Goal: Information Seeking & Learning: Learn about a topic

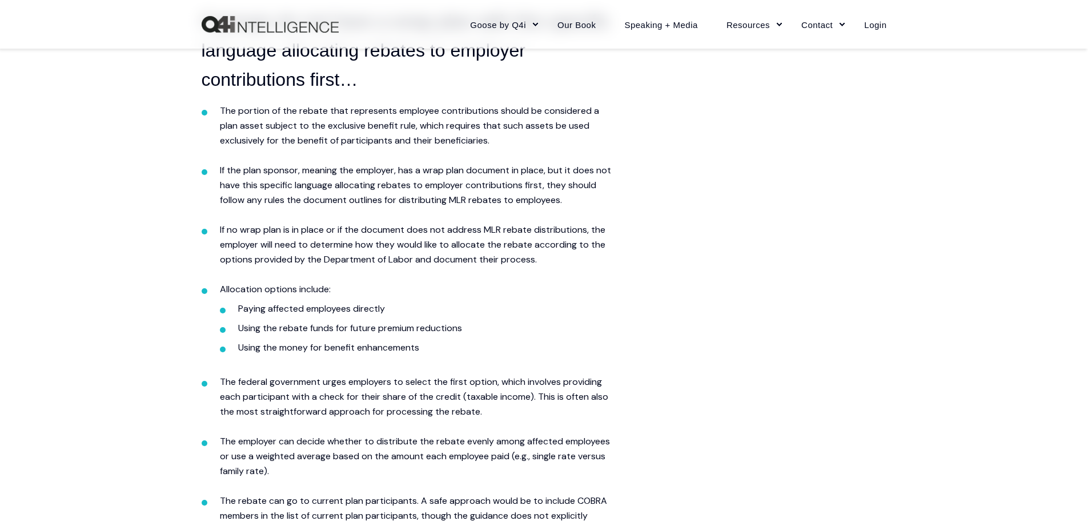
scroll to position [800, 0]
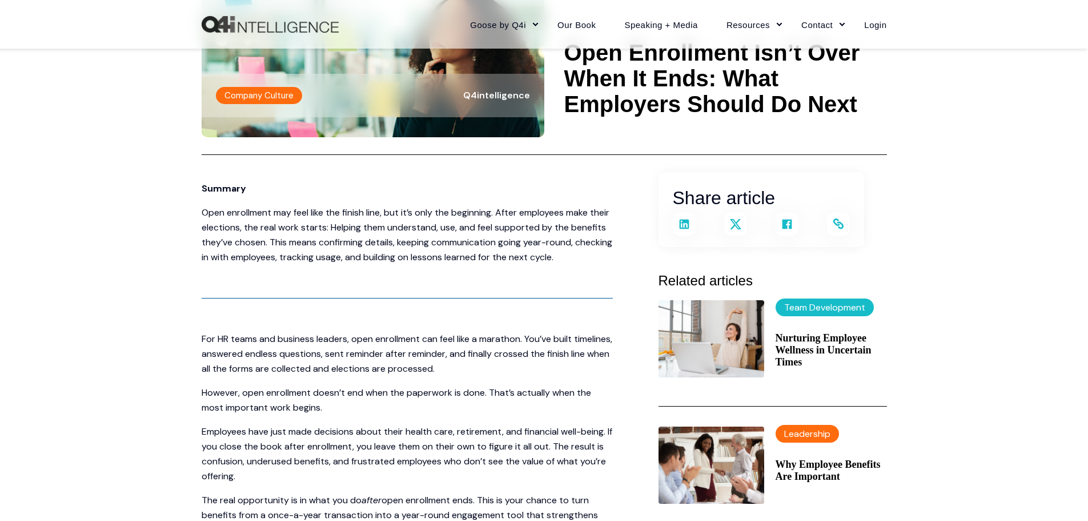
scroll to position [229, 0]
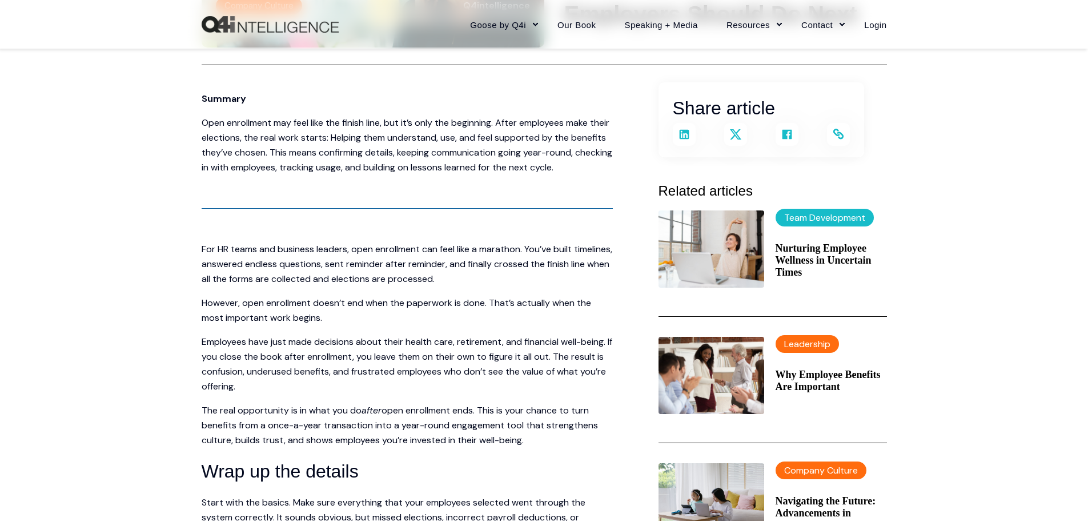
click at [403, 121] on span "Open enrollment may feel like the finish line, but it’s only the beginning. Aft…" at bounding box center [407, 145] width 411 height 57
click at [391, 146] on span "Open enrollment may feel like the finish line, but it’s only the beginning. Aft…" at bounding box center [407, 145] width 411 height 57
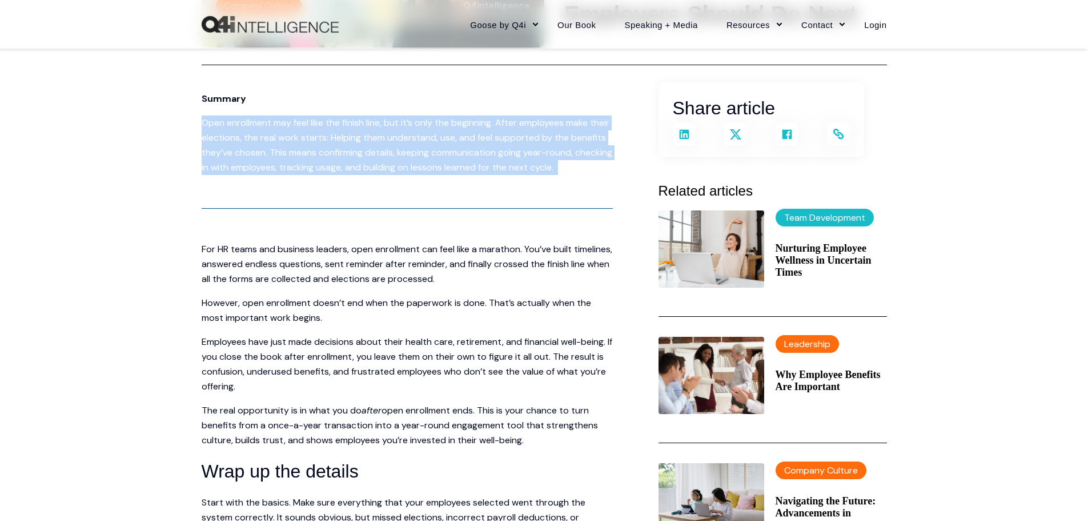
click at [391, 146] on span "Open enrollment may feel like the finish line, but it’s only the beginning. Aft…" at bounding box center [407, 145] width 411 height 57
click at [462, 142] on span "Open enrollment may feel like the finish line, but it’s only the beginning. Aft…" at bounding box center [407, 145] width 411 height 57
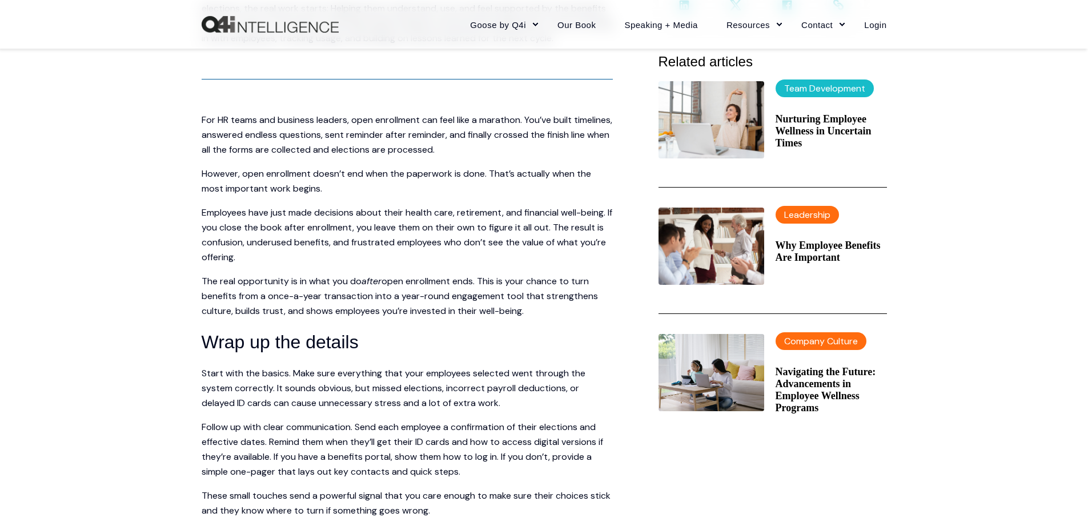
scroll to position [400, 0]
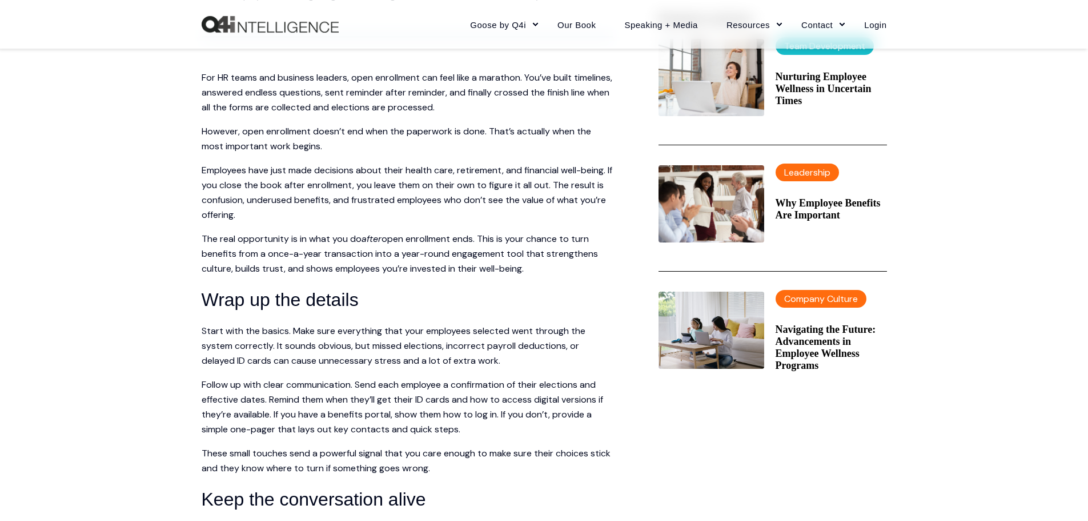
click at [397, 107] on span "For HR teams and business leaders, open enrollment can feel like a marathon. Yo…" at bounding box center [407, 92] width 411 height 42
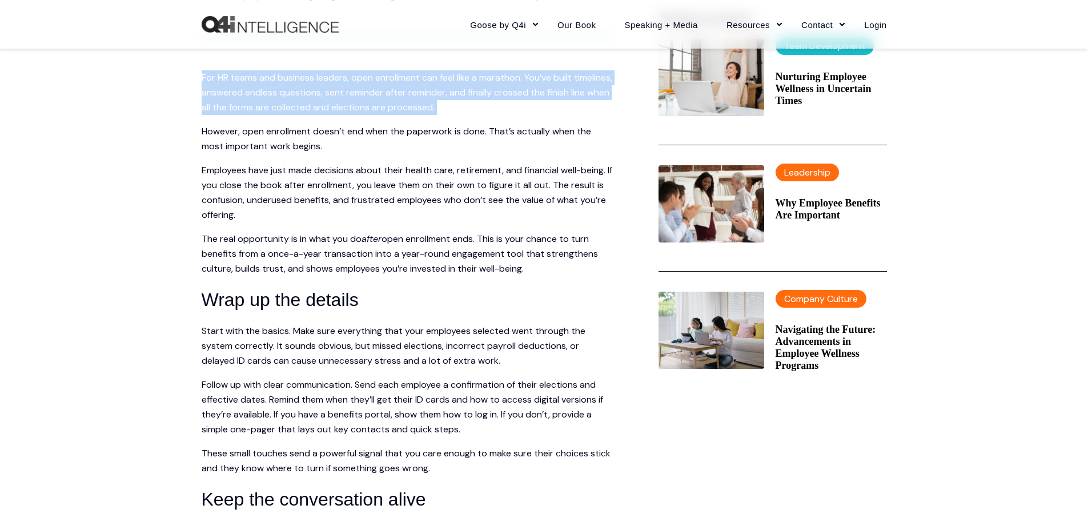
click at [397, 107] on span "For HR teams and business leaders, open enrollment can feel like a marathon. Yo…" at bounding box center [407, 92] width 411 height 42
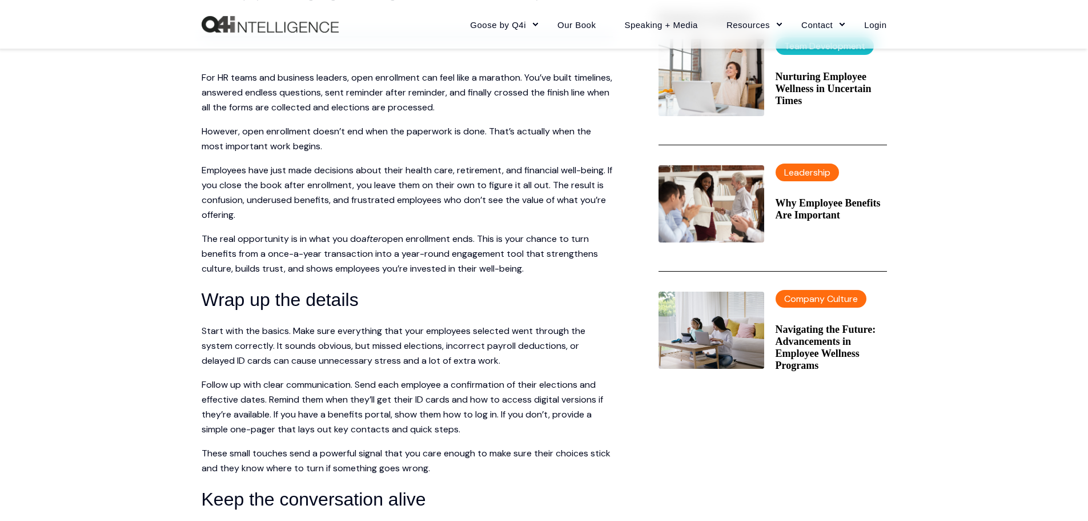
click at [226, 221] on span "Employees have just made decisions about their health care, retirement, and fin…" at bounding box center [407, 192] width 411 height 57
click at [397, 103] on span "For HR teams and business leaders, open enrollment can feel like a marathon. Yo…" at bounding box center [407, 92] width 411 height 42
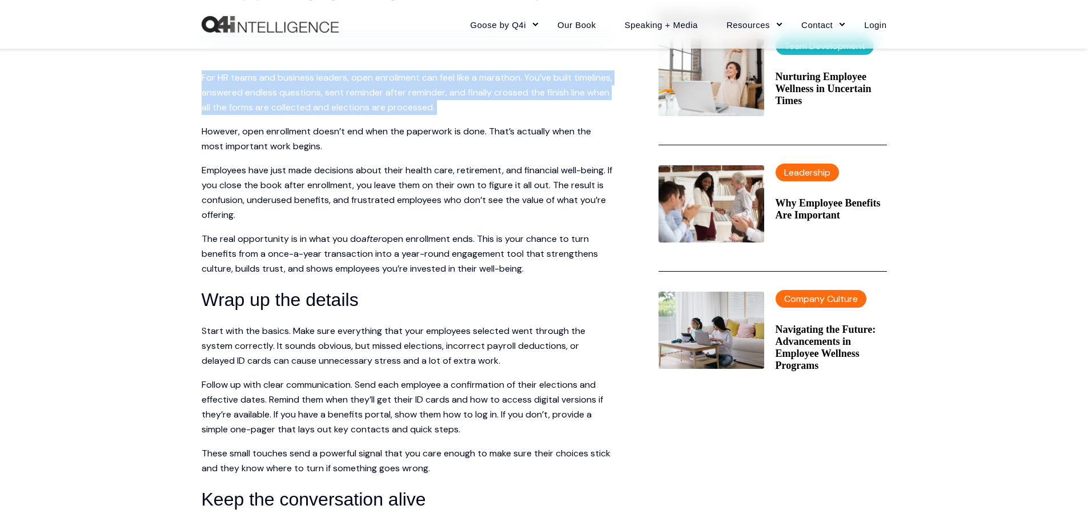
click at [397, 103] on span "For HR teams and business leaders, open enrollment can feel like a marathon. Yo…" at bounding box center [407, 92] width 411 height 42
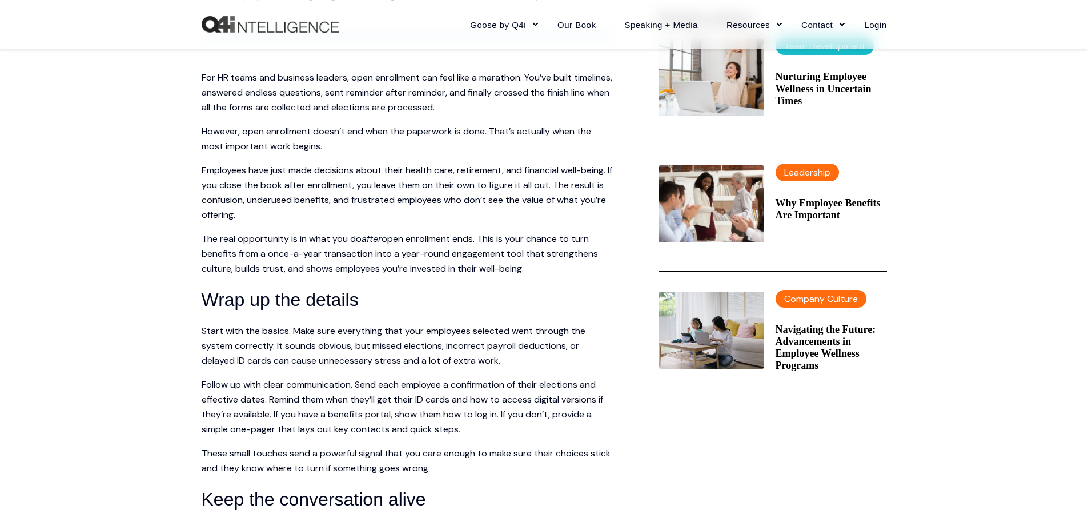
click at [585, 208] on span "Employees have just made decisions about their health care, retirement, and fin…" at bounding box center [407, 192] width 411 height 57
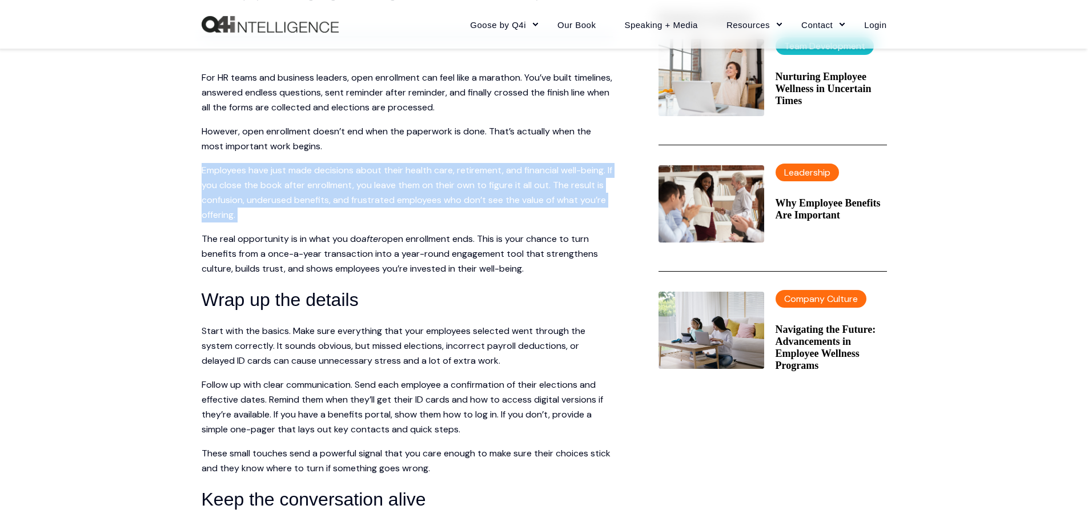
click at [400, 197] on span "Employees have just made decisions about their health care, retirement, and fin…" at bounding box center [407, 192] width 411 height 57
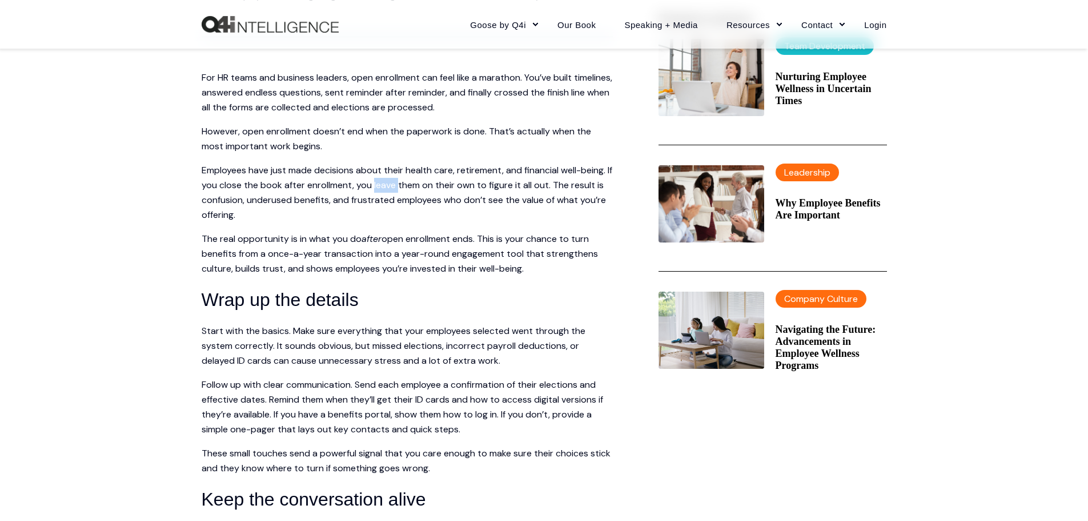
click at [400, 197] on span "Employees have just made decisions about their health care, retirement, and fin…" at bounding box center [407, 192] width 411 height 57
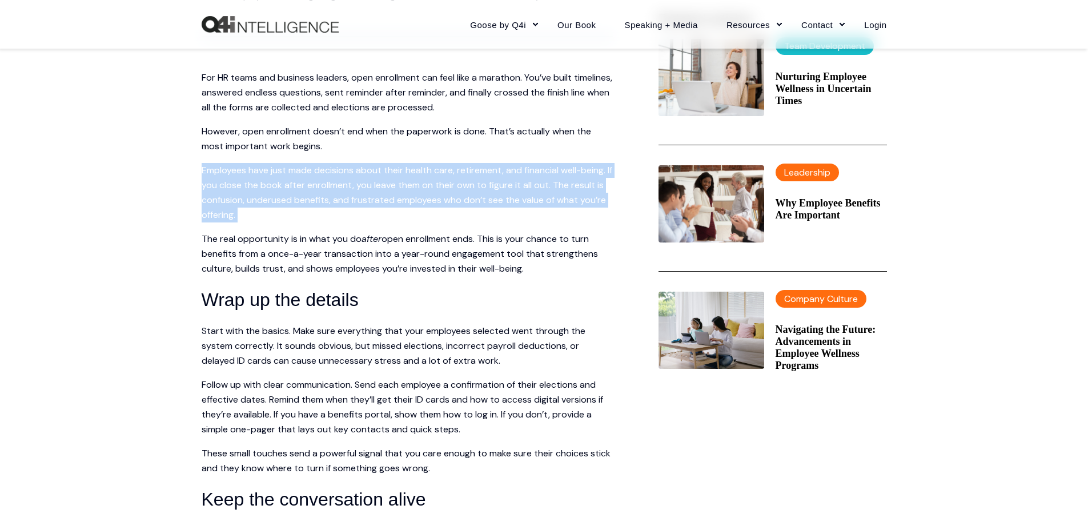
click at [400, 197] on span "Employees have just made decisions about their health care, retirement, and fin…" at bounding box center [407, 192] width 411 height 57
click at [393, 202] on span "Employees have just made decisions about their health care, retirement, and fin…" at bounding box center [407, 192] width 411 height 57
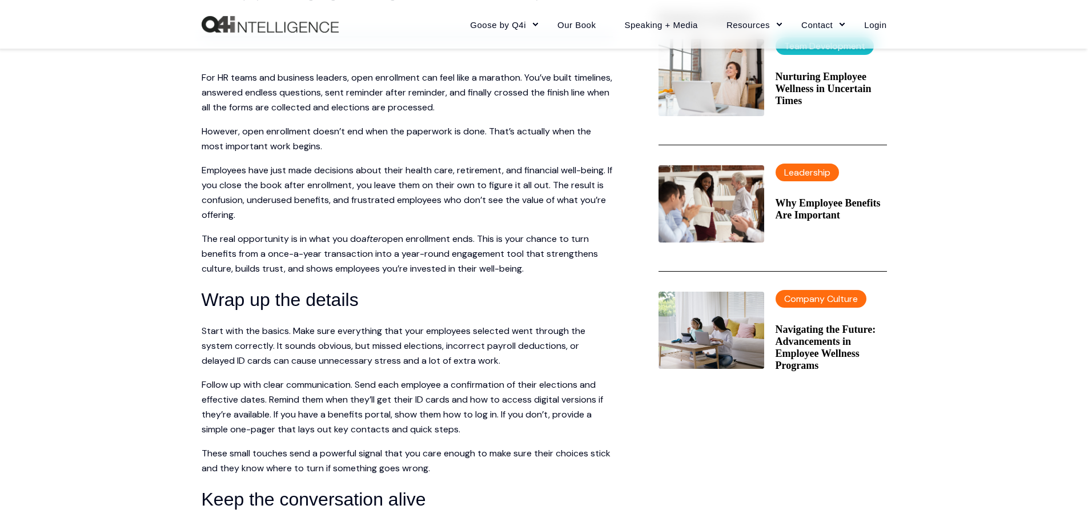
click at [384, 112] on span "For HR teams and business leaders, open enrollment can feel like a marathon. Yo…" at bounding box center [407, 92] width 411 height 42
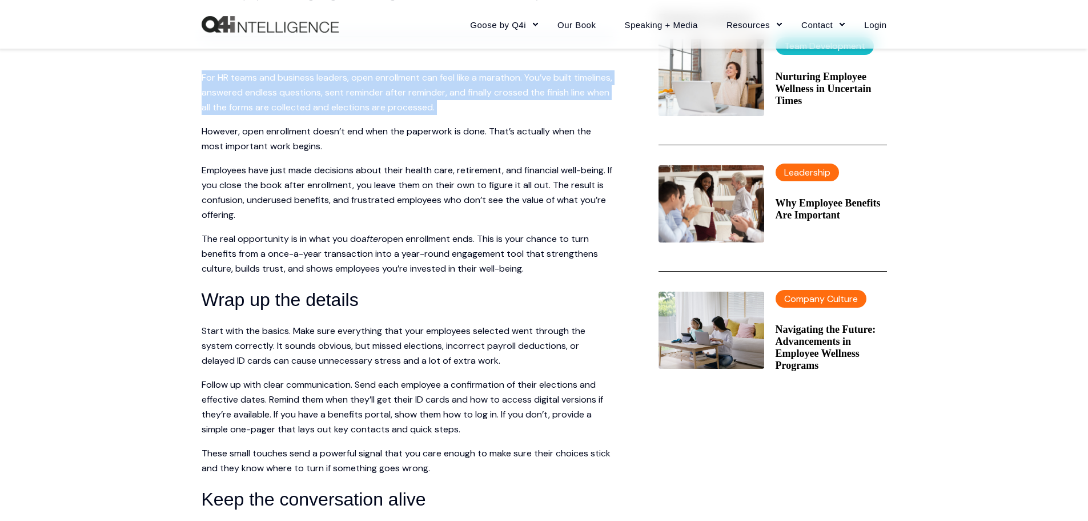
click at [384, 112] on span "For HR teams and business leaders, open enrollment can feel like a marathon. Yo…" at bounding box center [407, 92] width 411 height 42
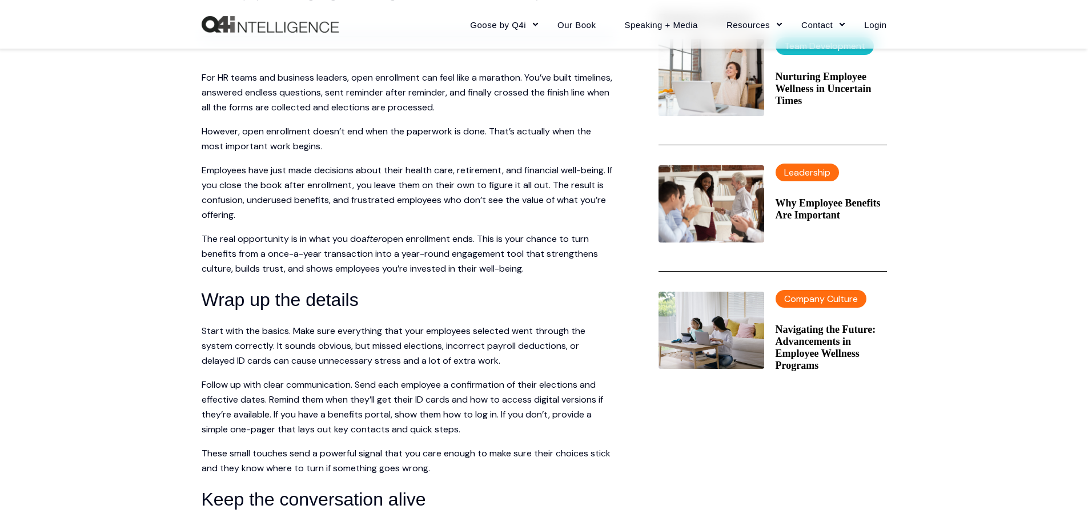
click at [390, 203] on span "Employees have just made decisions about their health care, retirement, and fin…" at bounding box center [407, 192] width 411 height 57
click at [406, 100] on p "For HR teams and business leaders, open enrollment can feel like a marathon. Yo…" at bounding box center [407, 92] width 411 height 45
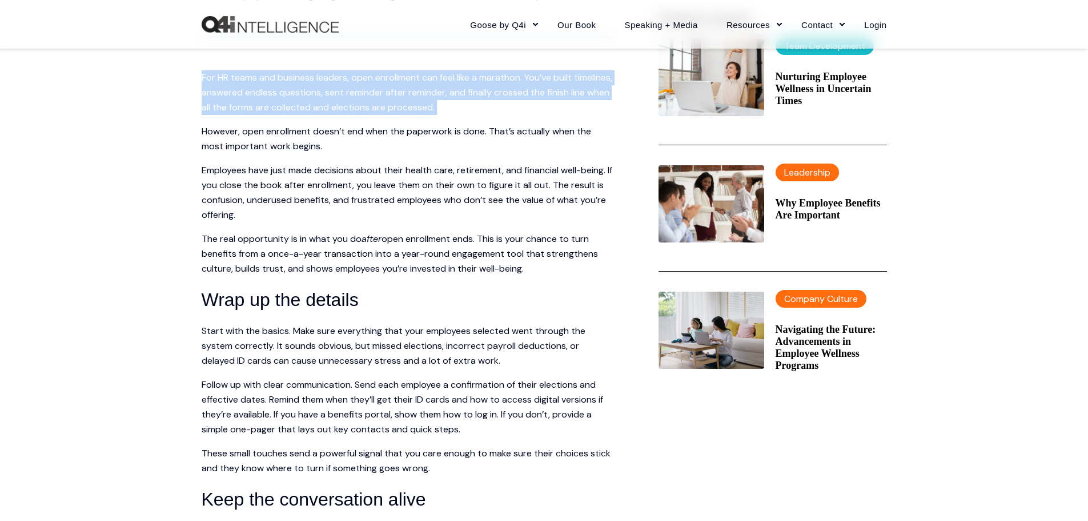
click at [406, 100] on p "For HR teams and business leaders, open enrollment can feel like a marathon. Yo…" at bounding box center [407, 92] width 411 height 45
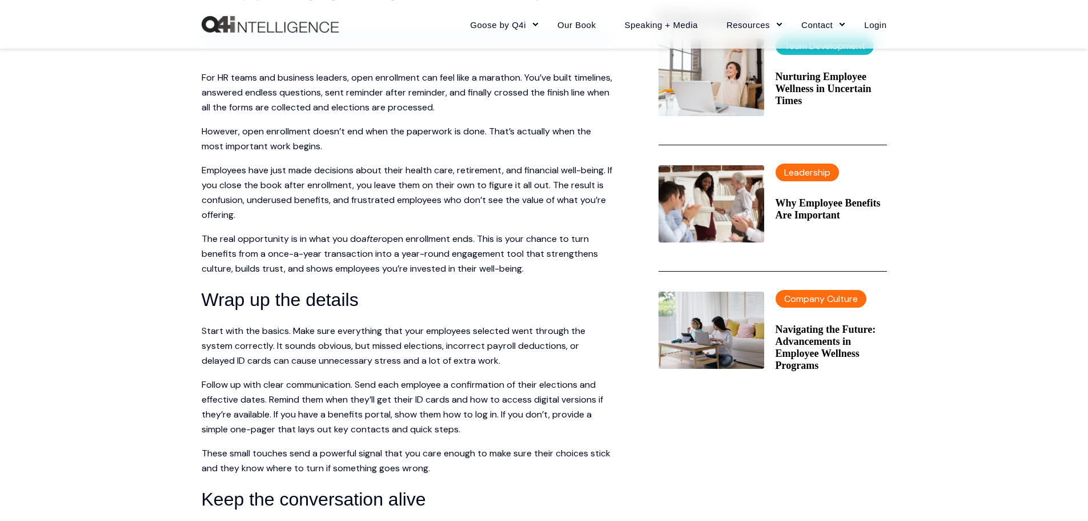
click at [223, 275] on p "The real opportunity is in what you do after open enrollment ends. This is your…" at bounding box center [407, 253] width 411 height 45
click at [371, 101] on span "For HR teams and business leaders, open enrollment can feel like a marathon. Yo…" at bounding box center [407, 92] width 411 height 42
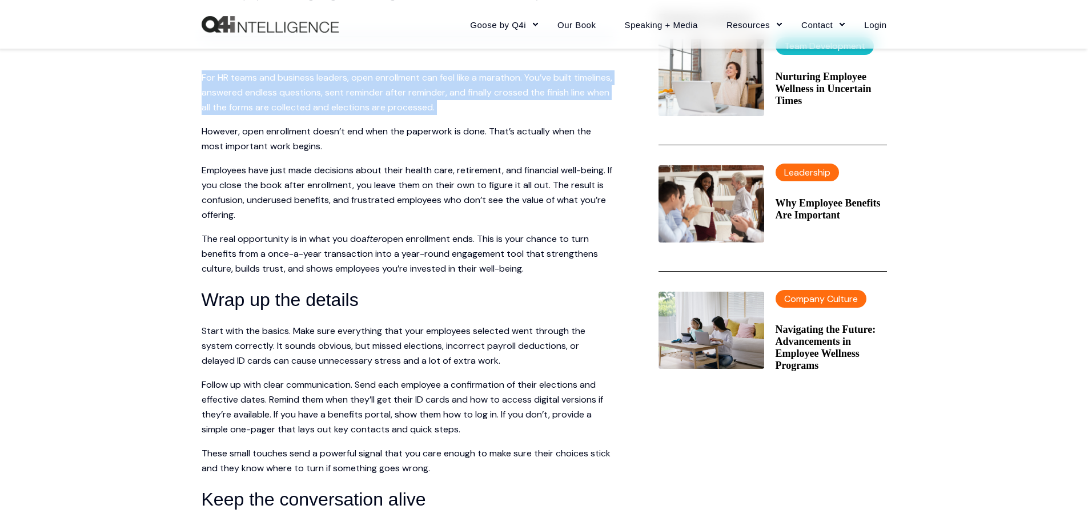
click at [371, 101] on span "For HR teams and business leaders, open enrollment can feel like a marathon. Yo…" at bounding box center [407, 92] width 411 height 42
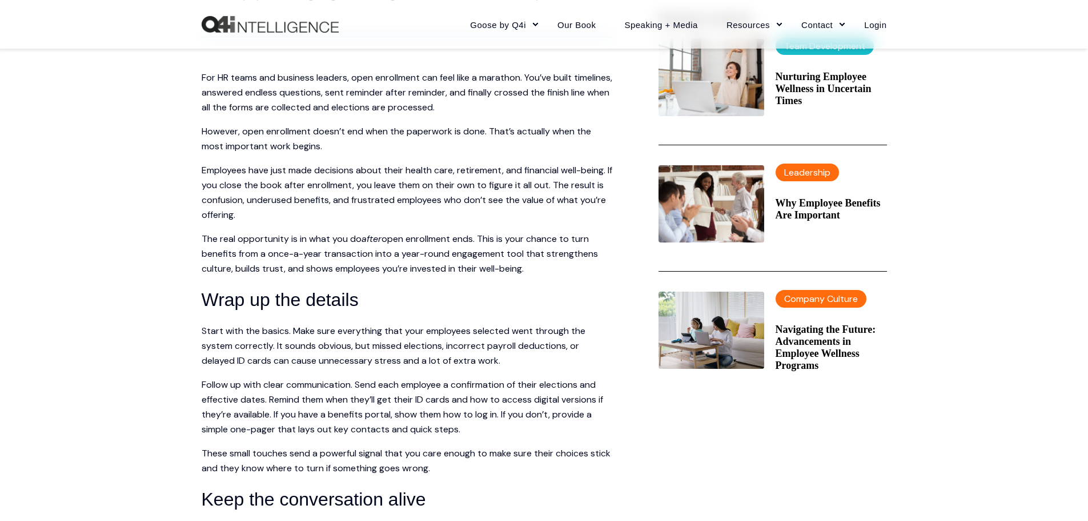
click at [569, 259] on span "open enrollment ends. This is your chance to turn benefits from a once-a-year t…" at bounding box center [400, 254] width 397 height 42
click at [415, 194] on span "Employees have just made decisions about their health care, retirement, and fin…" at bounding box center [407, 192] width 411 height 57
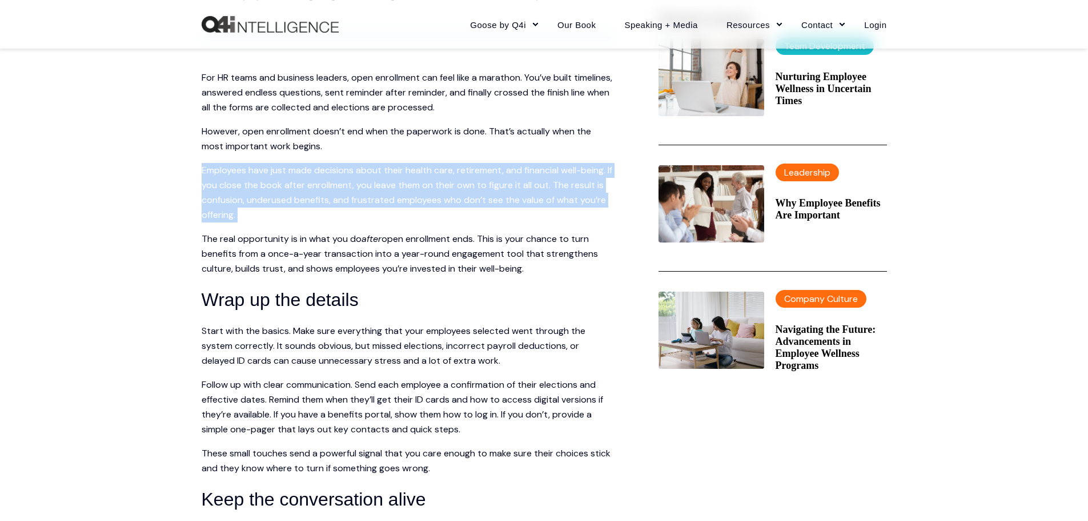
click at [415, 194] on span "Employees have just made decisions about their health care, retirement, and fin…" at bounding box center [407, 192] width 411 height 57
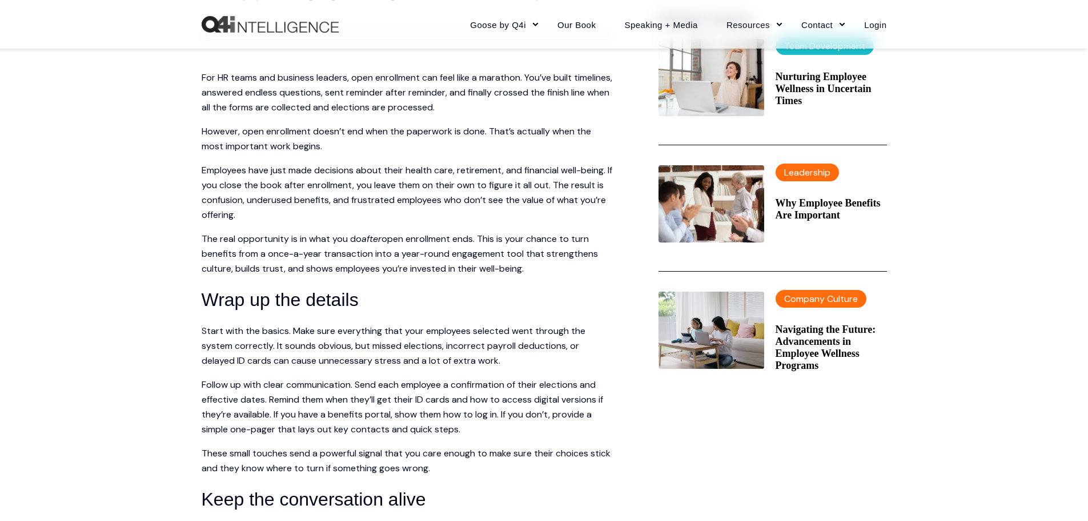
click at [411, 270] on span "open enrollment ends. This is your chance to turn benefits from a once-a-year t…" at bounding box center [400, 254] width 397 height 42
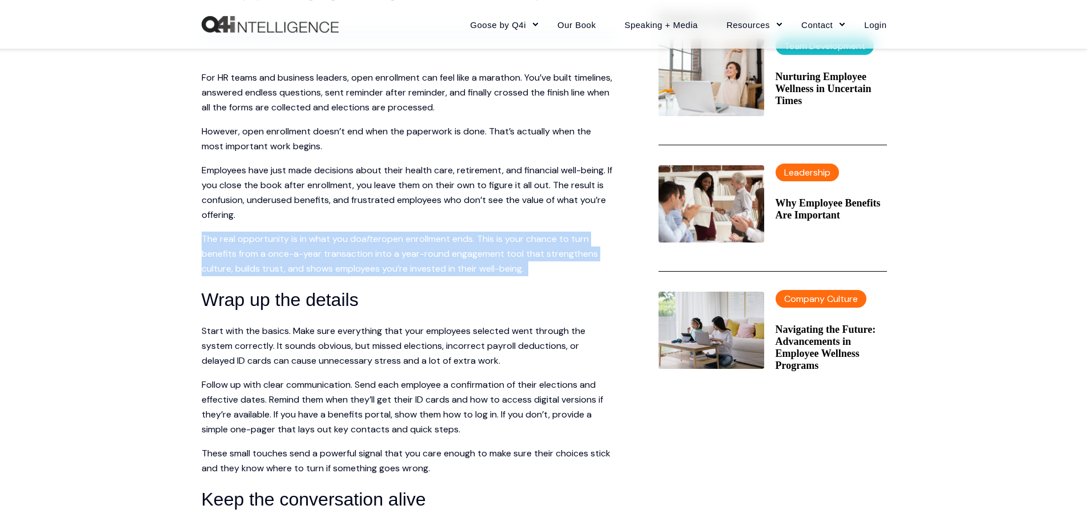
click at [411, 270] on span "open enrollment ends. This is your chance to turn benefits from a once-a-year t…" at bounding box center [400, 254] width 397 height 42
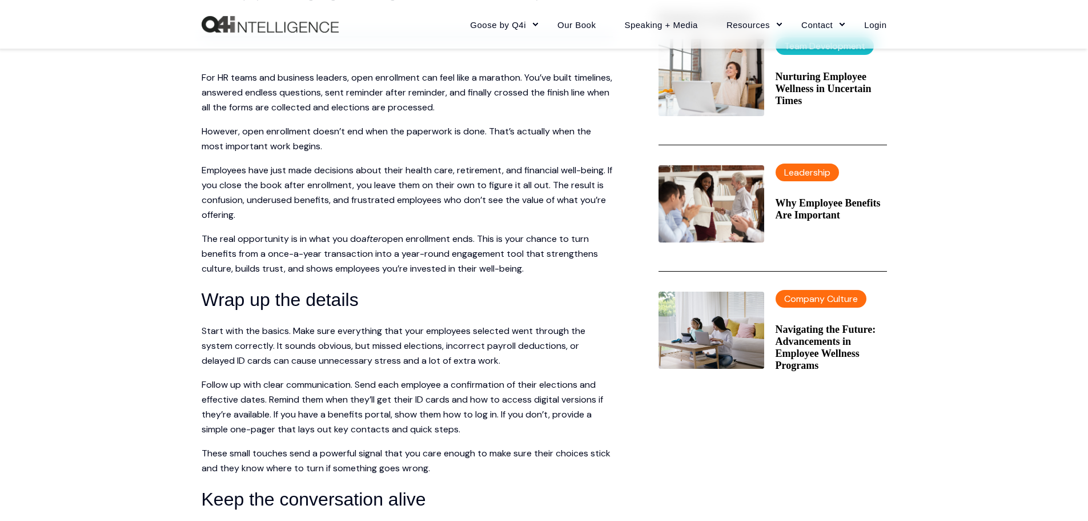
click at [402, 205] on span "Employees have just made decisions about their health care, retirement, and fin…" at bounding box center [407, 192] width 411 height 57
click at [395, 198] on span "Employees have just made decisions about their health care, retirement, and fin…" at bounding box center [407, 192] width 411 height 57
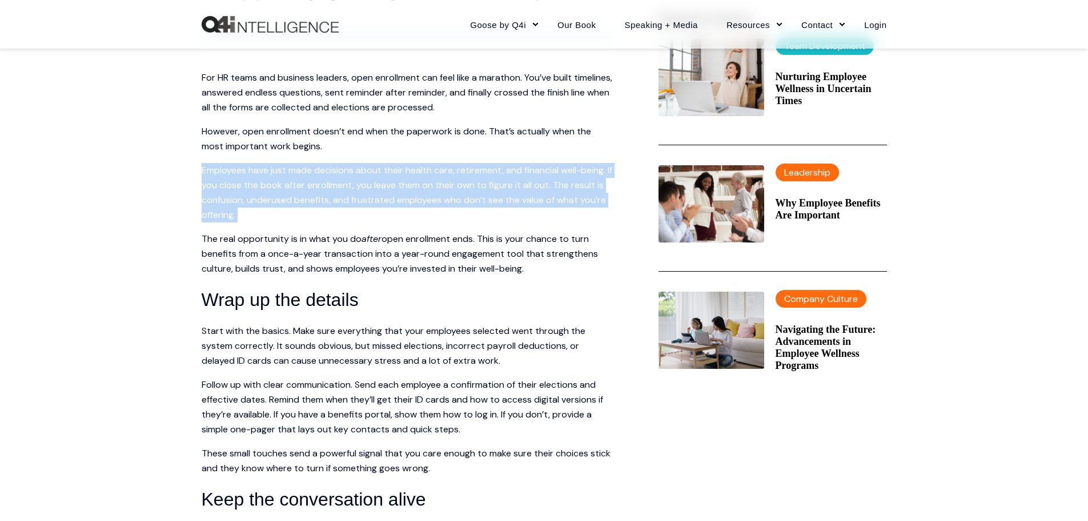
click at [395, 198] on span "Employees have just made decisions about their health care, retirement, and fin…" at bounding box center [407, 192] width 411 height 57
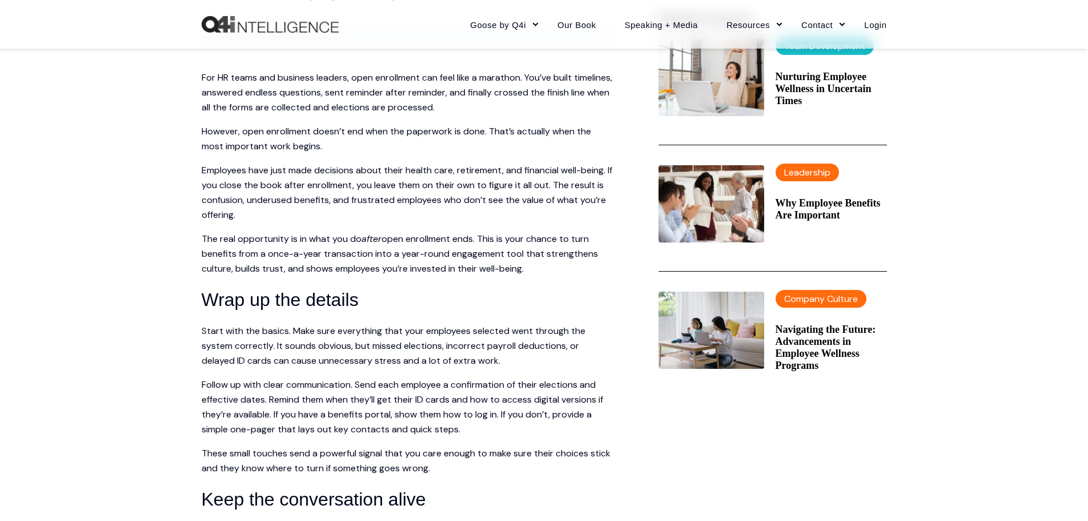
click at [400, 271] on span "open enrollment ends. This is your chance to turn benefits from a once-a-year t…" at bounding box center [400, 254] width 397 height 42
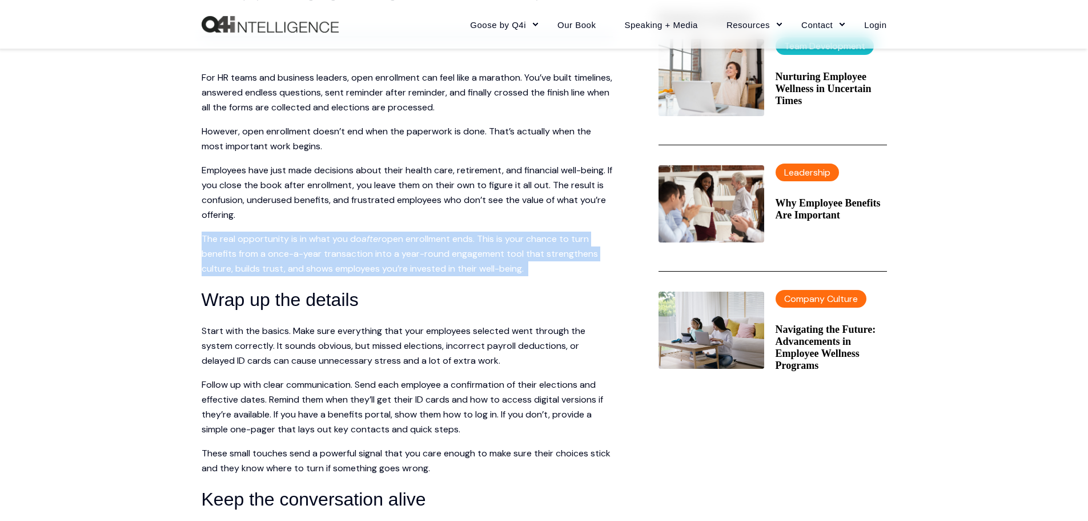
click at [400, 271] on span "open enrollment ends. This is your chance to turn benefits from a once-a-year t…" at bounding box center [400, 254] width 397 height 42
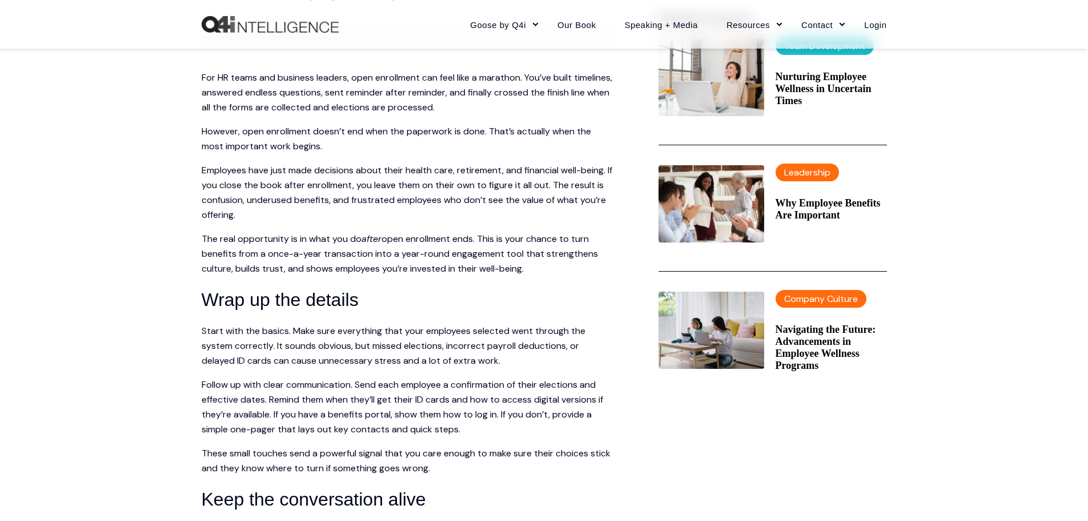
click at [412, 198] on span "Employees have just made decisions about their health care, retirement, and fin…" at bounding box center [407, 192] width 411 height 57
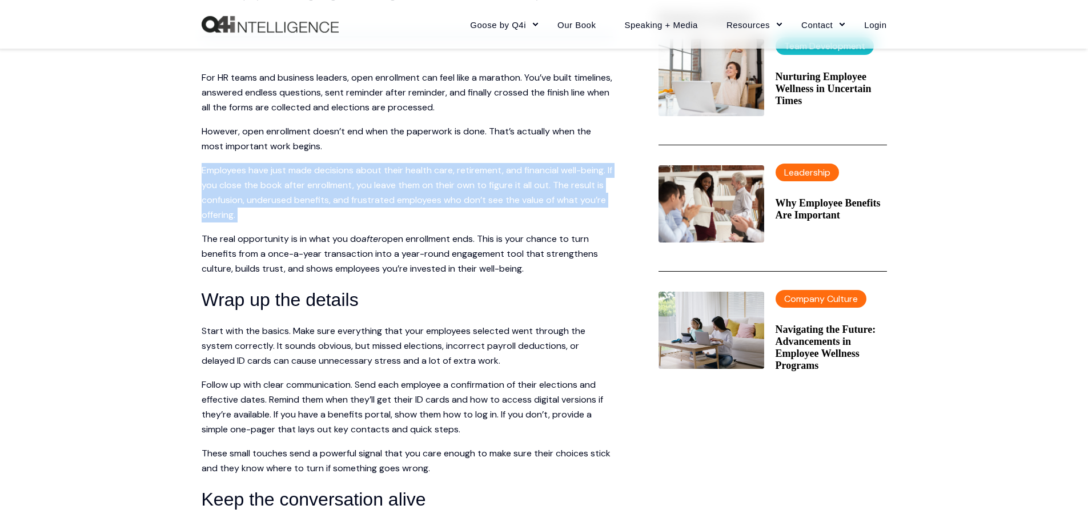
click at [412, 198] on span "Employees have just made decisions about their health care, retirement, and fin…" at bounding box center [407, 192] width 411 height 57
click at [410, 197] on span "Employees have just made decisions about their health care, retirement, and fin…" at bounding box center [407, 192] width 411 height 57
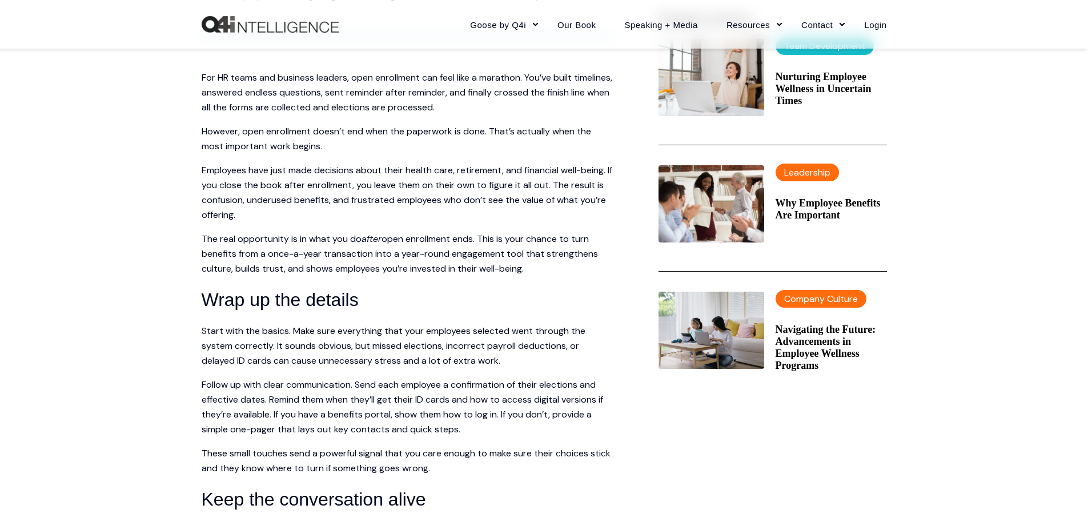
click at [403, 186] on span "Employees have just made decisions about their health care, retirement, and fin…" at bounding box center [407, 192] width 411 height 57
click at [397, 191] on p "Employees have just made decisions about their health care, retirement, and fin…" at bounding box center [407, 192] width 411 height 59
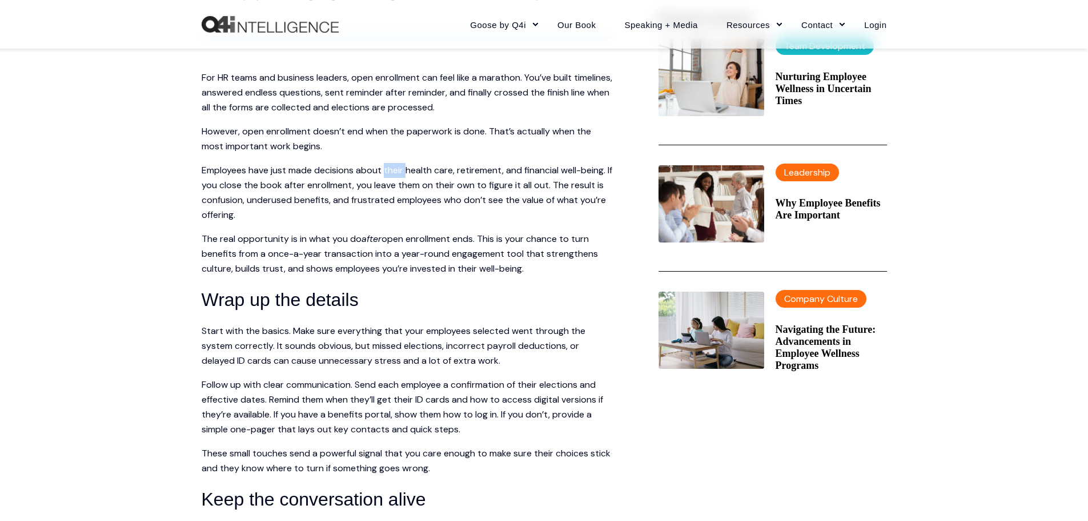
click at [397, 191] on p "Employees have just made decisions about their health care, retirement, and fin…" at bounding box center [407, 192] width 411 height 59
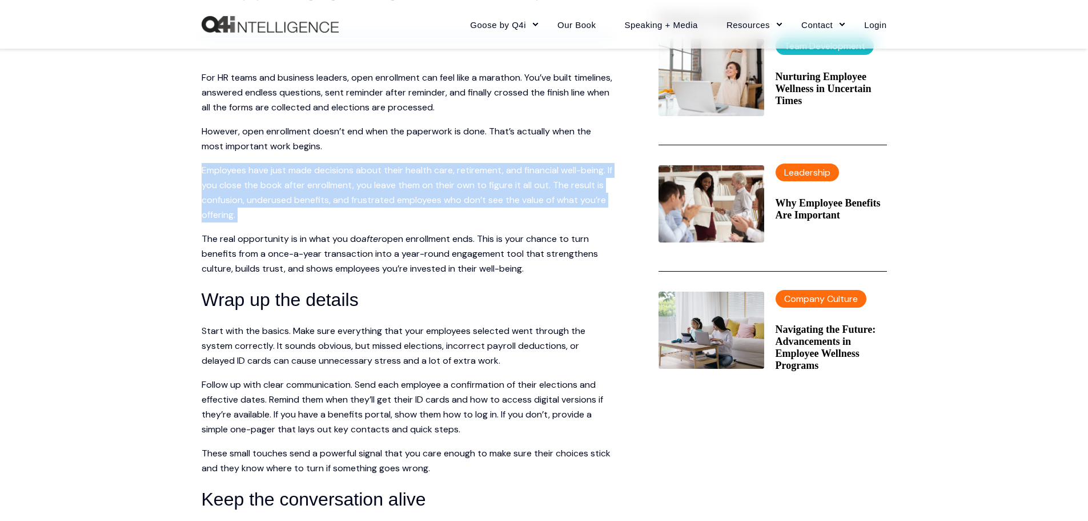
click at [397, 191] on p "Employees have just made decisions about their health care, retirement, and fin…" at bounding box center [407, 192] width 411 height 59
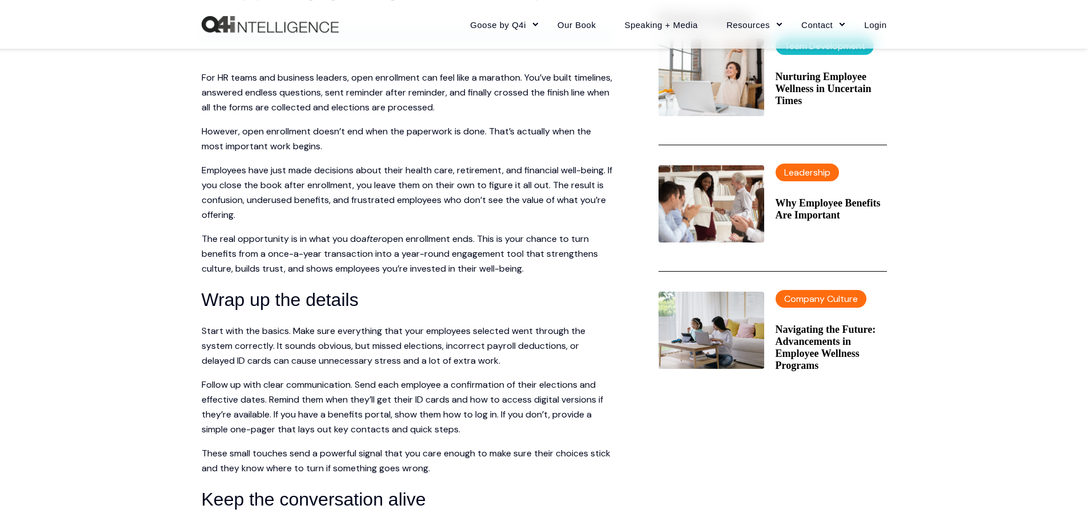
click at [586, 276] on p "The real opportunity is in what you do after open enrollment ends. This is your…" at bounding box center [407, 253] width 411 height 45
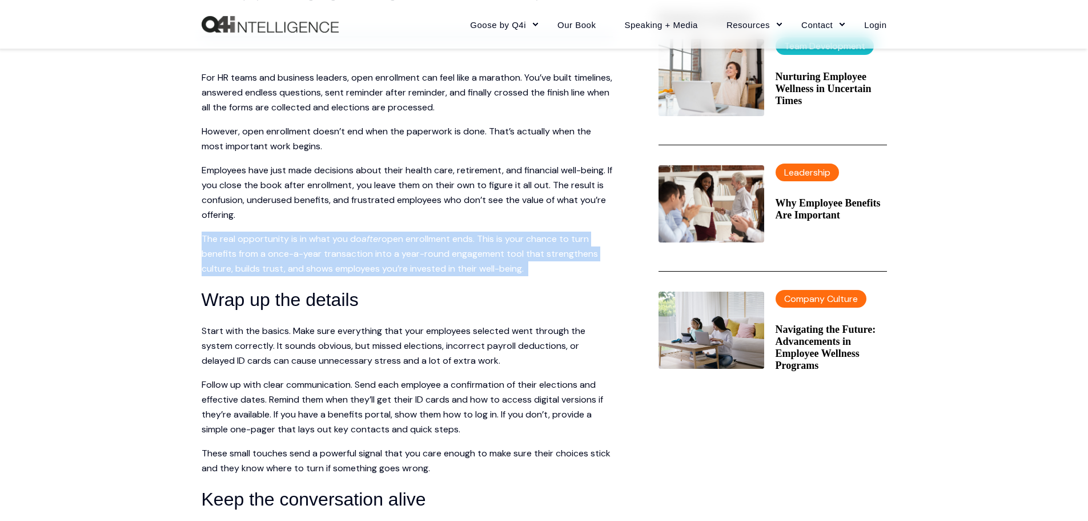
click at [586, 276] on p "The real opportunity is in what you do after open enrollment ends. This is your…" at bounding box center [407, 253] width 411 height 45
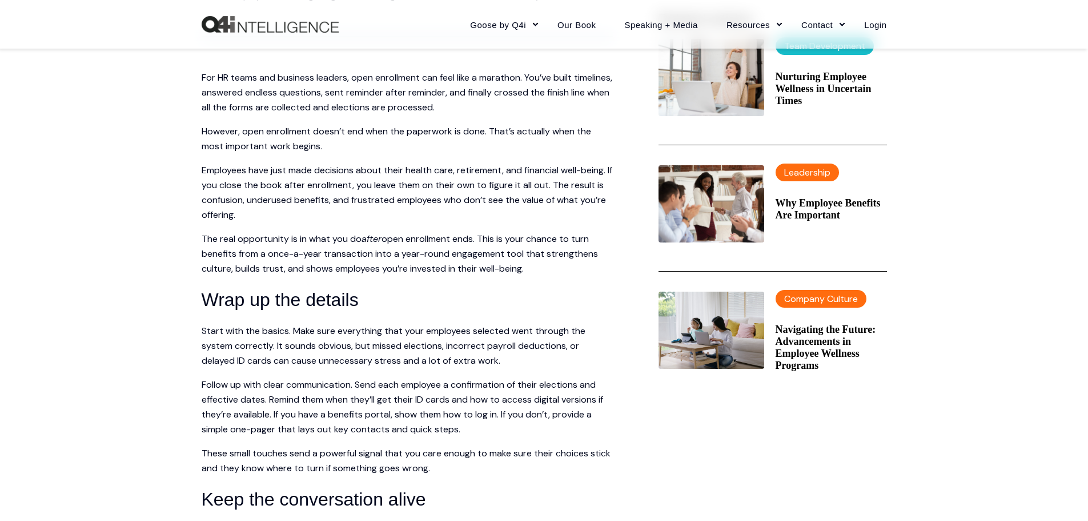
click at [373, 207] on p "Employees have just made decisions about their health care, retirement, and fin…" at bounding box center [407, 192] width 411 height 59
click at [395, 359] on span "Start with the basics. Make sure everything that your employees selected went t…" at bounding box center [394, 346] width 384 height 42
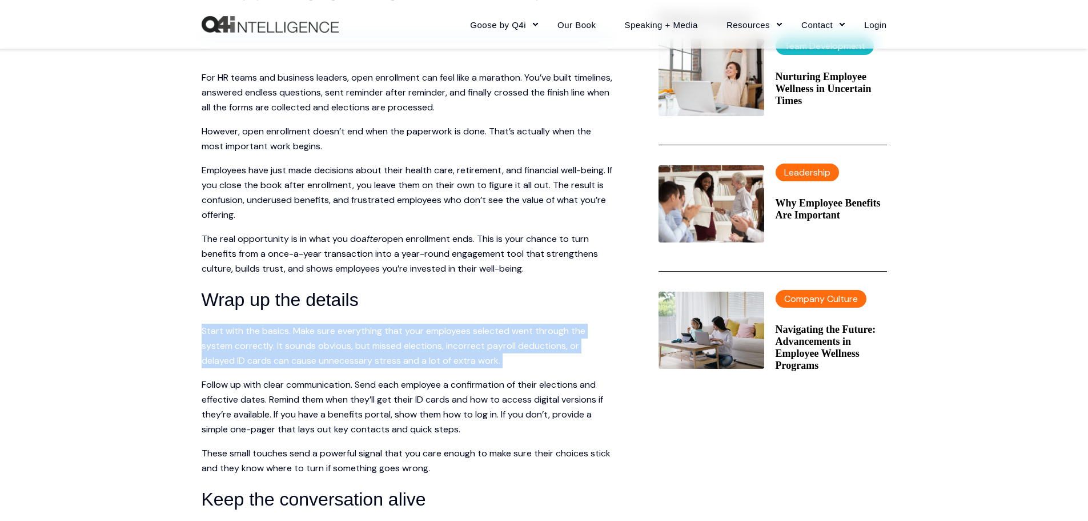
click at [395, 359] on span "Start with the basics. Make sure everything that your employees selected went t…" at bounding box center [394, 346] width 384 height 42
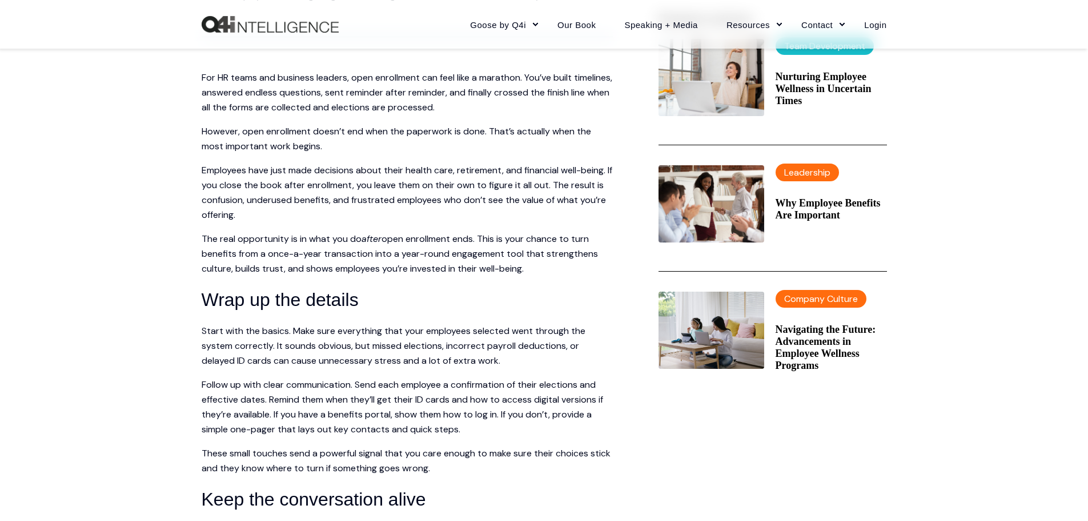
click at [387, 405] on span "Follow up with clear communication. Send each employee a confirmation of their …" at bounding box center [403, 406] width 402 height 57
click at [575, 207] on p "Employees have just made decisions about their health care, retirement, and fin…" at bounding box center [407, 192] width 411 height 59
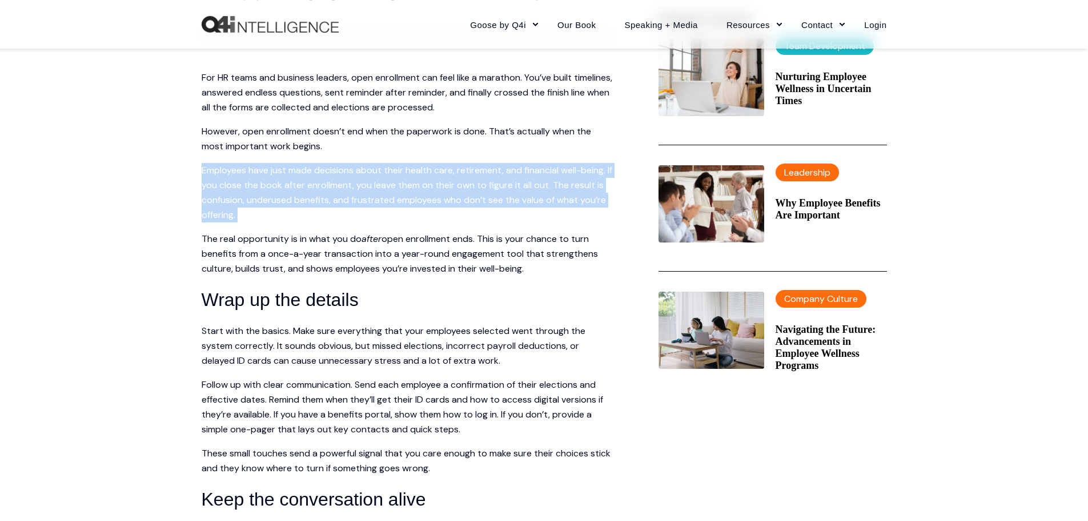
click at [575, 207] on p "Employees have just made decisions about their health care, retirement, and fin…" at bounding box center [407, 192] width 411 height 59
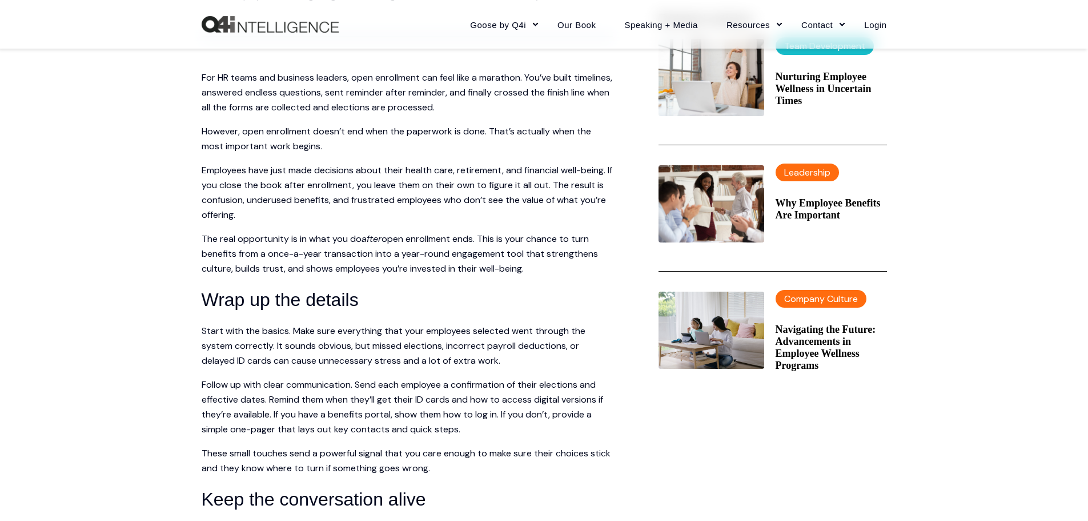
click at [250, 270] on span "open enrollment ends. This is your chance to turn benefits from a once-a-year t…" at bounding box center [400, 254] width 397 height 42
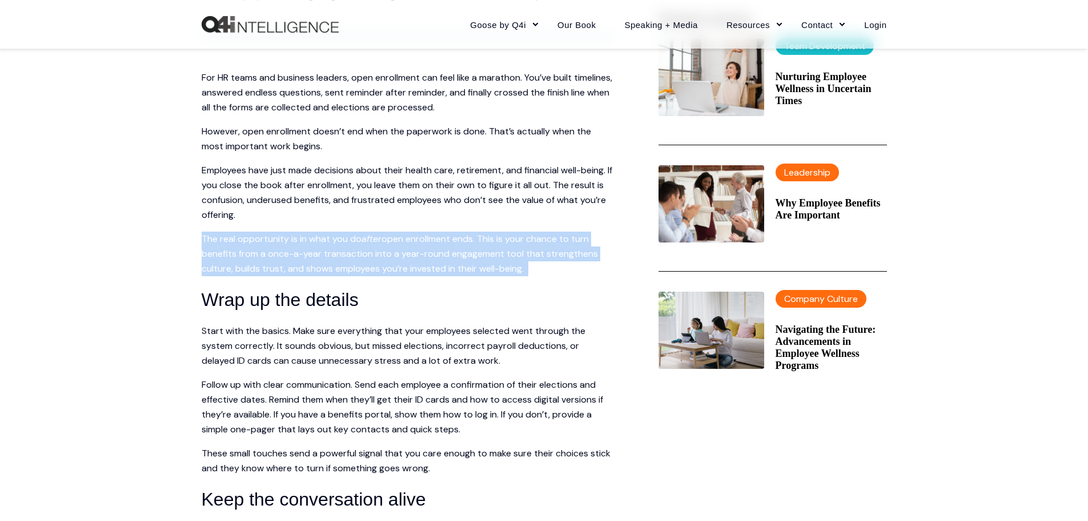
click at [250, 270] on span "open enrollment ends. This is your chance to turn benefits from a once-a-year t…" at bounding box center [400, 254] width 397 height 42
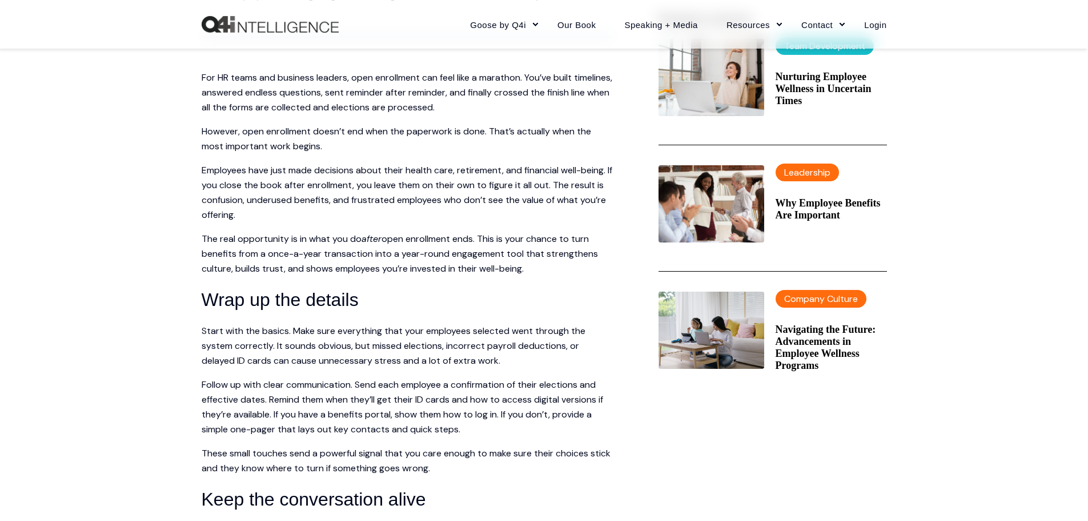
click at [581, 368] on p "Start with the basics. Make sure everything that your employees selected went t…" at bounding box center [407, 345] width 411 height 45
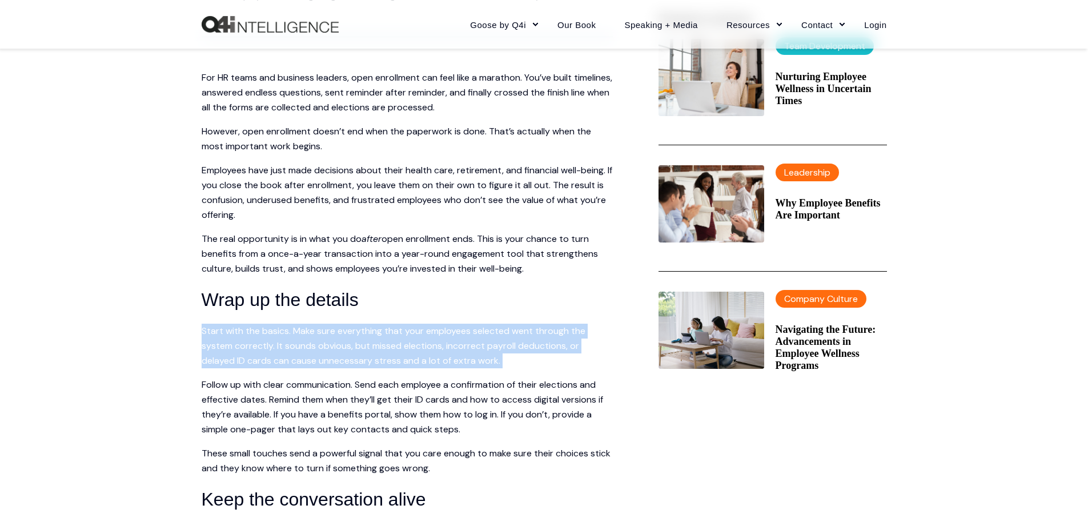
click at [581, 368] on p "Start with the basics. Make sure everything that your employees selected went t…" at bounding box center [407, 345] width 411 height 45
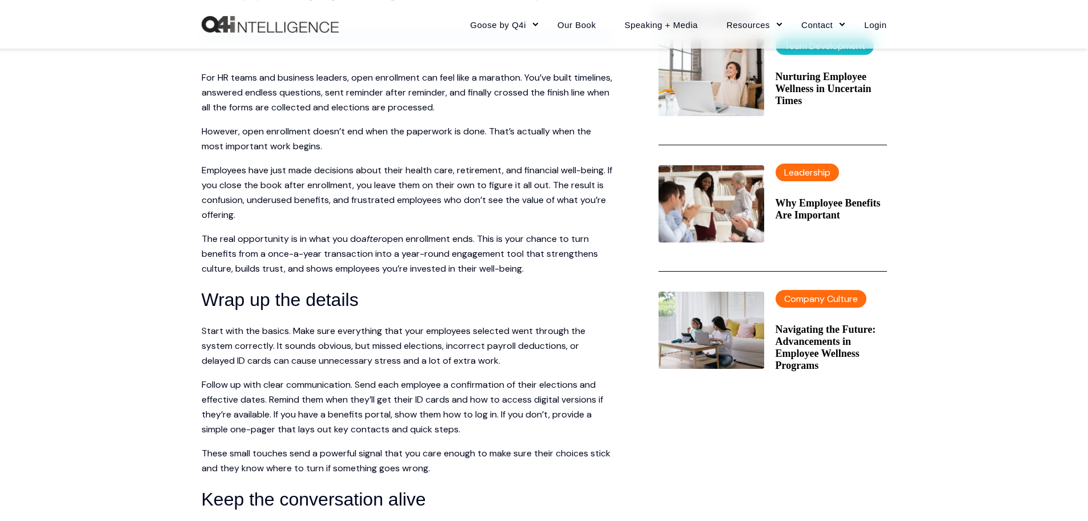
click at [288, 408] on span "Follow up with clear communication. Send each employee a confirmation of their …" at bounding box center [403, 406] width 402 height 57
click at [375, 367] on p "Start with the basics. Make sure everything that your employees selected went t…" at bounding box center [407, 345] width 411 height 45
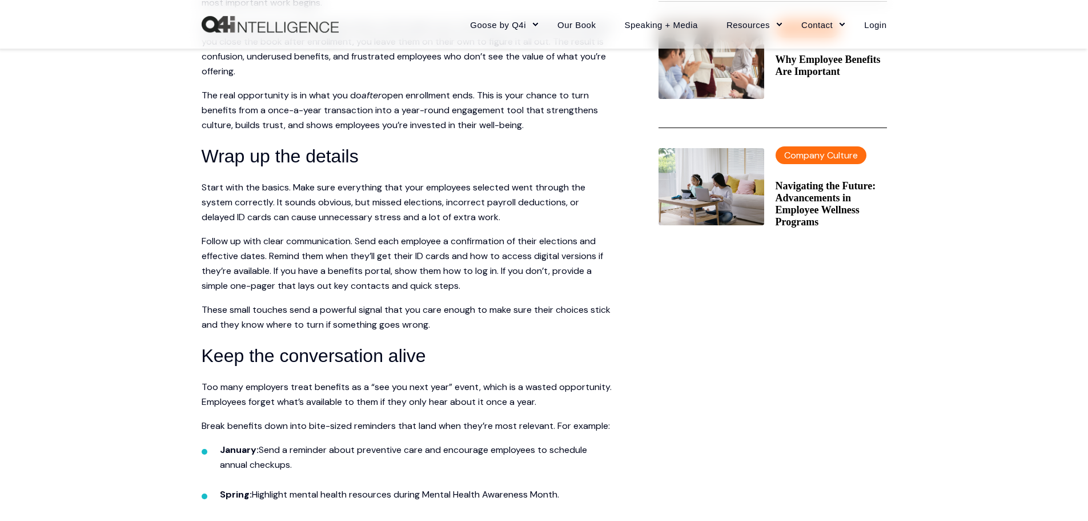
scroll to position [571, 0]
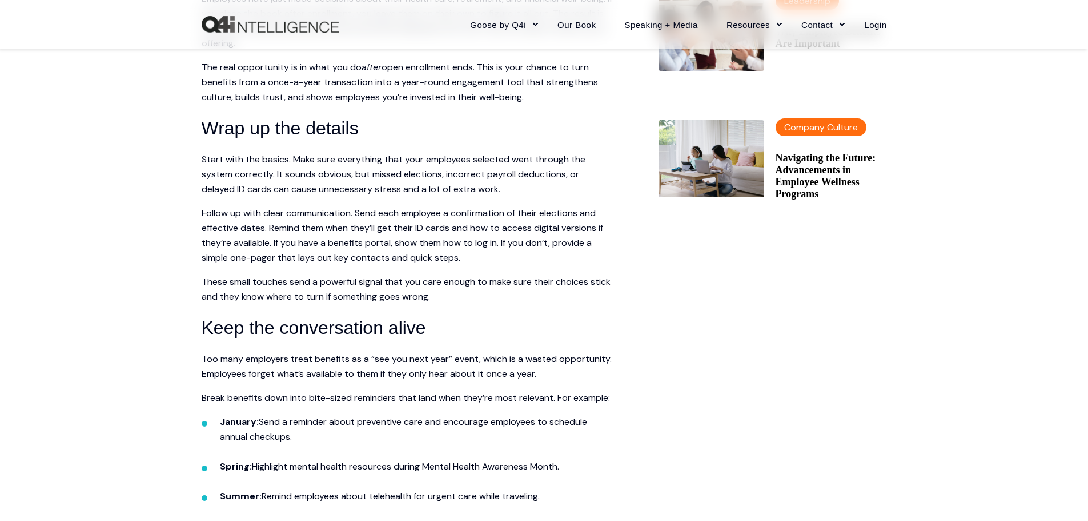
click at [404, 192] on span "Start with the basics. Make sure everything that your employees selected went t…" at bounding box center [394, 174] width 384 height 42
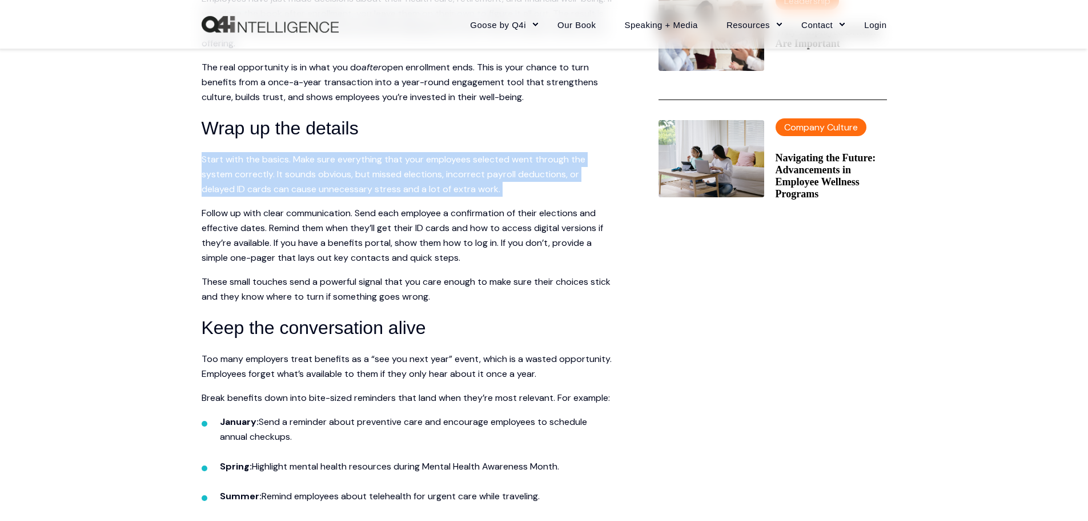
click at [404, 192] on span "Start with the basics. Make sure everything that your employees selected went t…" at bounding box center [394, 174] width 384 height 42
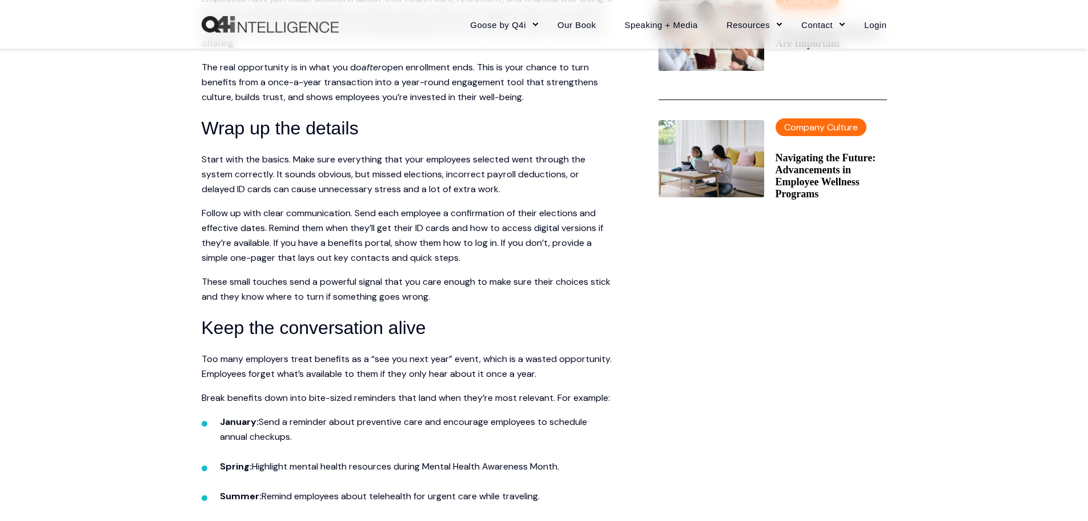
click at [225, 263] on span "Follow up with clear communication. Send each employee a confirmation of their …" at bounding box center [403, 235] width 402 height 57
click at [370, 189] on span "Start with the basics. Make sure everything that your employees selected went t…" at bounding box center [394, 174] width 384 height 42
click at [587, 251] on span "Follow up with clear communication. Send each employee a confirmation of their …" at bounding box center [403, 235] width 402 height 57
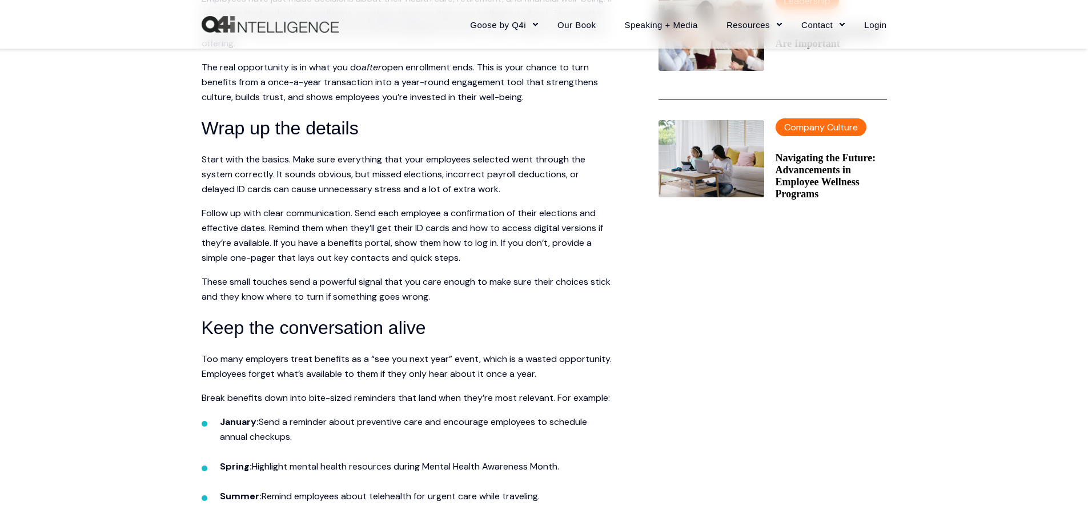
click at [587, 251] on span "Follow up with clear communication. Send each employee a confirmation of their …" at bounding box center [403, 235] width 402 height 57
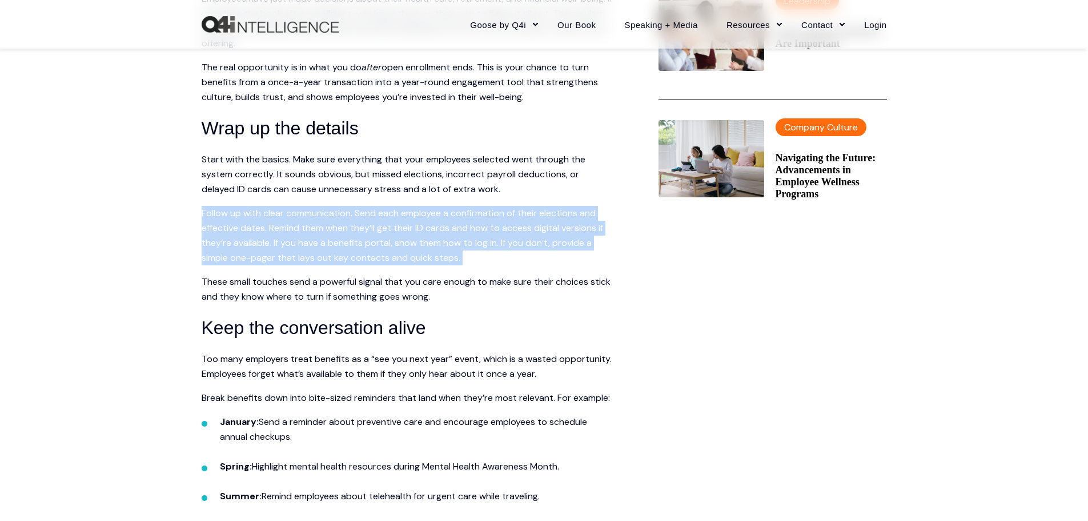
click at [587, 251] on span "Follow up with clear communication. Send each employee a confirmation of their …" at bounding box center [403, 235] width 402 height 57
click at [434, 247] on span "Follow up with clear communication. Send each employee a confirmation of their …" at bounding box center [403, 235] width 402 height 57
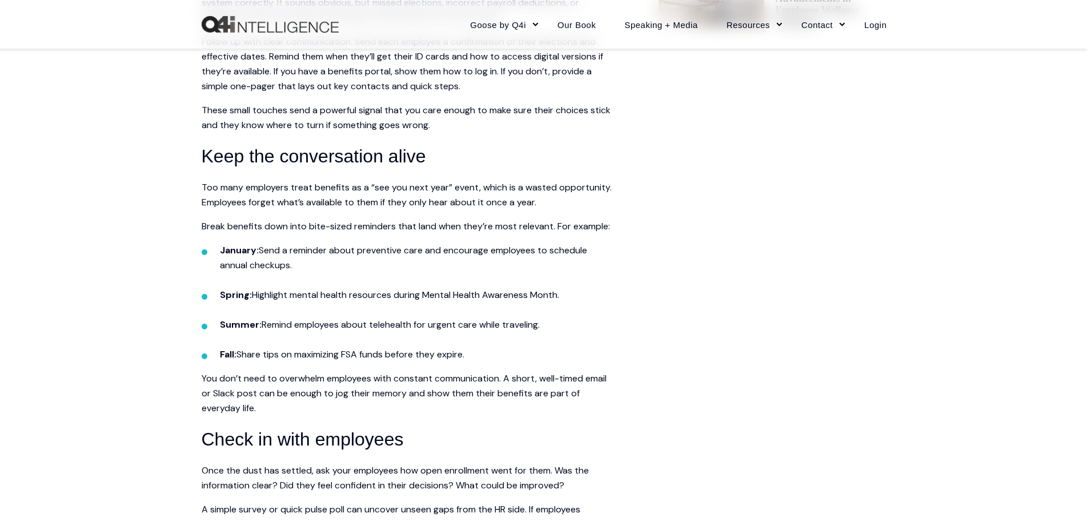
scroll to position [800, 0]
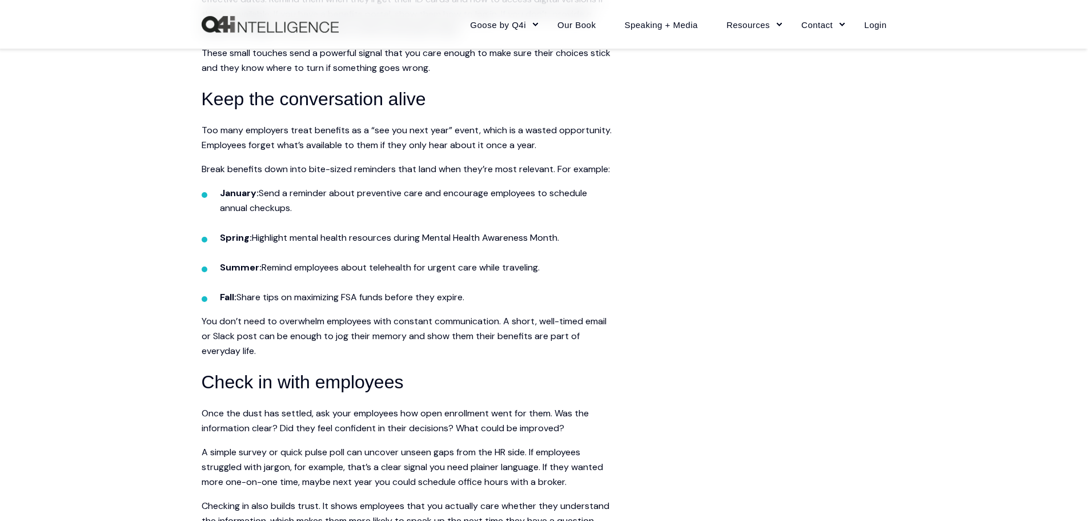
click at [376, 151] on span "Too many employers treat benefits as a “see you next year” event, which is a wa…" at bounding box center [407, 137] width 410 height 27
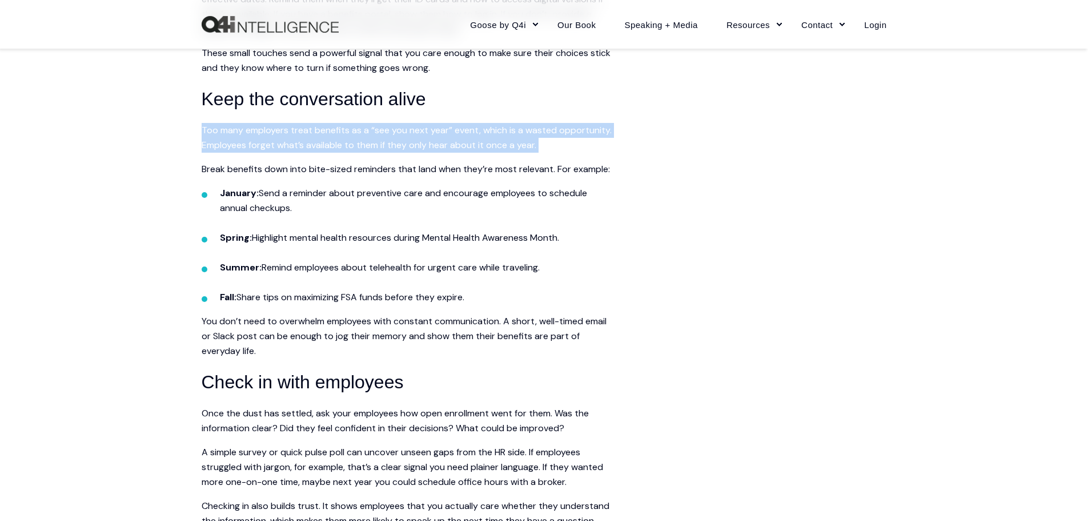
click at [376, 151] on span "Too many employers treat benefits as a “see you next year” event, which is a wa…" at bounding box center [407, 137] width 410 height 27
click at [375, 151] on span "Too many employers treat benefits as a “see you next year” event, which is a wa…" at bounding box center [407, 137] width 410 height 27
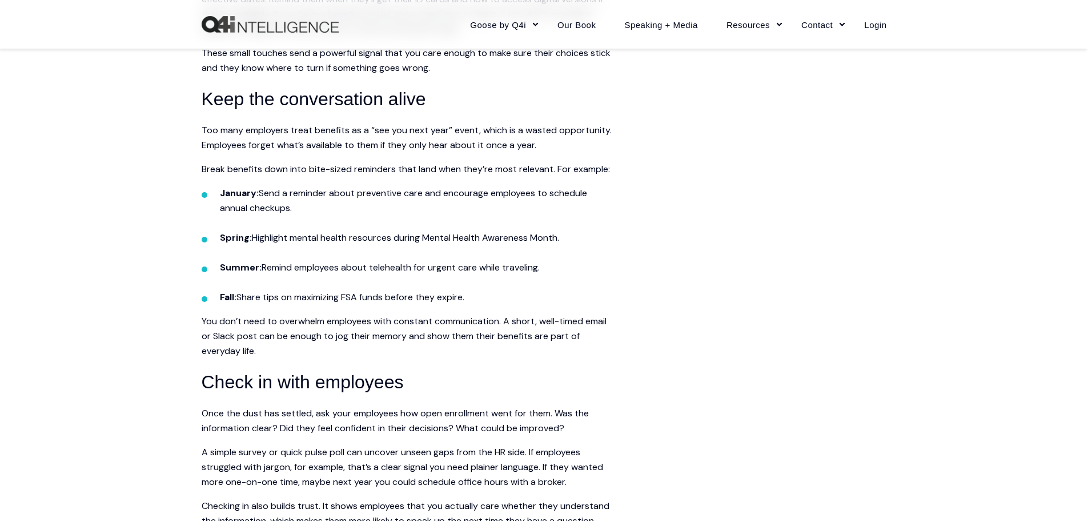
click at [375, 151] on span "Too many employers treat benefits as a “see you next year” event, which is a wa…" at bounding box center [407, 137] width 410 height 27
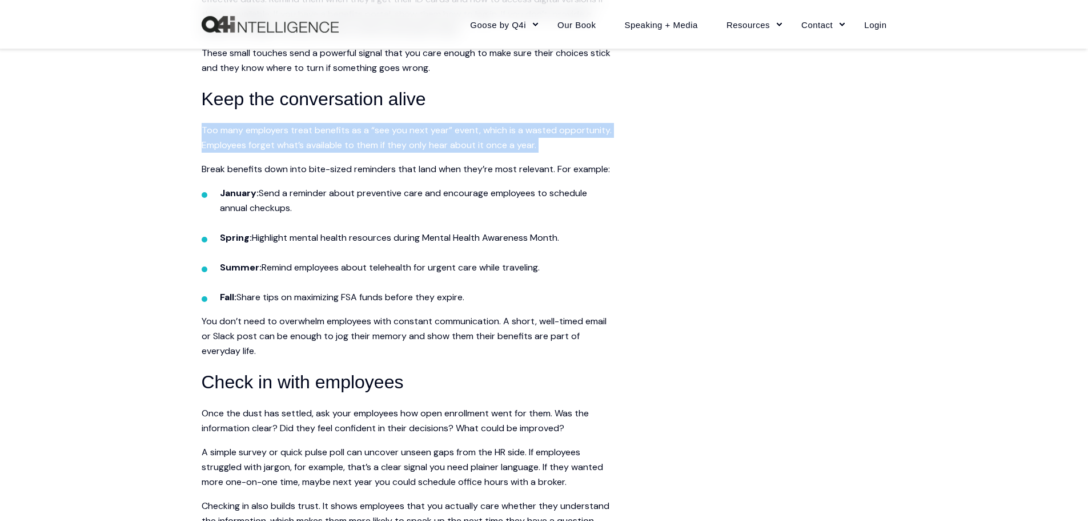
click at [375, 151] on span "Too many employers treat benefits as a “see you next year” event, which is a wa…" at bounding box center [407, 137] width 410 height 27
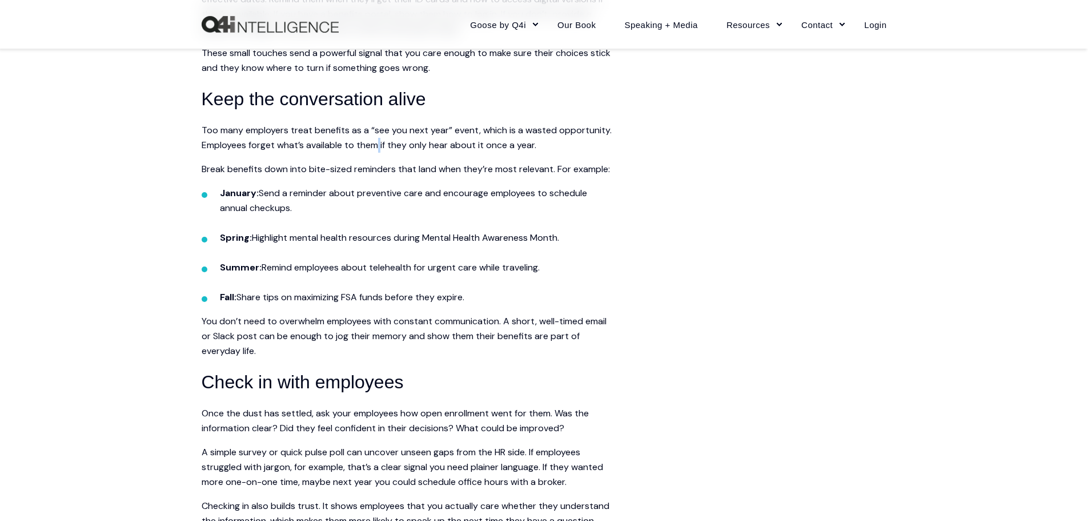
click at [375, 151] on span "Too many employers treat benefits as a “see you next year” event, which is a wa…" at bounding box center [407, 137] width 410 height 27
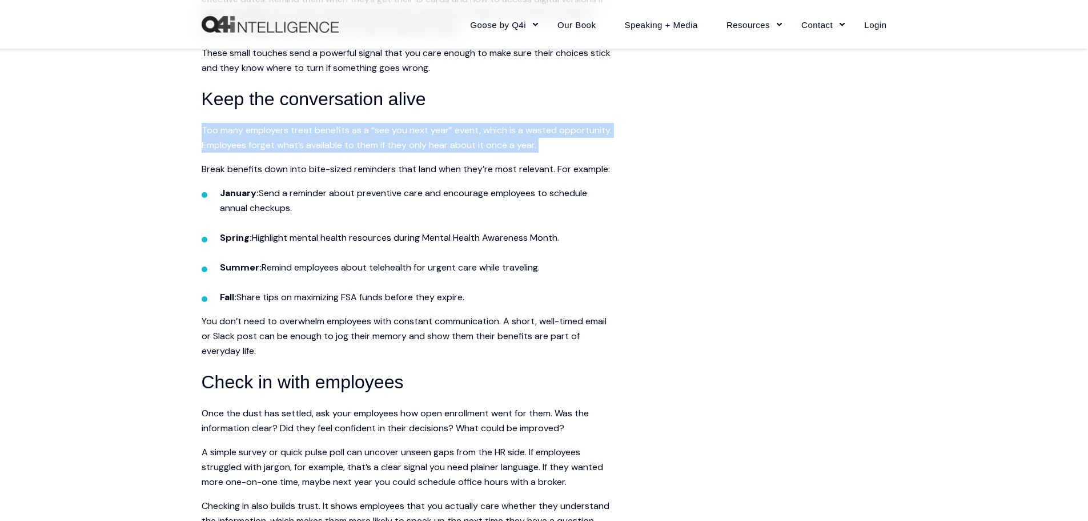
click at [375, 151] on span "Too many employers treat benefits as a “see you next year” event, which is a wa…" at bounding box center [407, 137] width 410 height 27
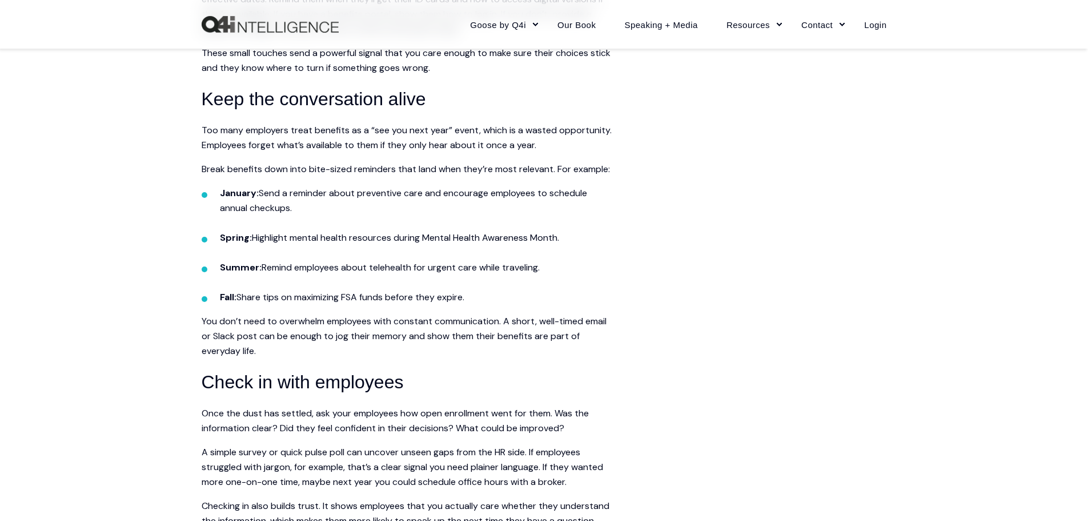
click at [398, 172] on span "Summary Open enrollment may feel like the finish line, but it’s only the beginn…" at bounding box center [407, 291] width 411 height 1542
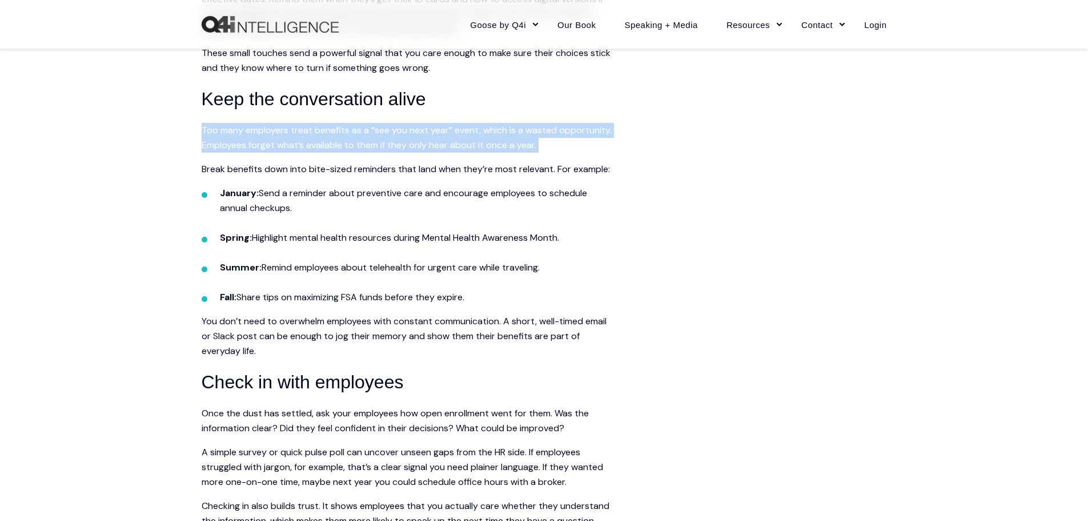
click at [398, 172] on span "Summary Open enrollment may feel like the finish line, but it’s only the beginn…" at bounding box center [407, 291] width 411 height 1542
click at [360, 168] on span "Summary Open enrollment may feel like the finish line, but it’s only the beginn…" at bounding box center [407, 291] width 411 height 1542
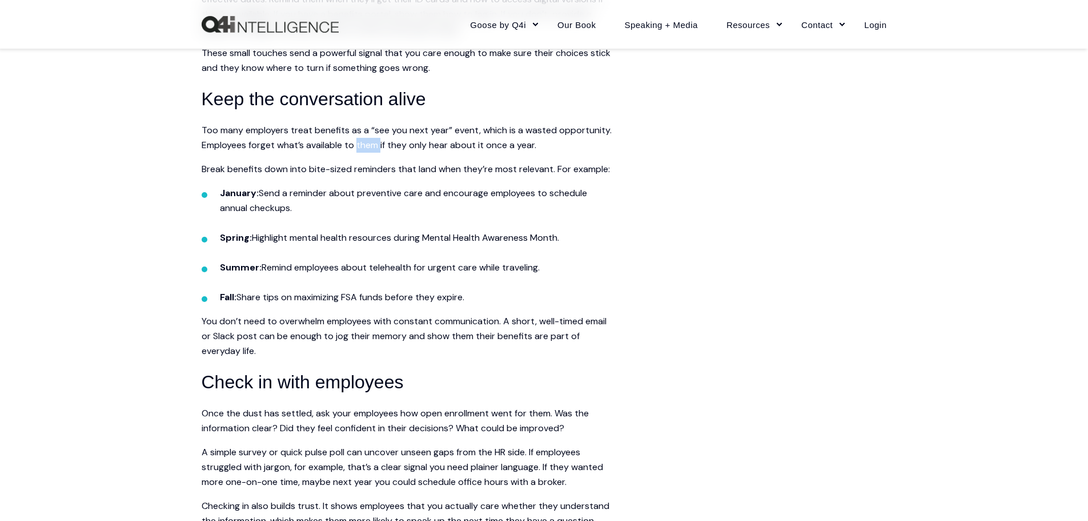
click at [360, 168] on span "Summary Open enrollment may feel like the finish line, but it’s only the beginn…" at bounding box center [407, 291] width 411 height 1542
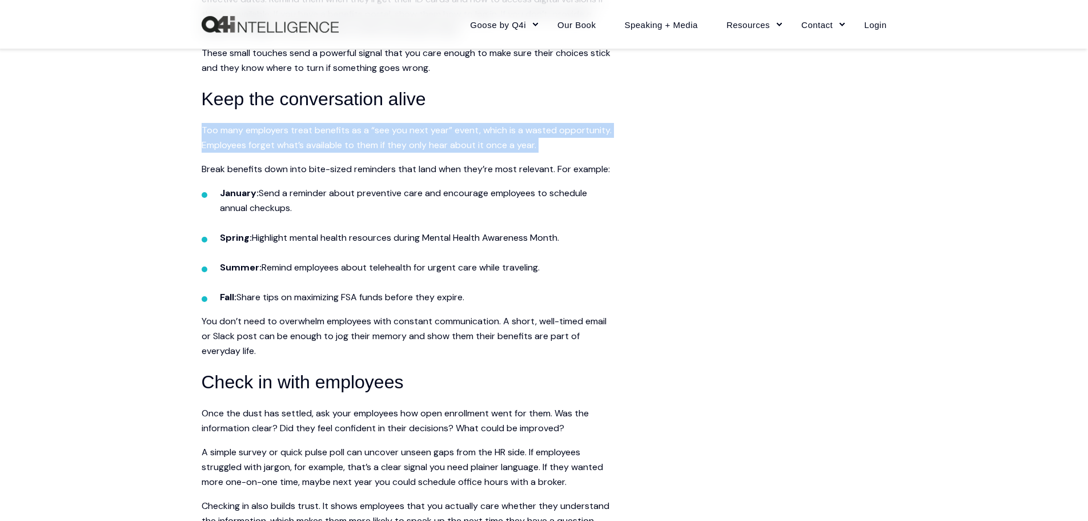
click at [360, 168] on span "Summary Open enrollment may feel like the finish line, but it’s only the beginn…" at bounding box center [407, 291] width 411 height 1542
click at [415, 151] on span "Too many employers treat benefits as a “see you next year” event, which is a wa…" at bounding box center [407, 137] width 410 height 27
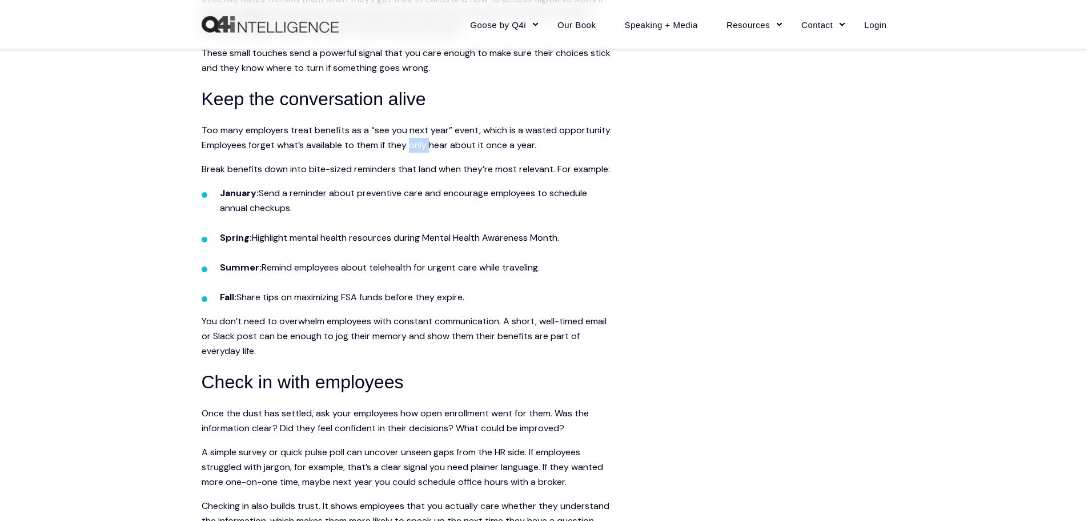
click at [415, 151] on span "Too many employers treat benefits as a “see you next year” event, which is a wa…" at bounding box center [407, 137] width 410 height 27
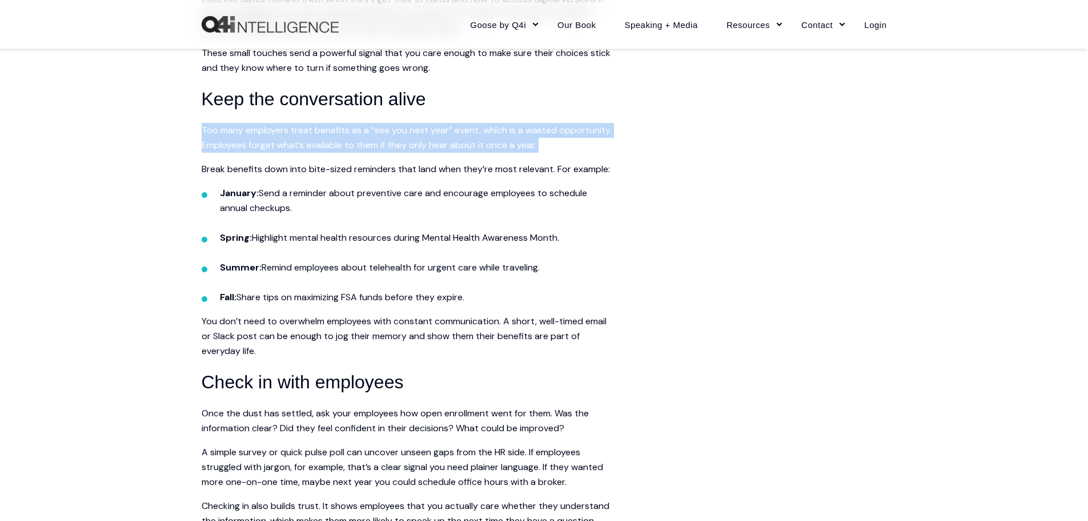
click at [367, 152] on p "Too many employers treat benefits as a “see you next year” event, which is a wa…" at bounding box center [407, 138] width 411 height 30
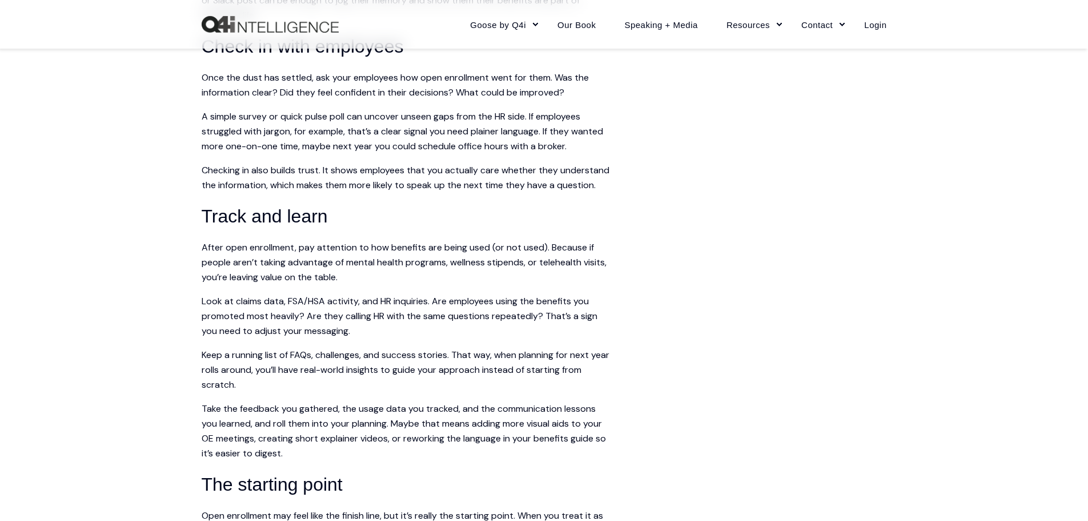
scroll to position [1143, 0]
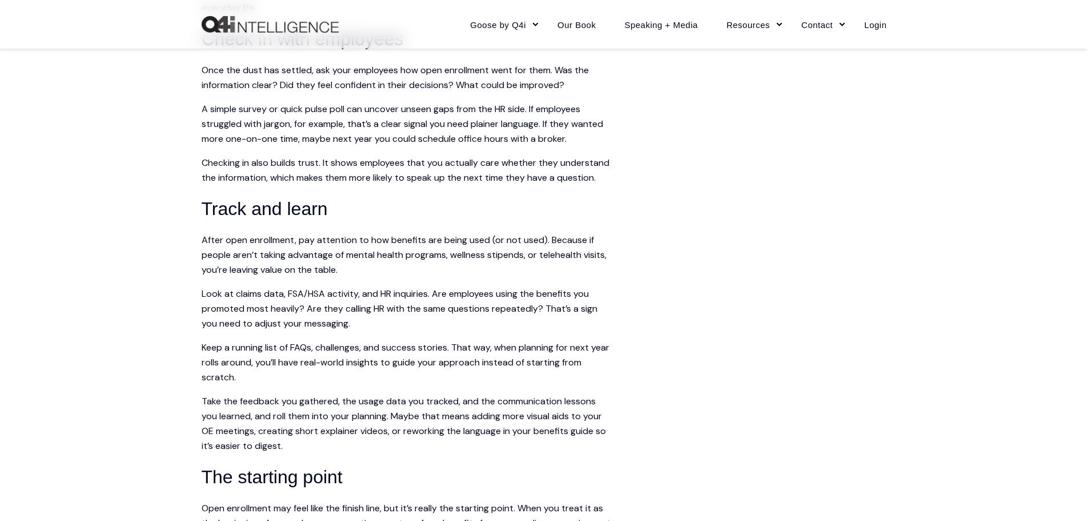
click at [387, 143] on span "A simple survey or quick pulse poll can uncover unseen gaps from the HR side. I…" at bounding box center [403, 124] width 402 height 42
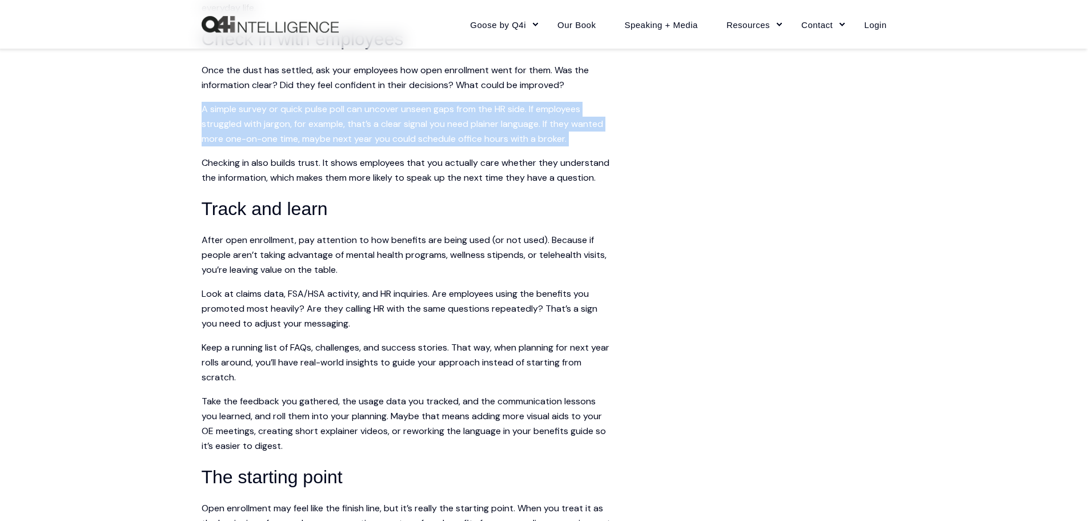
click at [387, 143] on span "A simple survey or quick pulse poll can uncover unseen gaps from the HR side. I…" at bounding box center [403, 124] width 402 height 42
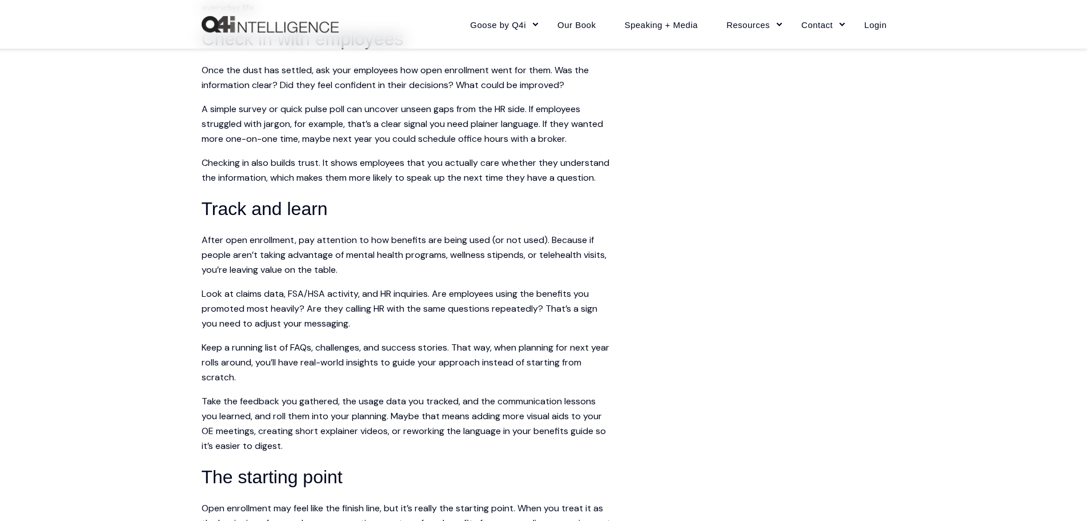
click at [213, 183] on span "Checking in also builds trust. It shows employees that you actually care whethe…" at bounding box center [406, 170] width 408 height 27
click at [381, 145] on span "A simple survey or quick pulse poll can uncover unseen gaps from the HR side. I…" at bounding box center [403, 124] width 402 height 42
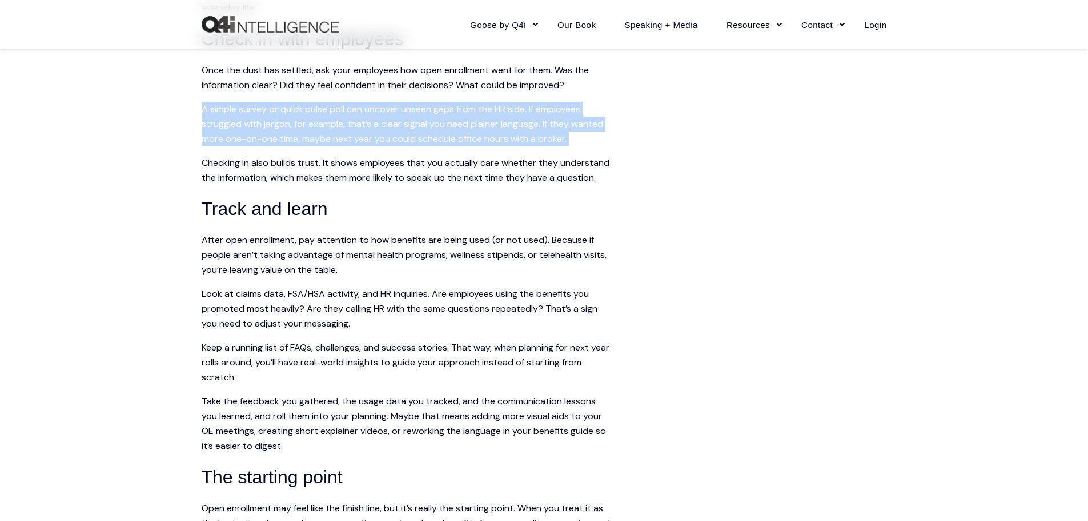
click at [381, 145] on span "A simple survey or quick pulse poll can uncover unseen gaps from the HR side. I…" at bounding box center [403, 124] width 402 height 42
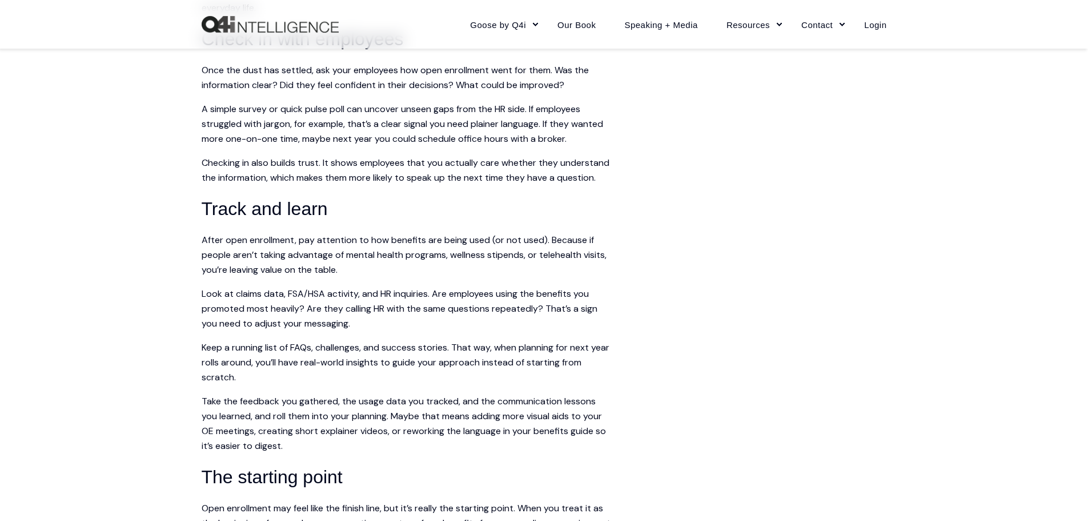
click at [592, 183] on span "Checking in also builds trust. It shows employees that you actually care whethe…" at bounding box center [406, 170] width 408 height 27
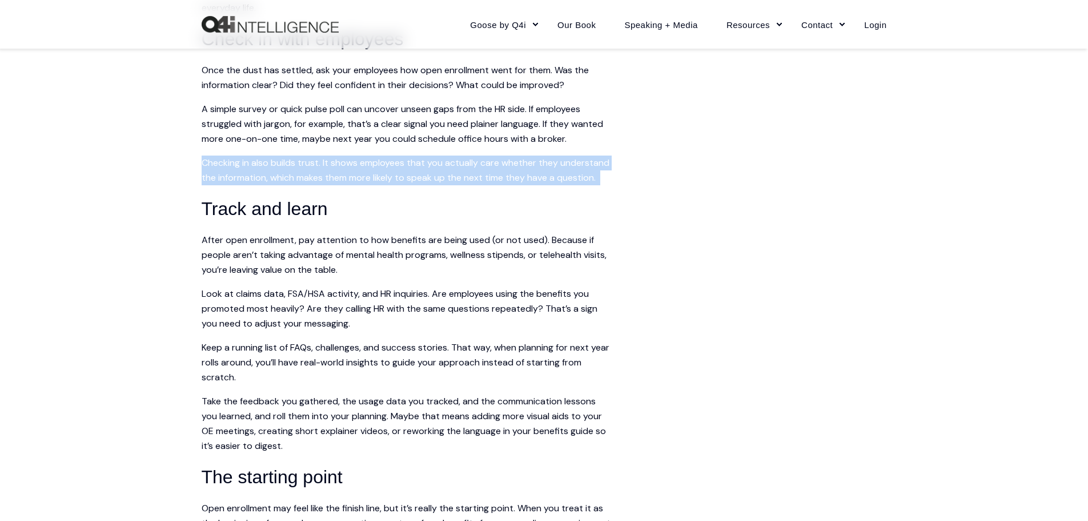
click at [592, 183] on span "Checking in also builds trust. It shows employees that you actually care whethe…" at bounding box center [406, 170] width 408 height 27
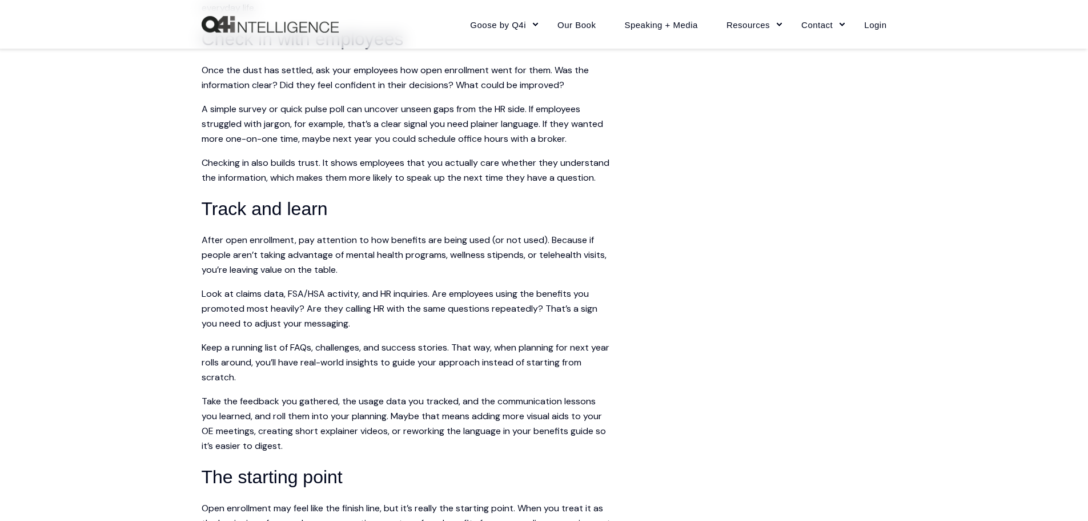
click at [359, 143] on span "A simple survey or quick pulse poll can uncover unseen gaps from the HR side. I…" at bounding box center [403, 124] width 402 height 42
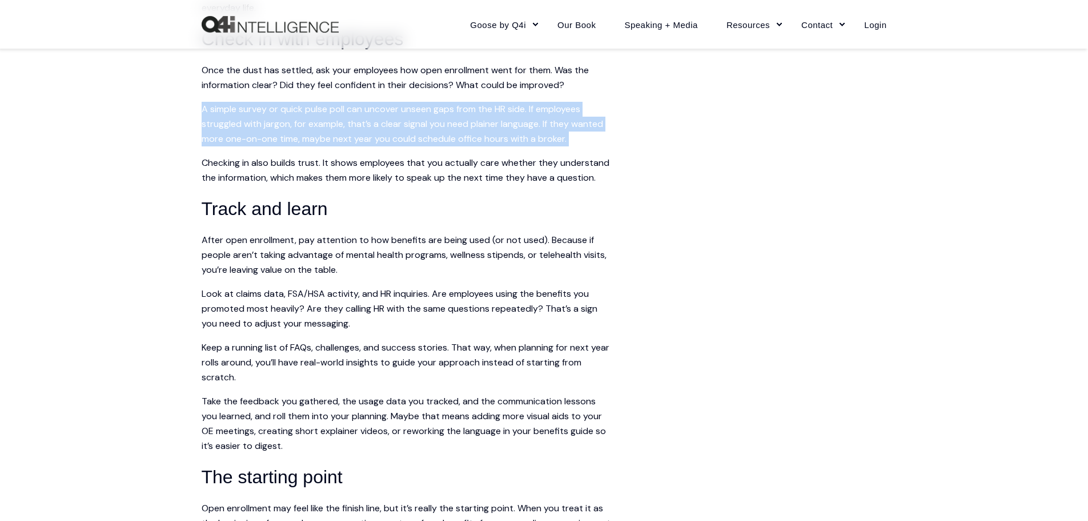
click at [359, 143] on span "A simple survey or quick pulse poll can uncover unseen gaps from the HR side. I…" at bounding box center [403, 124] width 402 height 42
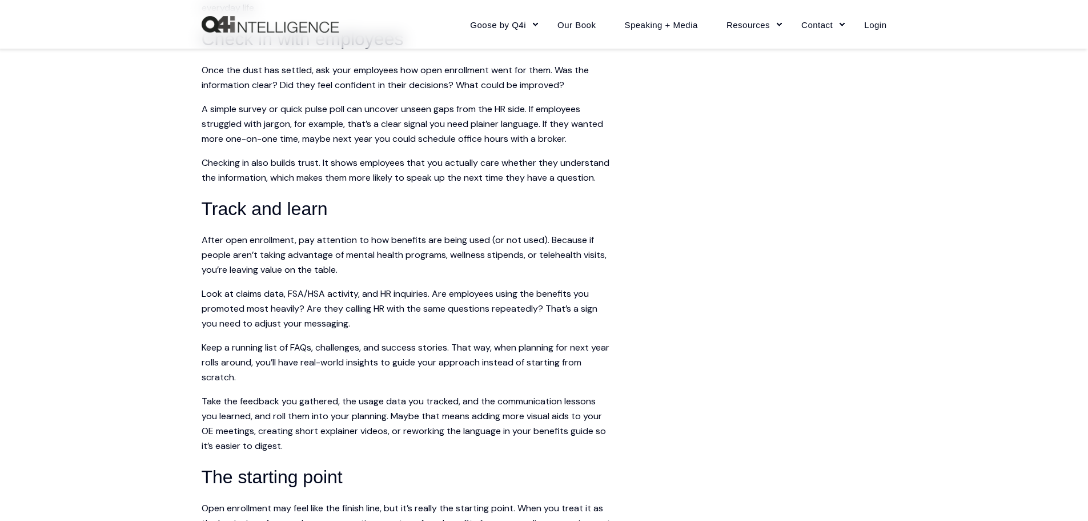
click at [379, 183] on span "Checking in also builds trust. It shows employees that you actually care whethe…" at bounding box center [406, 170] width 408 height 27
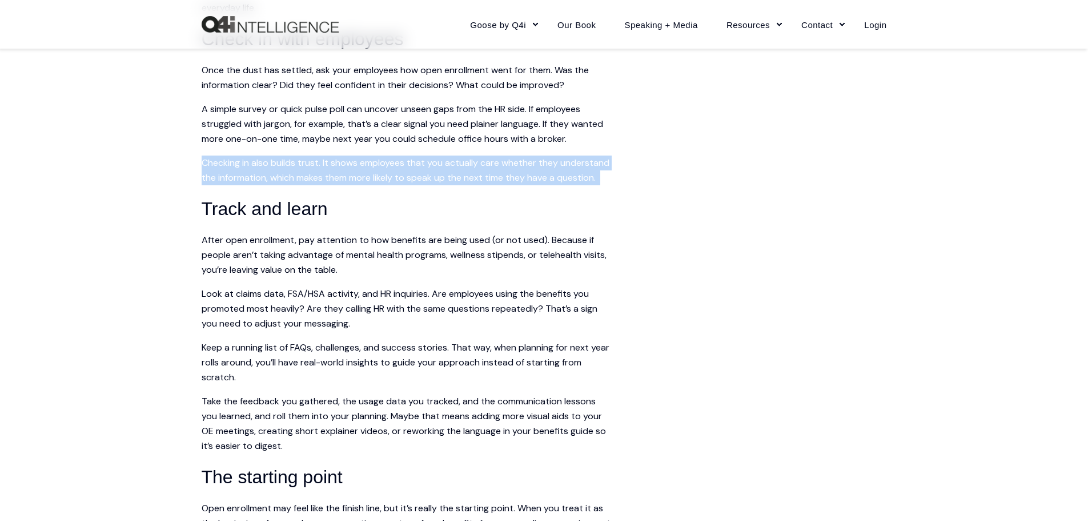
click at [379, 183] on span "Checking in also builds trust. It shows employees that you actually care whethe…" at bounding box center [406, 170] width 408 height 27
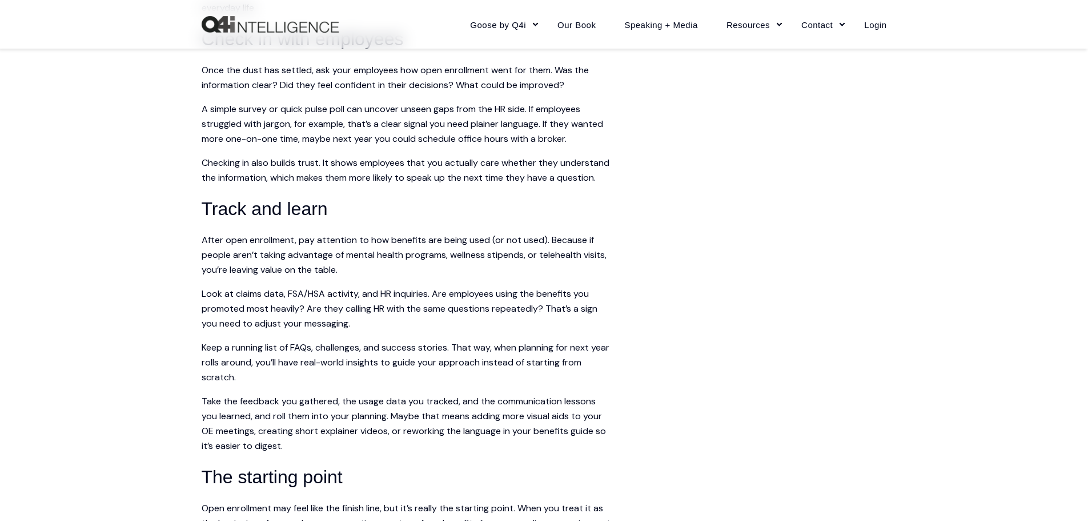
click at [385, 145] on span "A simple survey or quick pulse poll can uncover unseen gaps from the HR side. I…" at bounding box center [403, 124] width 402 height 42
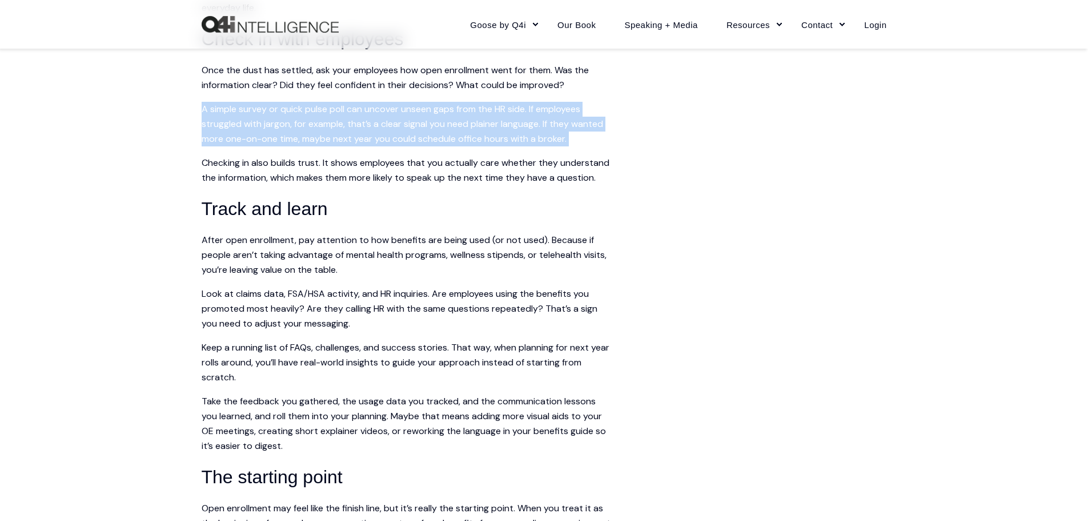
click at [385, 145] on span "A simple survey or quick pulse poll can uncover unseen gaps from the HR side. I…" at bounding box center [403, 124] width 402 height 42
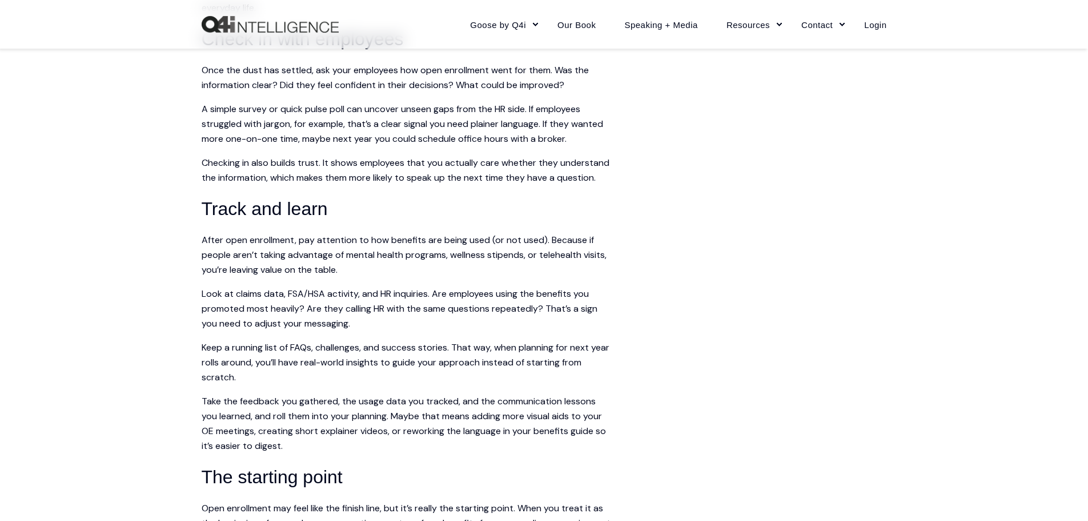
click at [385, 145] on span "A simple survey or quick pulse poll can uncover unseen gaps from the HR side. I…" at bounding box center [403, 124] width 402 height 42
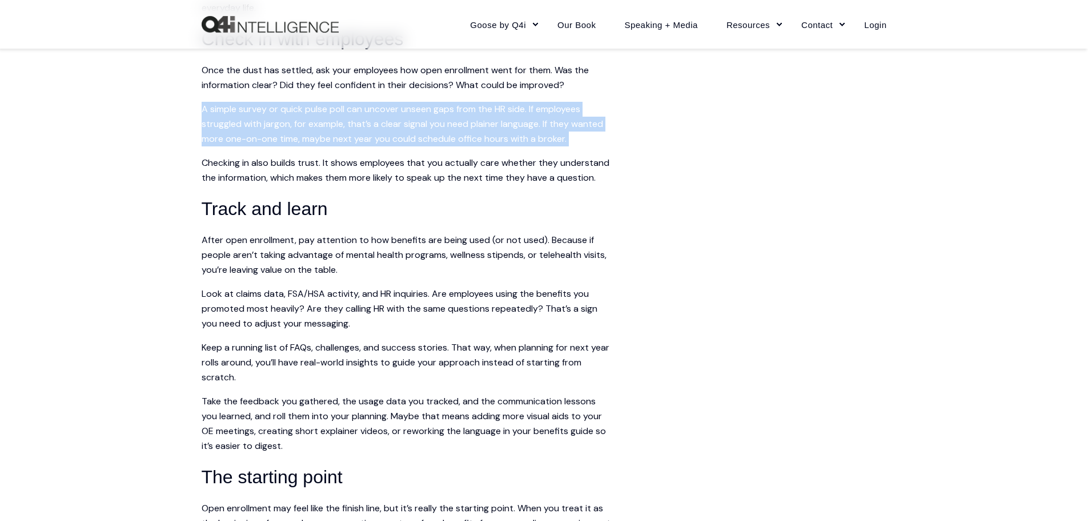
click at [385, 145] on span "A simple survey or quick pulse poll can uncover unseen gaps from the HR side. I…" at bounding box center [403, 124] width 402 height 42
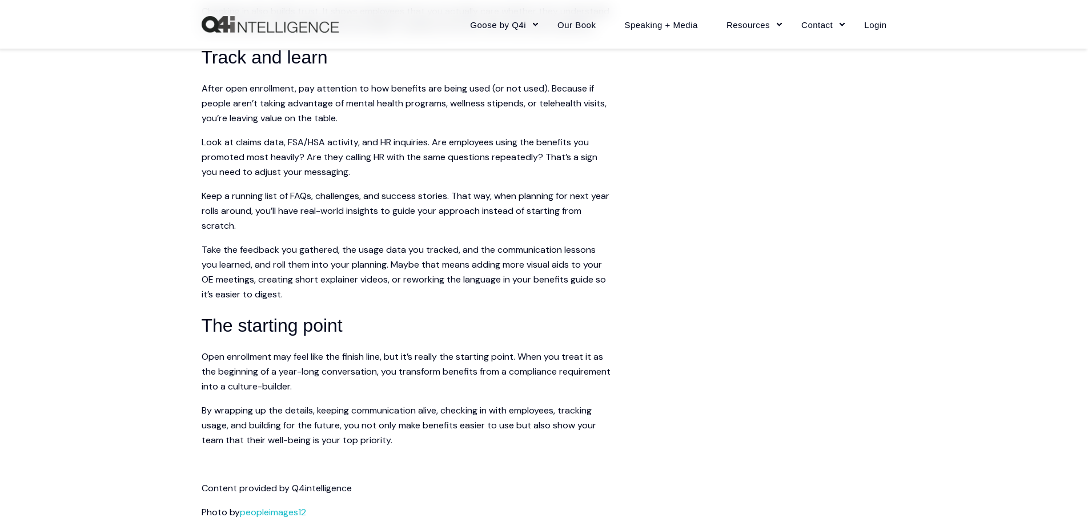
scroll to position [1314, 0]
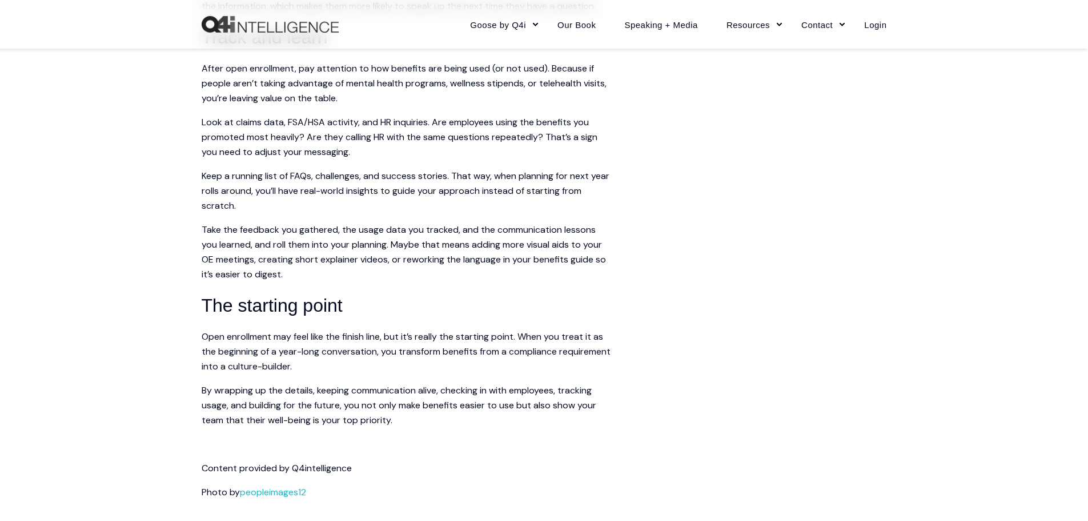
click at [403, 104] on span "After open enrollment, pay attention to how benefits are being used (or not use…" at bounding box center [404, 83] width 405 height 42
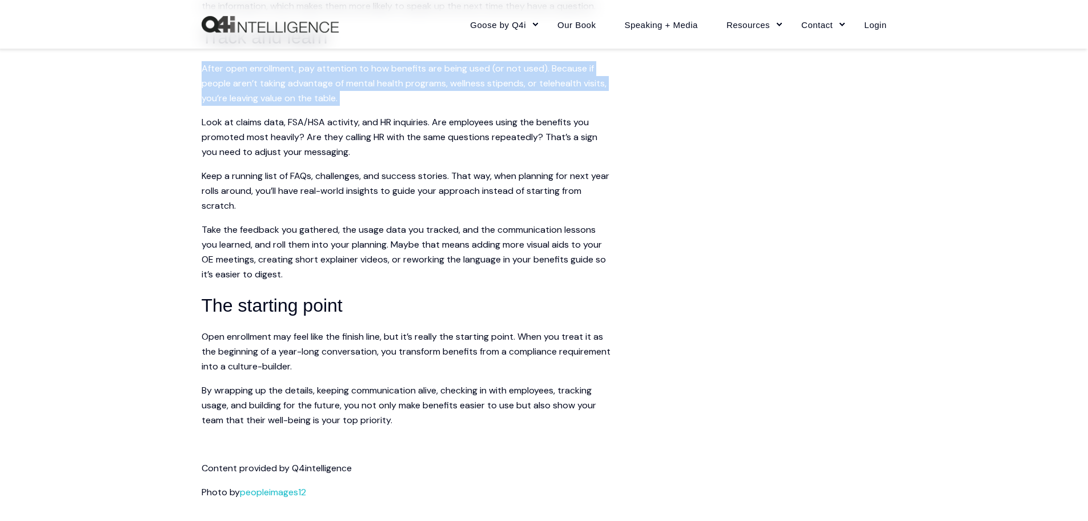
click at [403, 104] on span "After open enrollment, pay attention to how benefits are being used (or not use…" at bounding box center [404, 83] width 405 height 42
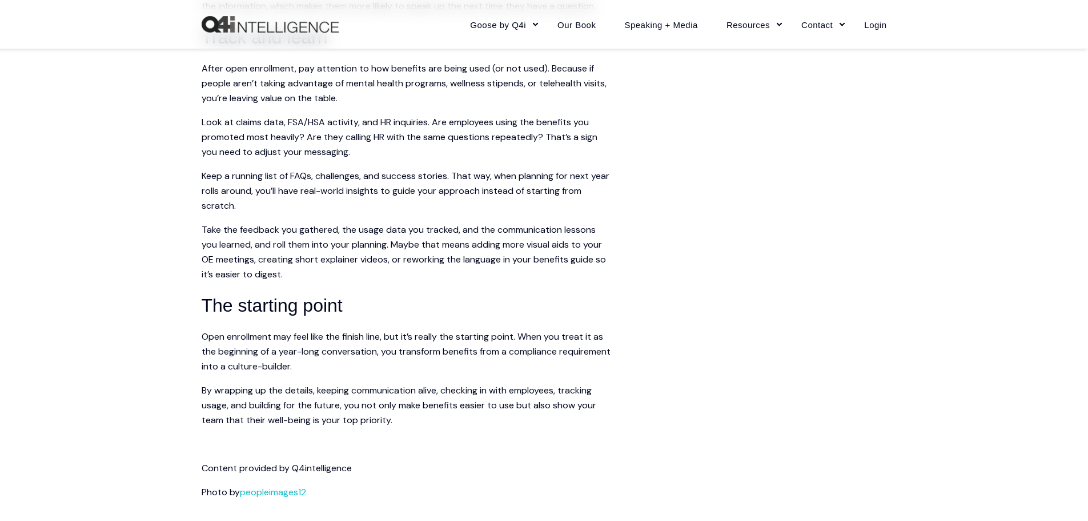
click at [205, 278] on span "Take the feedback you gathered, the usage data you tracked, and the communicati…" at bounding box center [404, 251] width 405 height 57
click at [379, 105] on p "After open enrollment, pay attention to how benefits are being used (or not use…" at bounding box center [407, 83] width 411 height 45
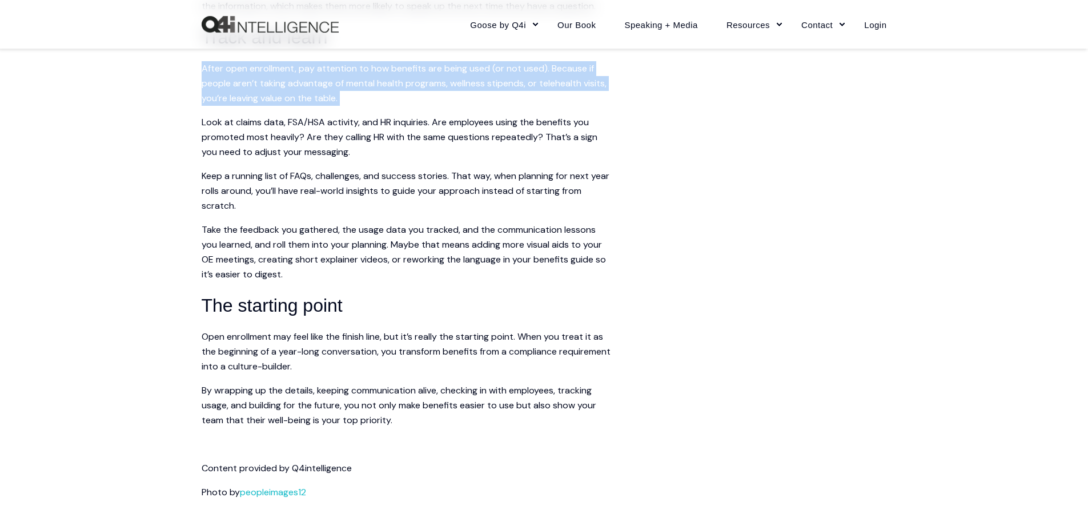
click at [379, 105] on p "After open enrollment, pay attention to how benefits are being used (or not use…" at bounding box center [407, 83] width 411 height 45
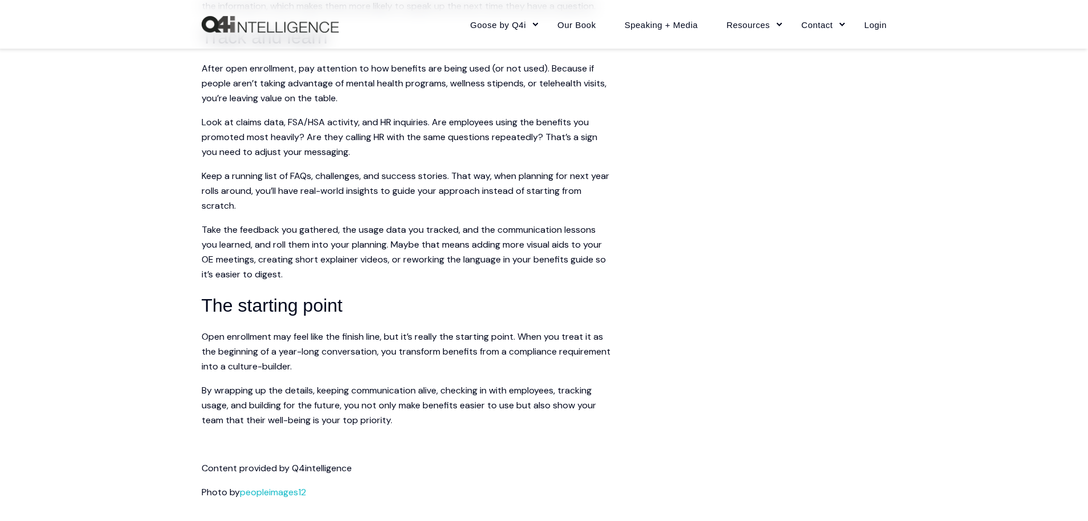
click at [586, 265] on p "Take the feedback you gathered, the usage data you tracked, and the communicati…" at bounding box center [407, 251] width 411 height 59
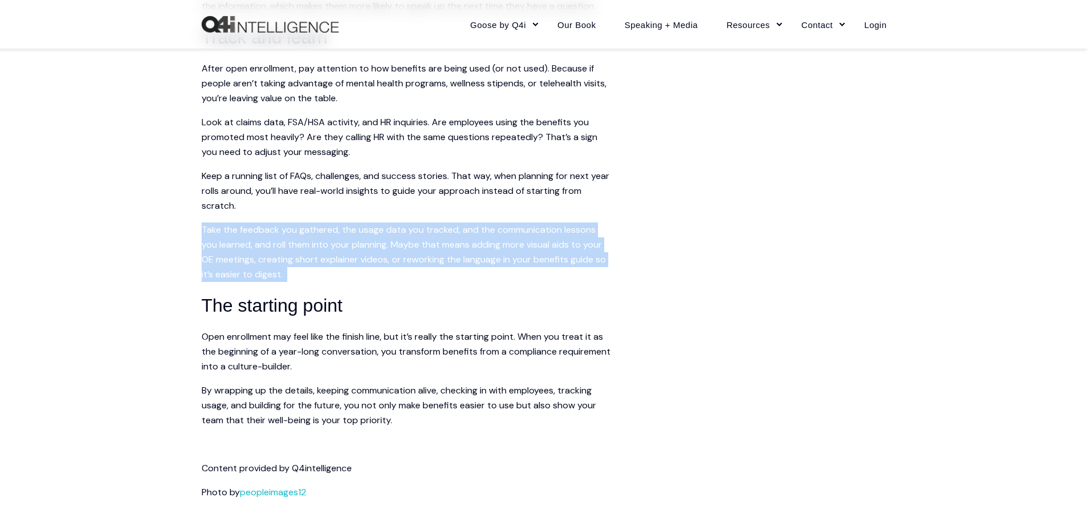
click at [586, 265] on p "Take the feedback you gathered, the usage data you tracked, and the communicati…" at bounding box center [407, 251] width 411 height 59
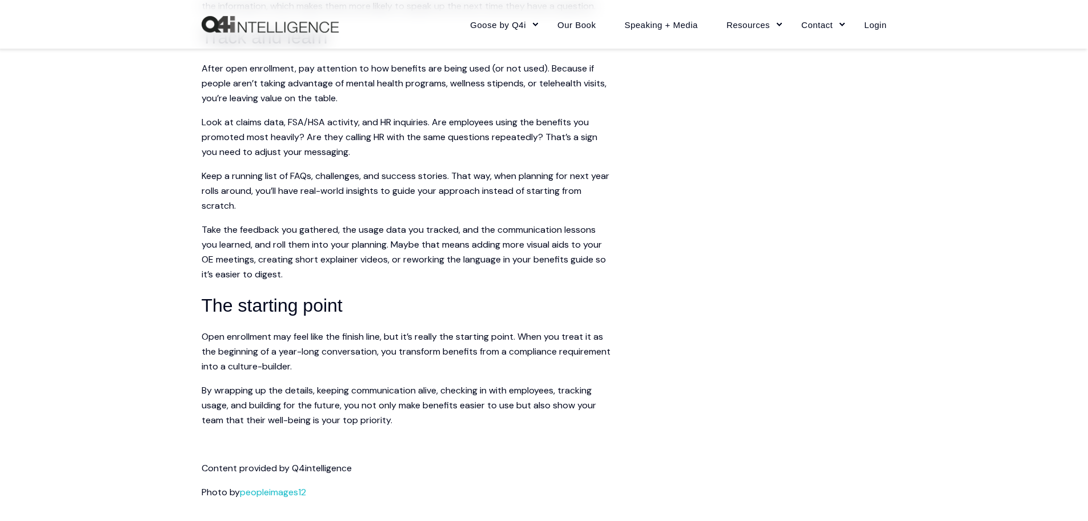
click at [411, 158] on span "Look at claims data, FSA/HSA activity, and HR inquiries. Are employees using th…" at bounding box center [400, 137] width 396 height 42
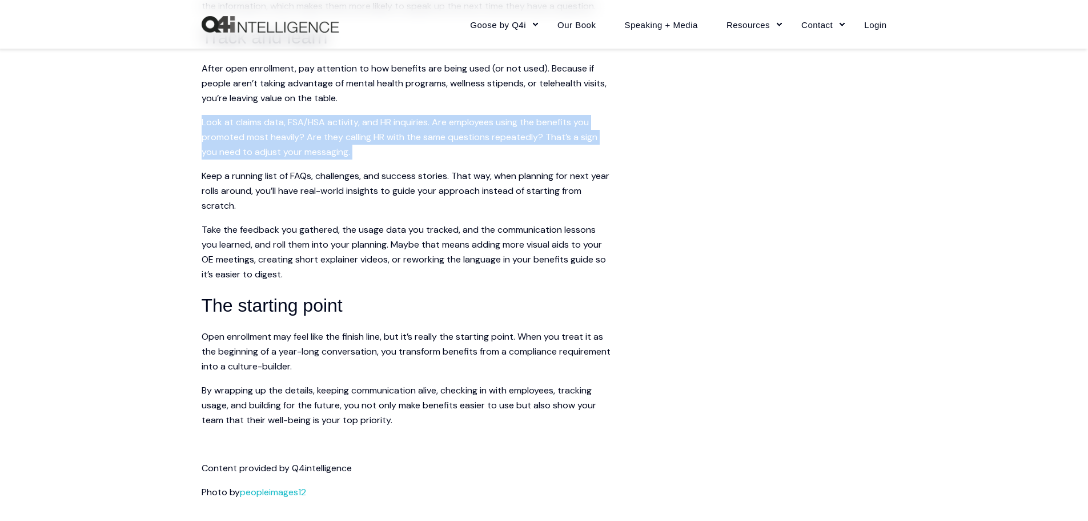
click at [411, 158] on span "Look at claims data, FSA/HSA activity, and HR inquiries. Are employees using th…" at bounding box center [400, 137] width 396 height 42
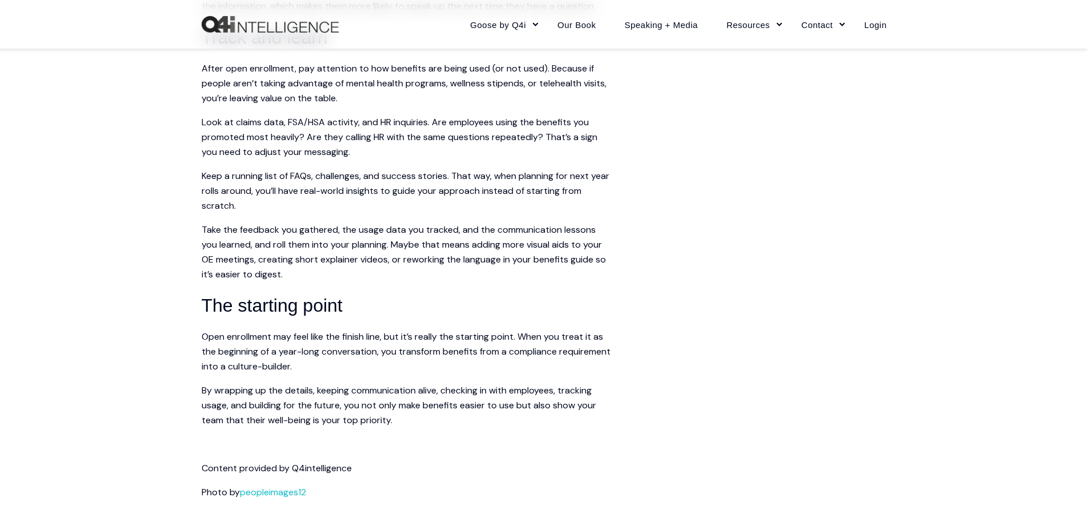
click at [393, 211] on span "Keep a running list of FAQs, challenges, and success stories. That way, when pl…" at bounding box center [406, 191] width 408 height 42
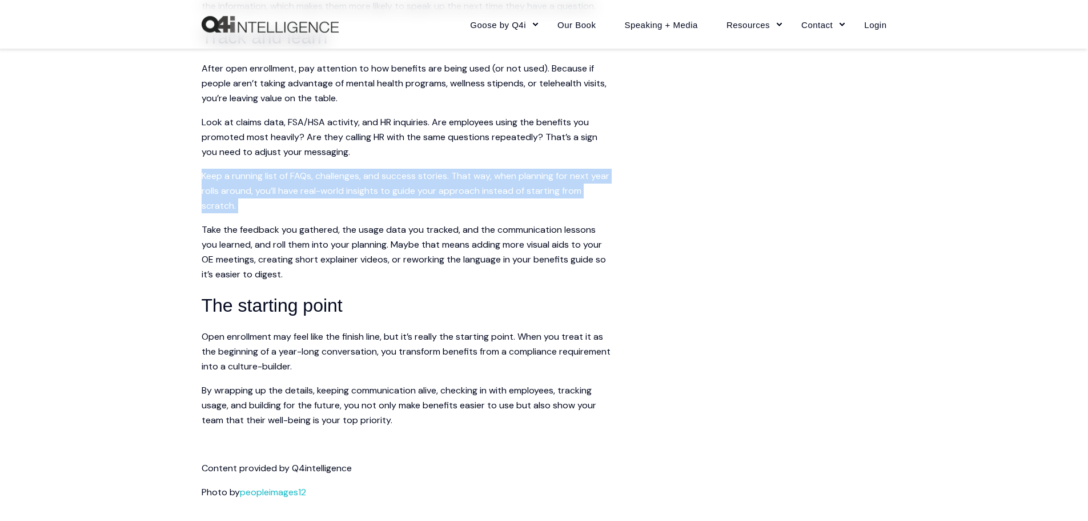
click at [393, 211] on span "Keep a running list of FAQs, challenges, and success stories. That way, when pl…" at bounding box center [406, 191] width 408 height 42
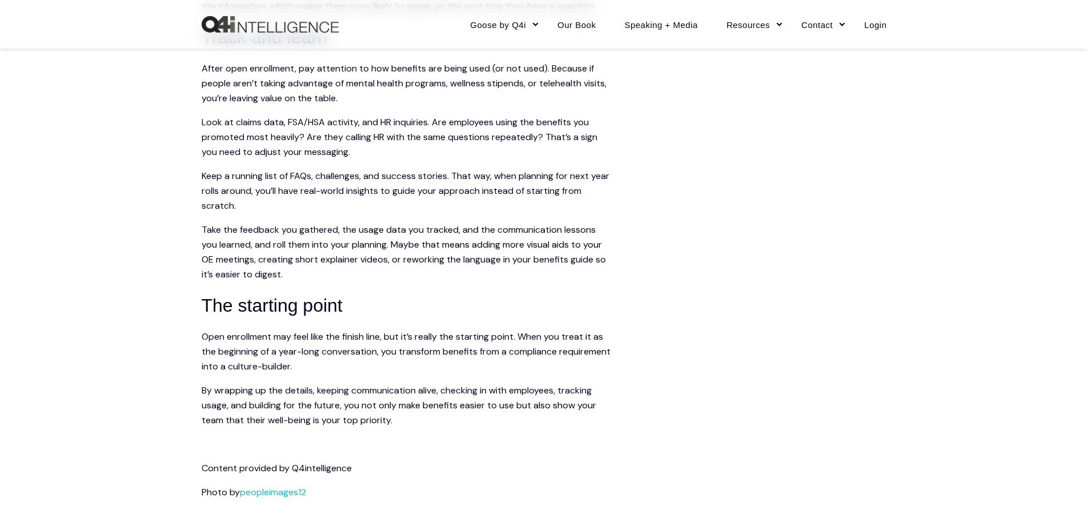
click at [393, 158] on span "Look at claims data, FSA/HSA activity, and HR inquiries. Are employees using th…" at bounding box center [400, 137] width 396 height 42
click at [371, 104] on span "After open enrollment, pay attention to how benefits are being used (or not use…" at bounding box center [404, 83] width 405 height 42
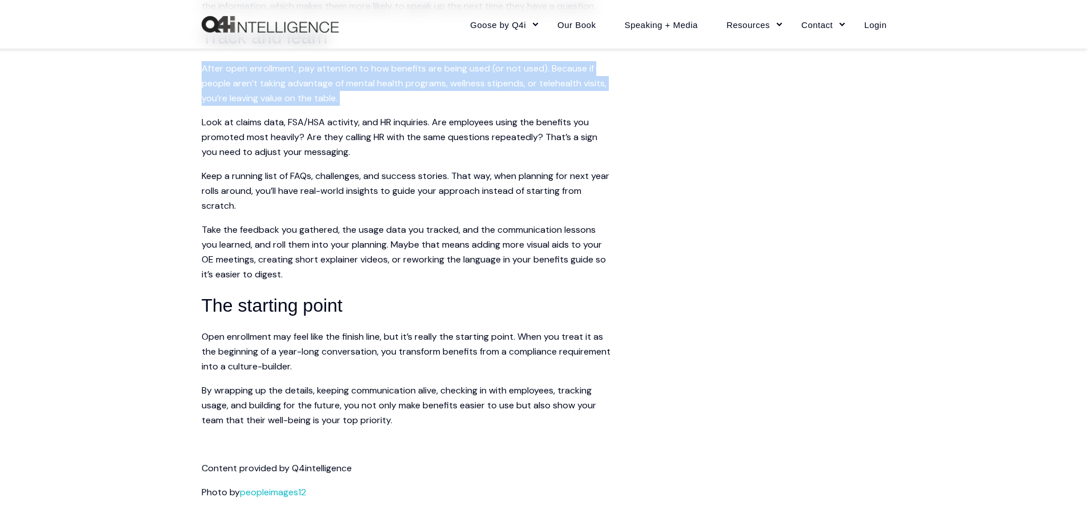
click at [371, 104] on span "After open enrollment, pay attention to how benefits are being used (or not use…" at bounding box center [404, 83] width 405 height 42
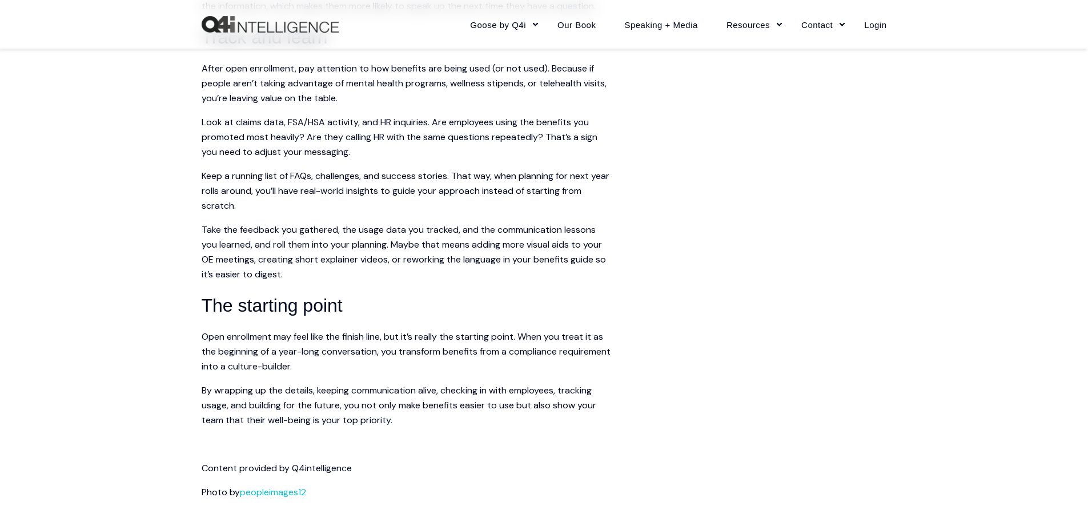
click at [219, 279] on span "Take the feedback you gathered, the usage data you tracked, and the communicati…" at bounding box center [404, 251] width 405 height 57
click at [366, 106] on p "After open enrollment, pay attention to how benefits are being used (or not use…" at bounding box center [407, 83] width 411 height 45
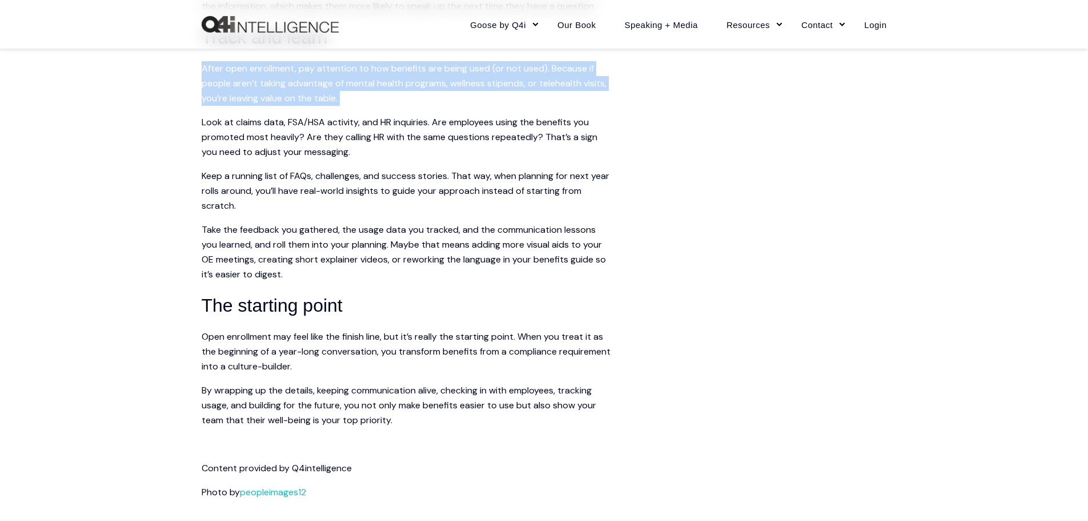
click at [366, 106] on p "After open enrollment, pay attention to how benefits are being used (or not use…" at bounding box center [407, 83] width 411 height 45
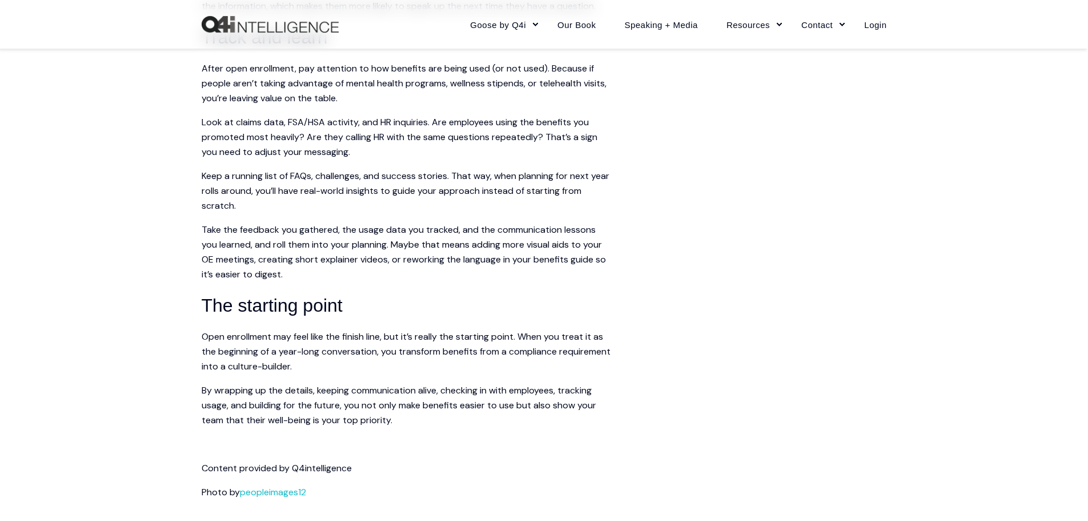
click at [567, 276] on span "Take the feedback you gathered, the usage data you tracked, and the communicati…" at bounding box center [404, 251] width 405 height 57
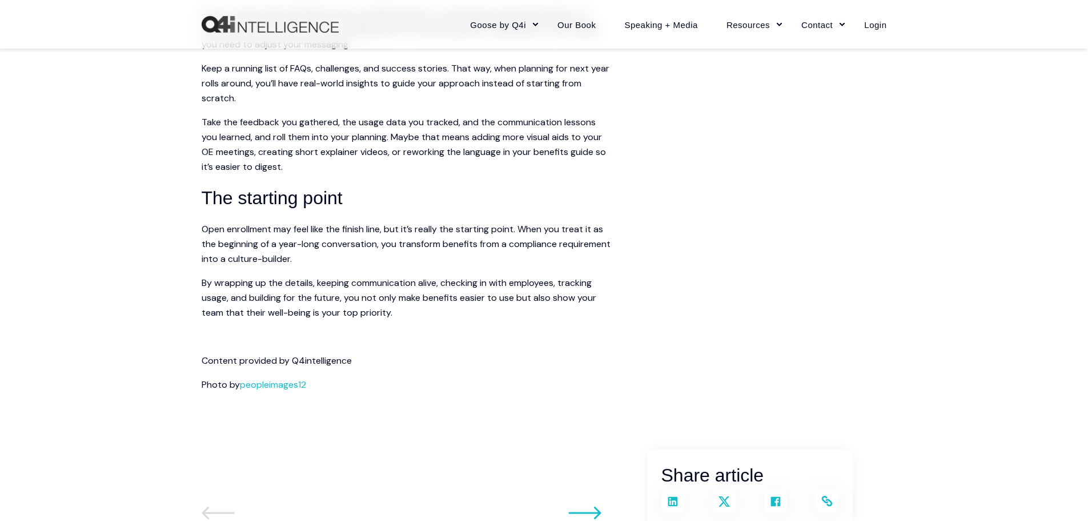
scroll to position [1371, 0]
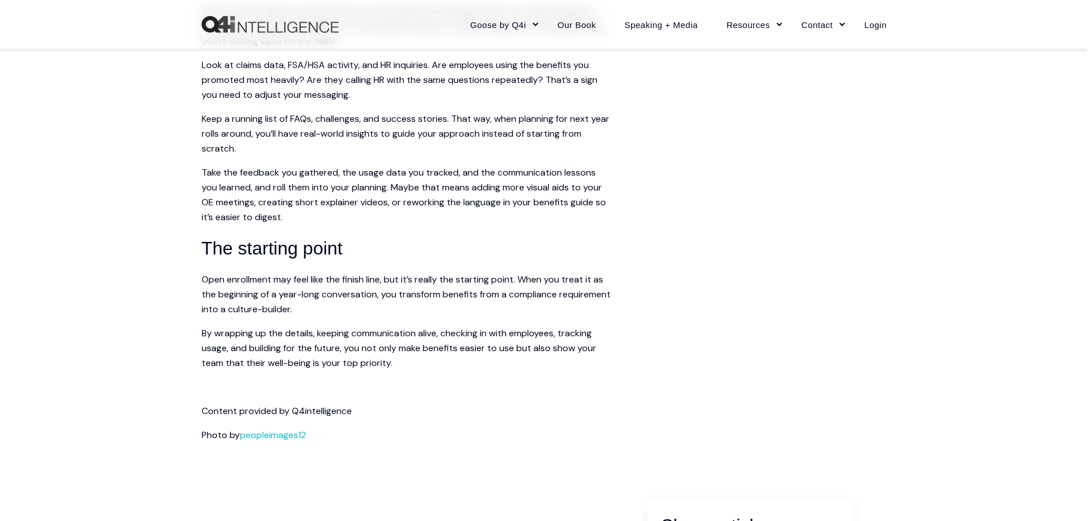
click at [408, 211] on span "Take the feedback you gathered, the usage data you tracked, and the communicati…" at bounding box center [404, 194] width 405 height 57
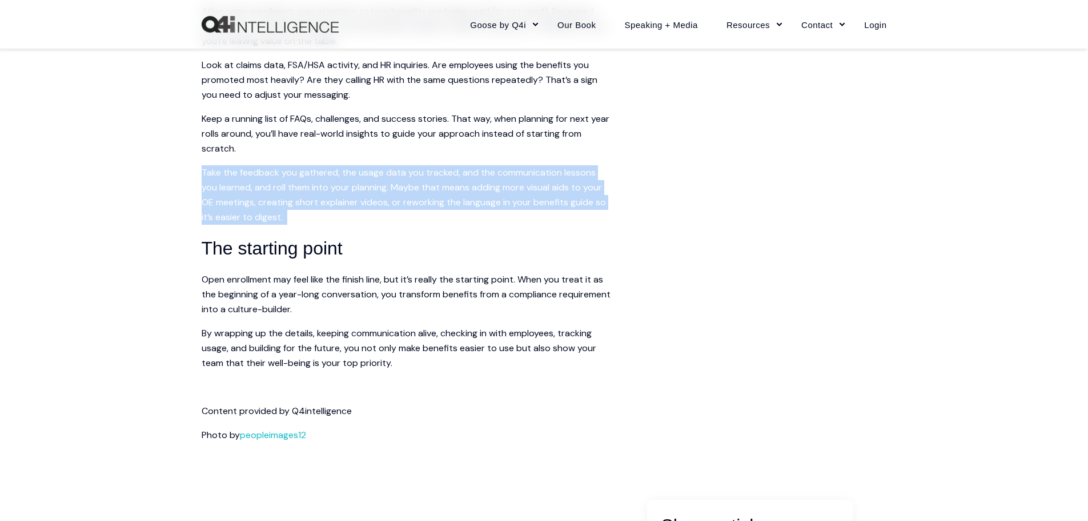
click at [408, 211] on span "Take the feedback you gathered, the usage data you tracked, and the communicati…" at bounding box center [404, 194] width 405 height 57
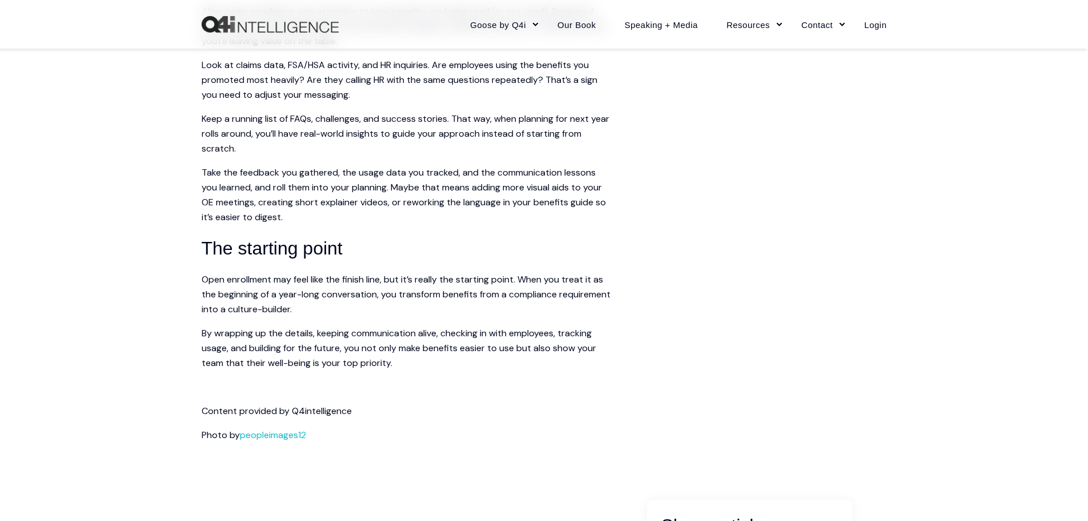
click at [371, 223] on p "Take the feedback you gathered, the usage data you tracked, and the communicati…" at bounding box center [407, 194] width 411 height 59
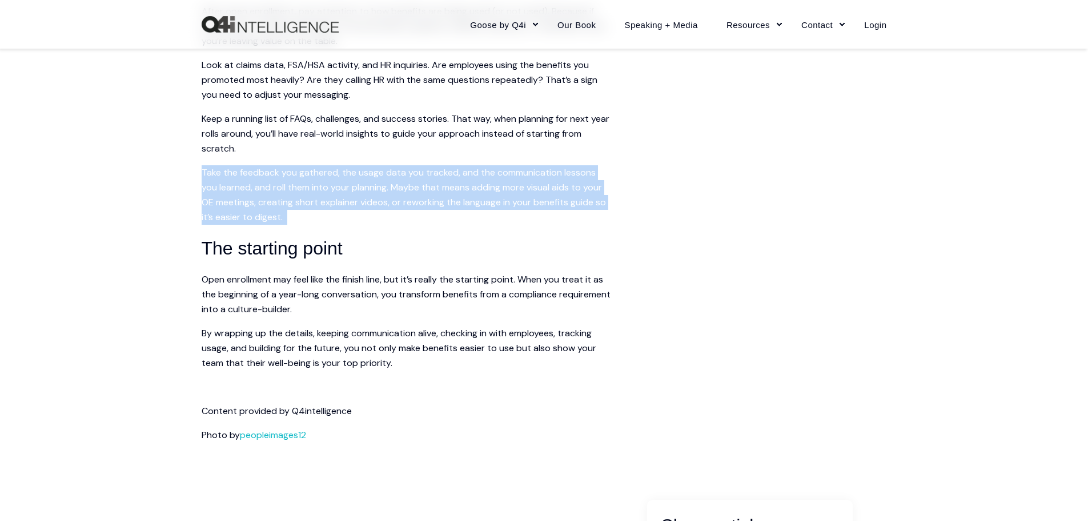
click at [371, 223] on p "Take the feedback you gathered, the usage data you tracked, and the communicati…" at bounding box center [407, 194] width 411 height 59
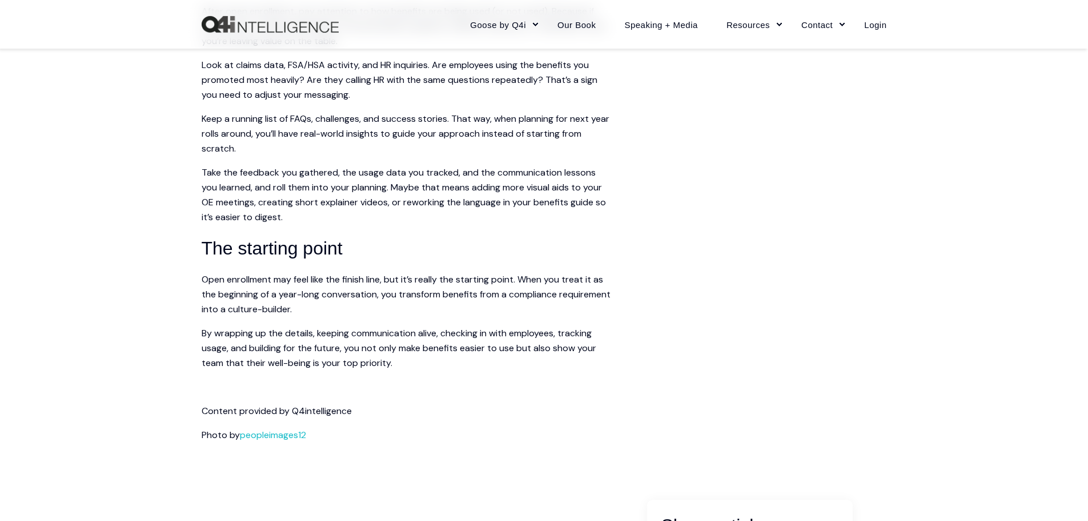
click at [585, 369] on span "By wrapping up the details, keeping communication alive, checking in with emplo…" at bounding box center [399, 348] width 395 height 42
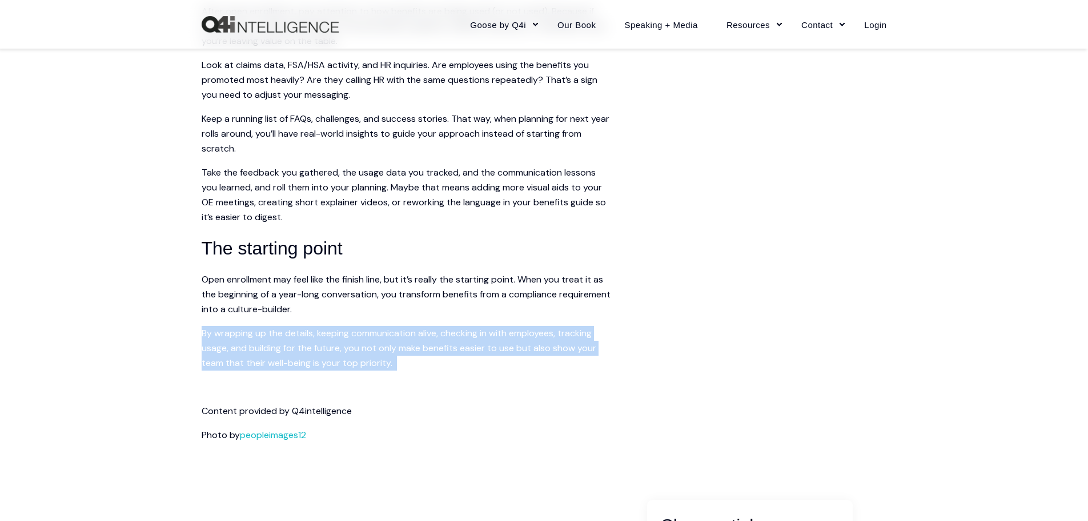
click at [585, 369] on span "By wrapping up the details, keeping communication alive, checking in with emplo…" at bounding box center [399, 348] width 395 height 42
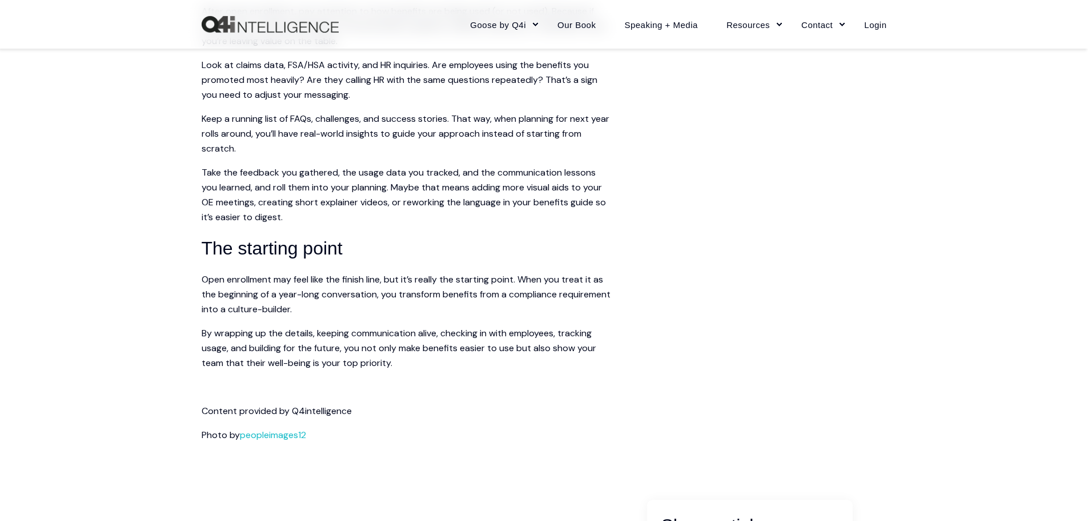
click at [369, 213] on span "Take the feedback you gathered, the usage data you tracked, and the communicati…" at bounding box center [404, 194] width 405 height 57
click at [369, 212] on span "Take the feedback you gathered, the usage data you tracked, and the communicati…" at bounding box center [404, 194] width 405 height 57
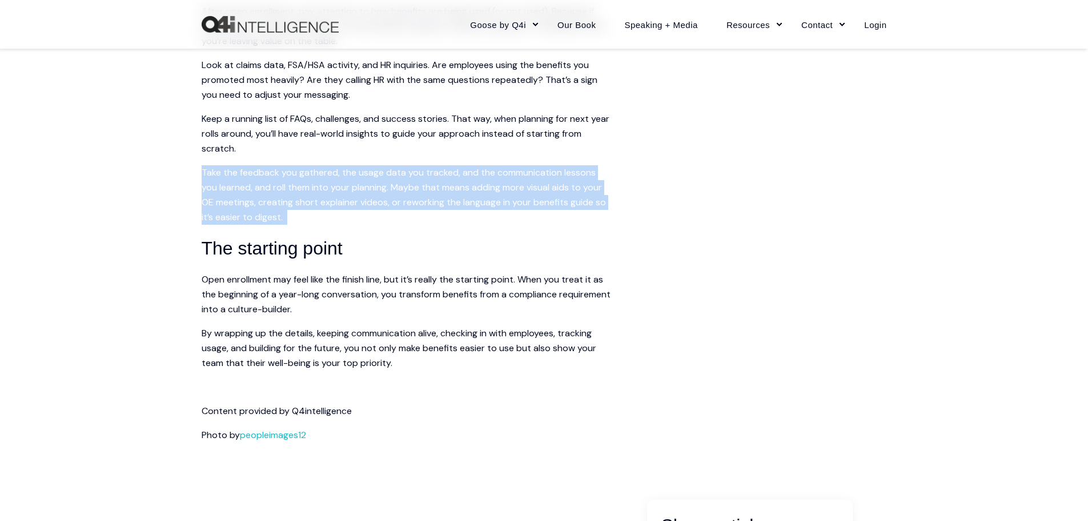
click at [369, 212] on span "Take the feedback you gathered, the usage data you tracked, and the communicati…" at bounding box center [404, 194] width 405 height 57
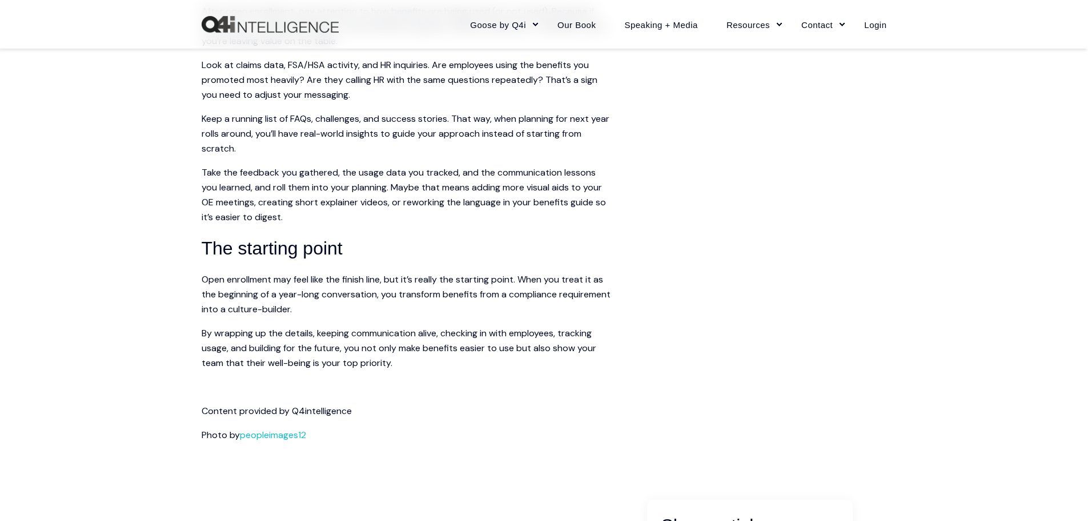
click at [390, 315] on span "Open enrollment may feel like the finish line, but it’s really the starting poi…" at bounding box center [406, 294] width 409 height 42
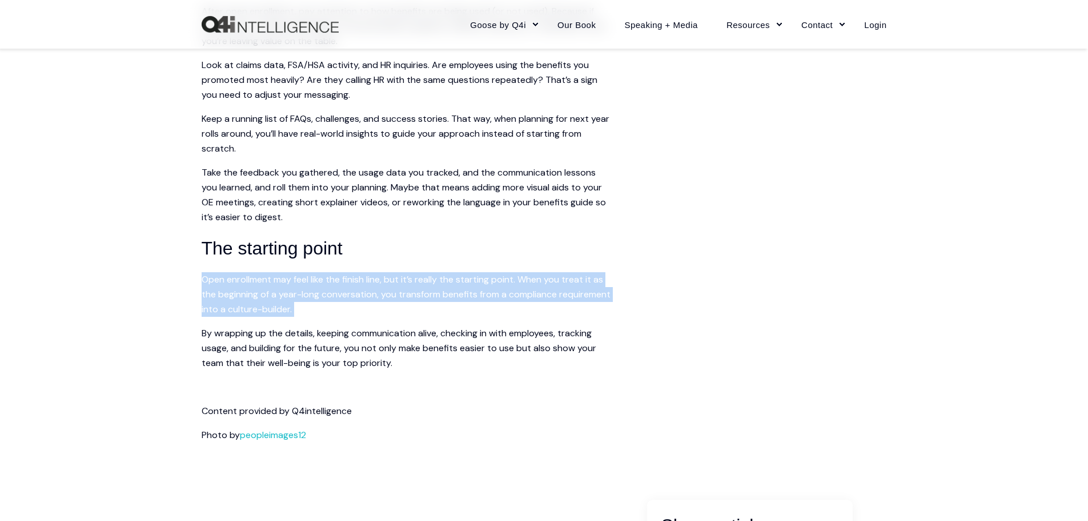
click at [390, 315] on span "Open enrollment may feel like the finish line, but it’s really the starting poi…" at bounding box center [406, 294] width 409 height 42
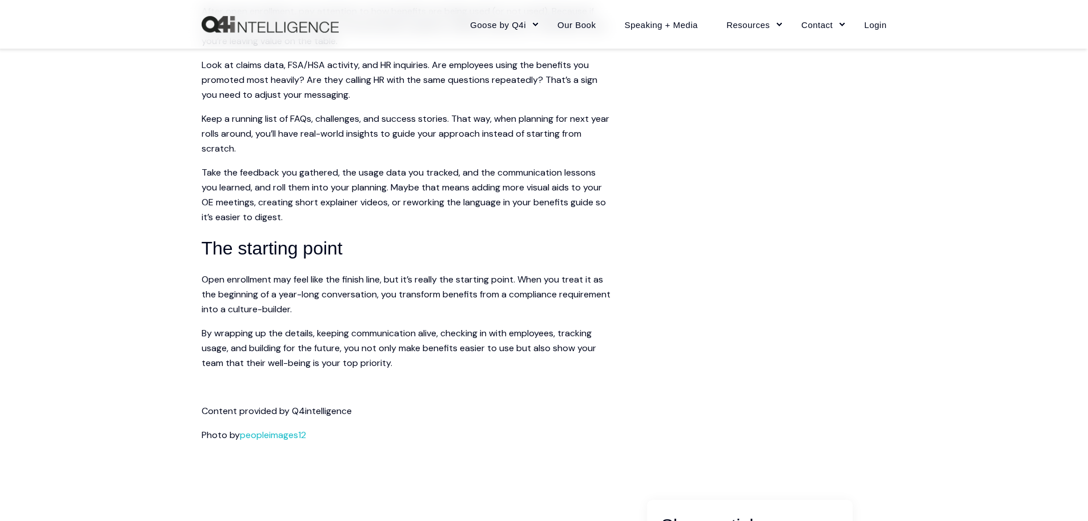
click at [405, 223] on span "Take the feedback you gathered, the usage data you tracked, and the communicati…" at bounding box center [404, 194] width 405 height 57
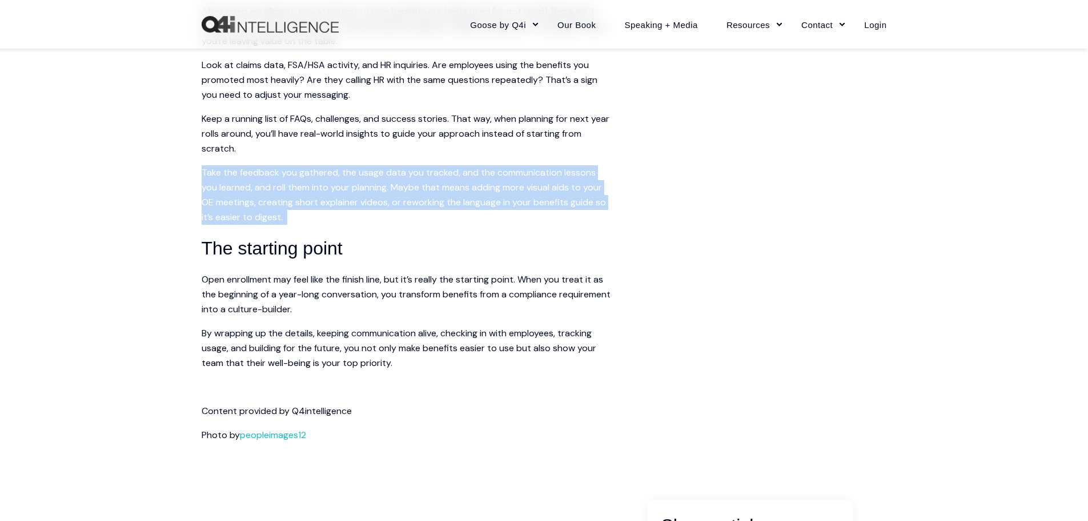
click at [405, 223] on span "Take the feedback you gathered, the usage data you tracked, and the communicati…" at bounding box center [404, 194] width 405 height 57
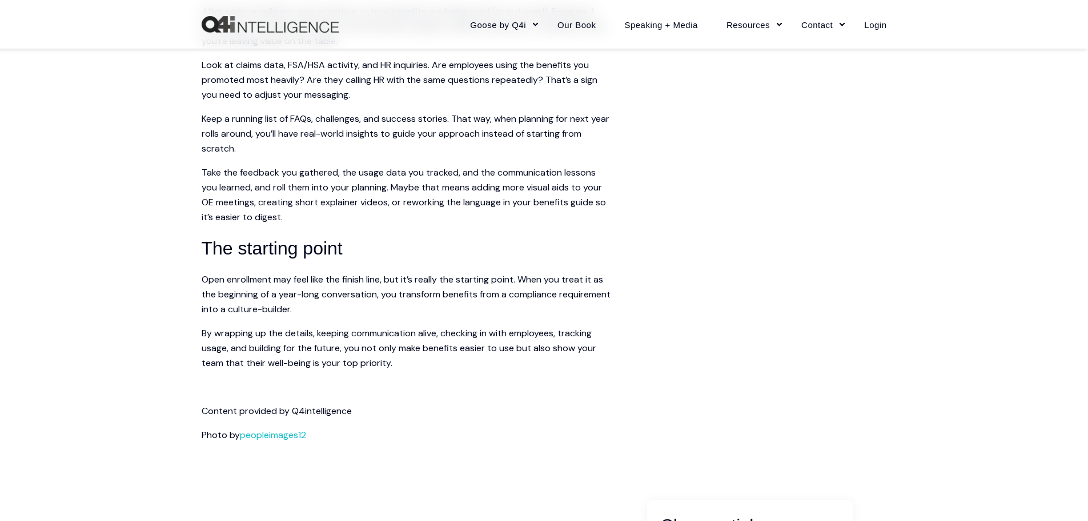
click at [414, 363] on span "By wrapping up the details, keeping communication alive, checking in with emplo…" at bounding box center [399, 348] width 395 height 42
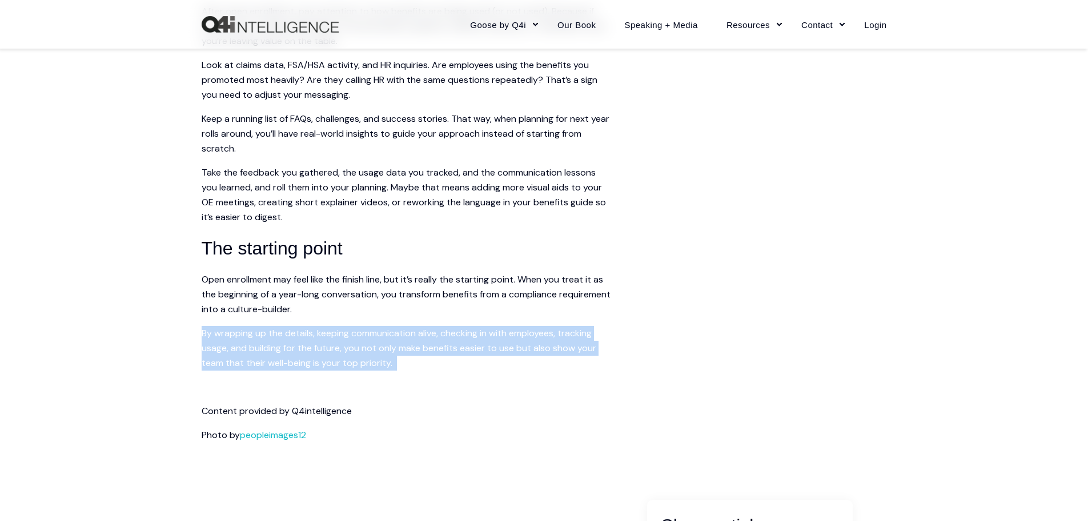
drag, startPoint x: 414, startPoint y: 363, endPoint x: 405, endPoint y: 310, distance: 53.4
click at [414, 356] on span "By wrapping up the details, keeping communication alive, checking in with emplo…" at bounding box center [399, 348] width 395 height 42
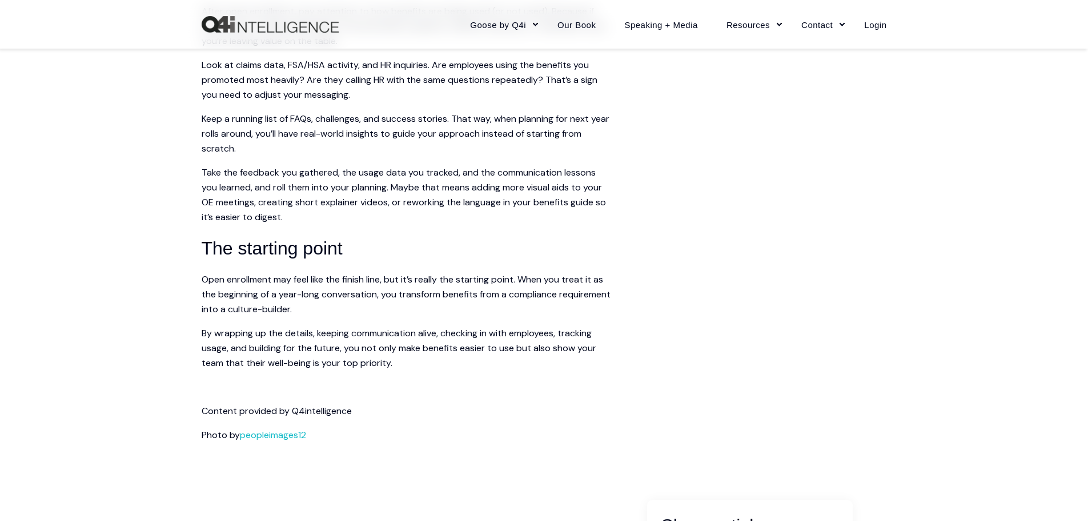
click at [394, 220] on span "Take the feedback you gathered, the usage data you tracked, and the communicati…" at bounding box center [404, 194] width 405 height 57
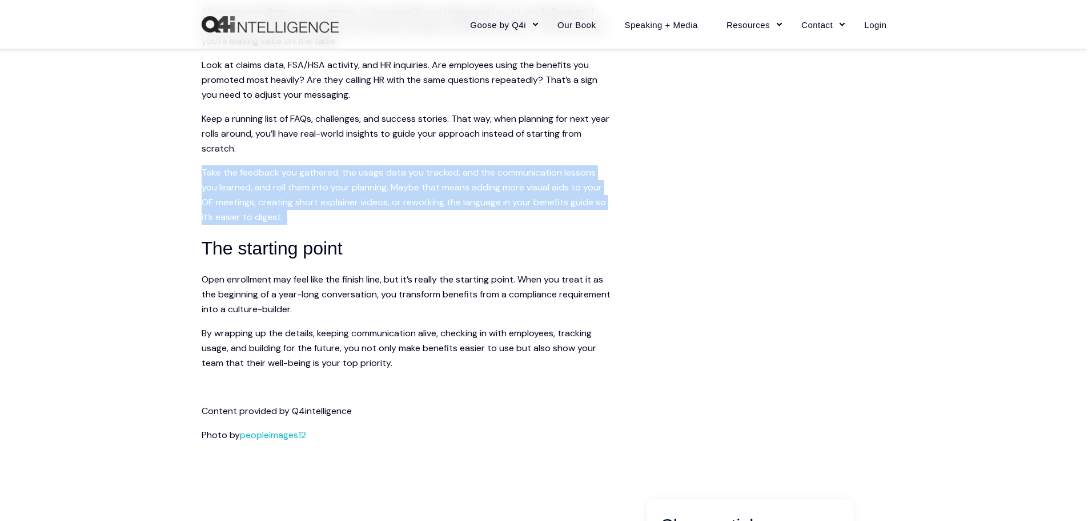
click at [394, 220] on span "Take the feedback you gathered, the usage data you tracked, and the communicati…" at bounding box center [404, 194] width 405 height 57
click at [394, 214] on span "Take the feedback you gathered, the usage data you tracked, and the communicati…" at bounding box center [404, 194] width 405 height 57
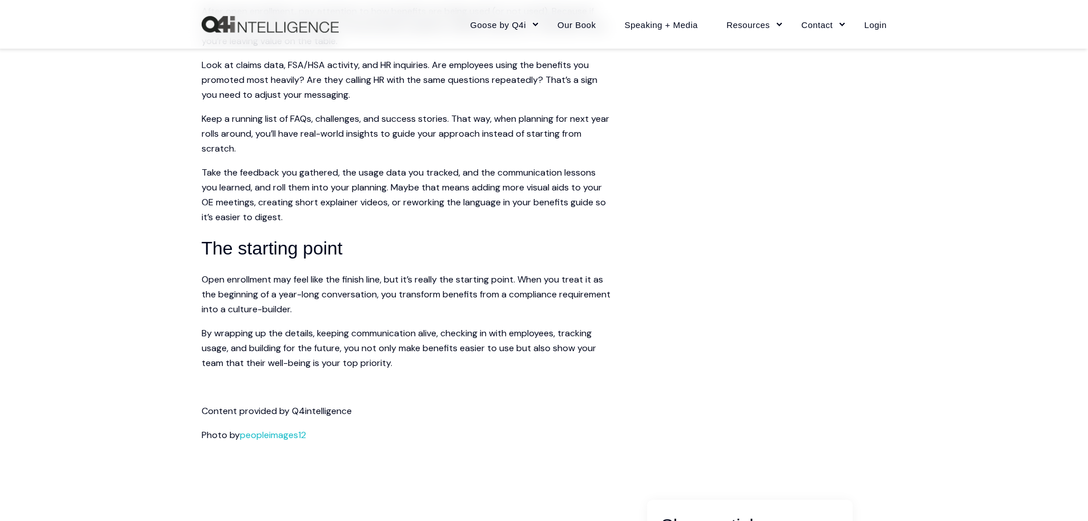
click at [394, 214] on span "Take the feedback you gathered, the usage data you tracked, and the communicati…" at bounding box center [404, 194] width 405 height 57
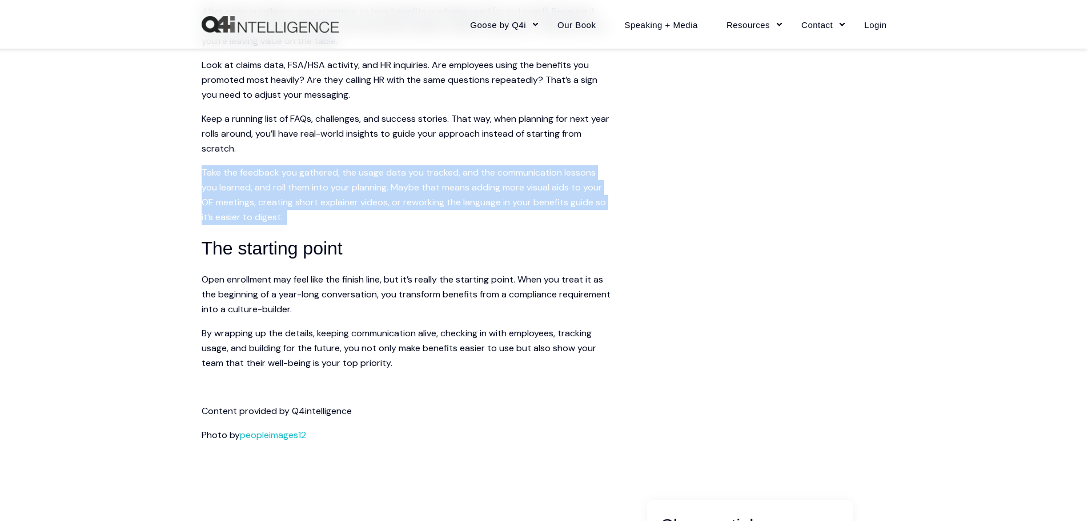
click at [394, 214] on span "Take the feedback you gathered, the usage data you tracked, and the communicati…" at bounding box center [404, 194] width 405 height 57
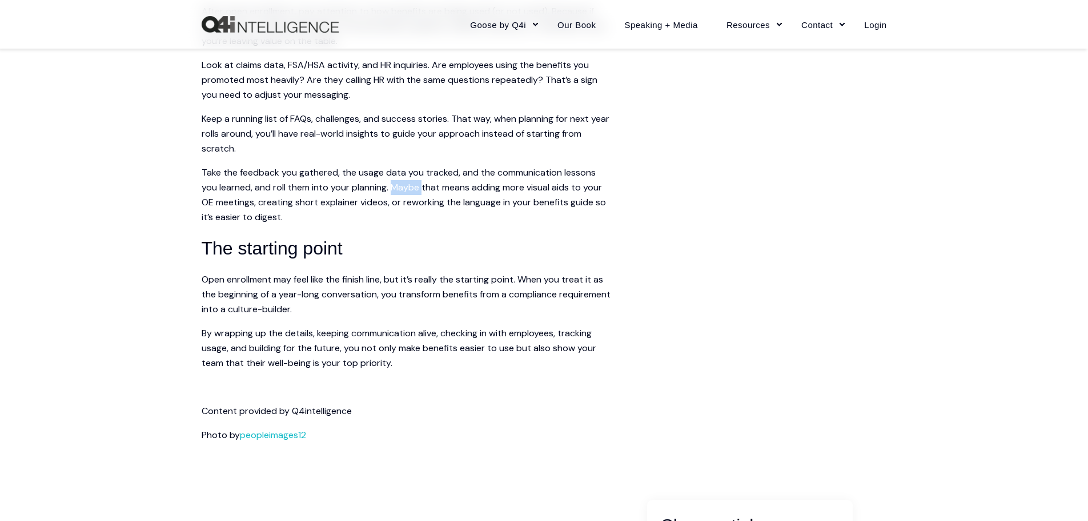
click at [394, 214] on span "Take the feedback you gathered, the usage data you tracked, and the communicati…" at bounding box center [404, 194] width 405 height 57
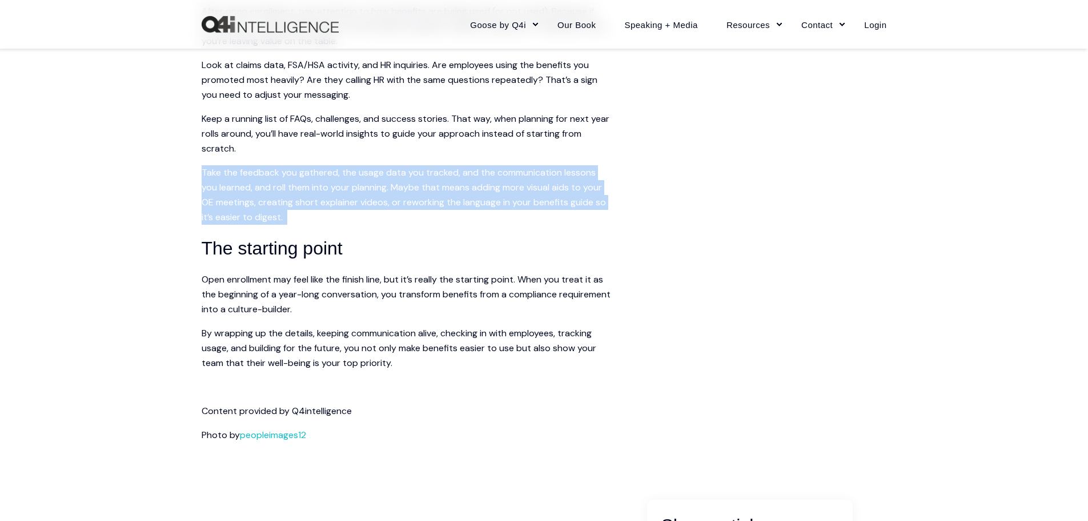
click at [388, 213] on span "Take the feedback you gathered, the usage data you tracked, and the communicati…" at bounding box center [404, 194] width 405 height 57
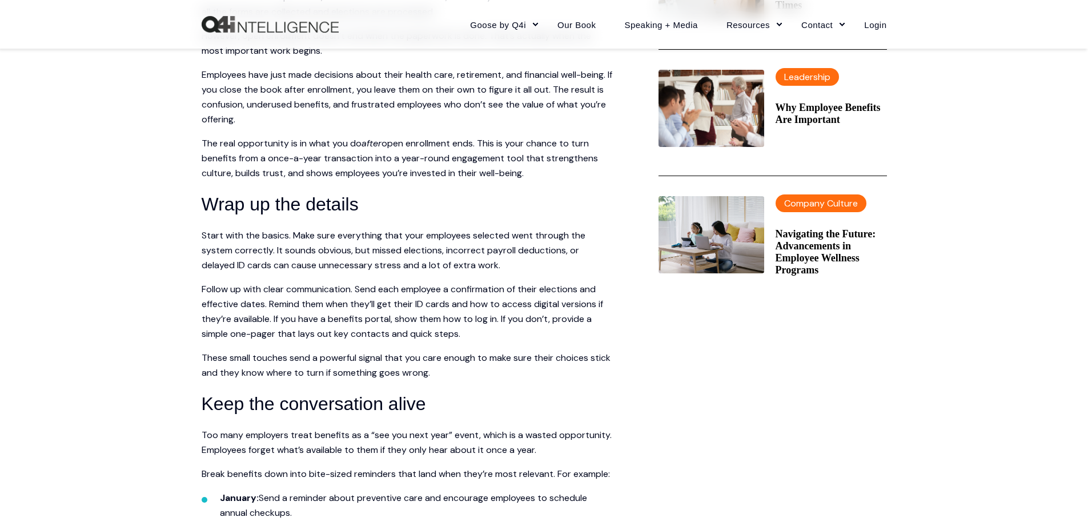
scroll to position [0, 0]
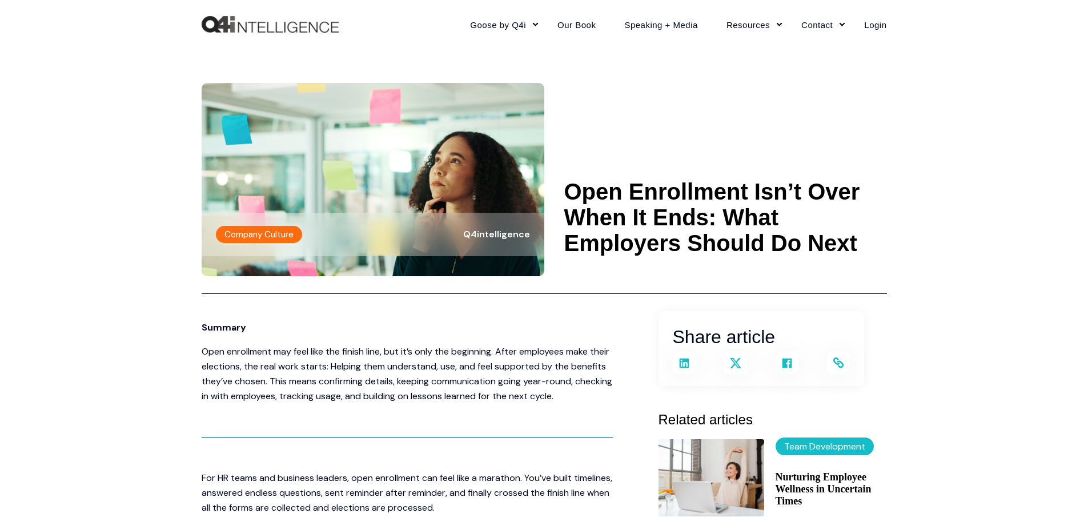
click at [688, 214] on \a-------- "Open Enrollment Isn’t Over When It Ends: What Employers Should Do Next" at bounding box center [726, 217] width 323 height 77
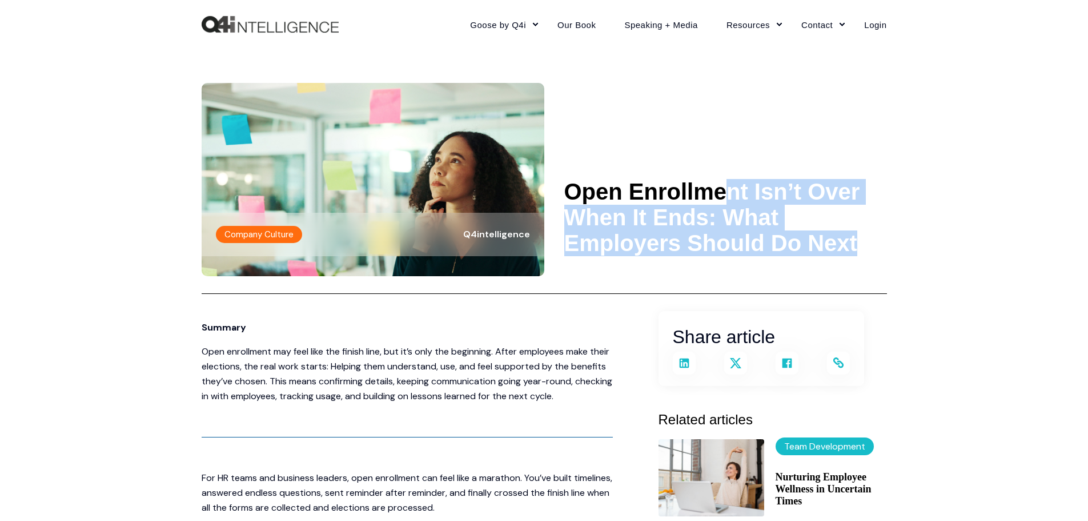
click at [688, 214] on \a-------- "Open Enrollment Isn’t Over When It Ends: What Employers Should Do Next" at bounding box center [726, 217] width 323 height 77
click at [665, 215] on \a-------- "Open Enrollment Isn’t Over When It Ends: What Employers Should Do Next" at bounding box center [726, 217] width 323 height 77
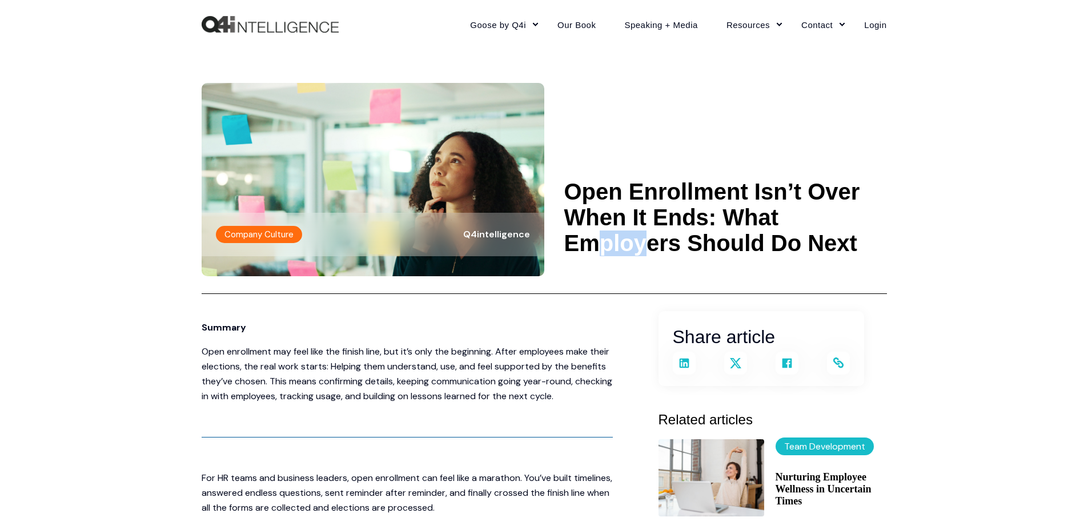
click at [665, 215] on \a-------- "Open Enrollment Isn’t Over When It Ends: What Employers Should Do Next" at bounding box center [726, 217] width 323 height 77
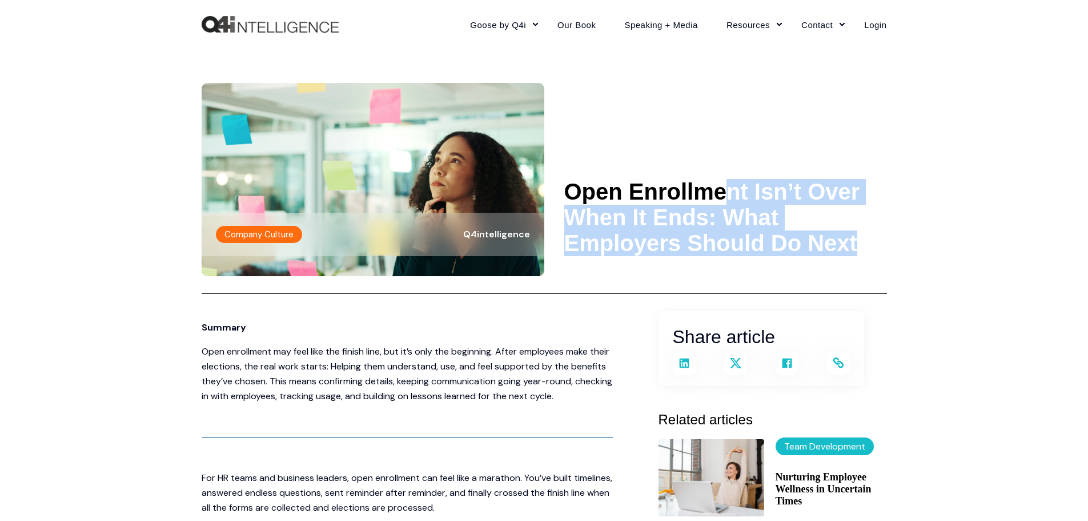
click at [665, 215] on \a-------- "Open Enrollment Isn’t Over When It Ends: What Employers Should Do Next" at bounding box center [726, 217] width 323 height 77
click at [737, 210] on \a-------- "Open Enrollment Isn’t Over When It Ends: What Employers Should Do Next" at bounding box center [726, 217] width 323 height 77
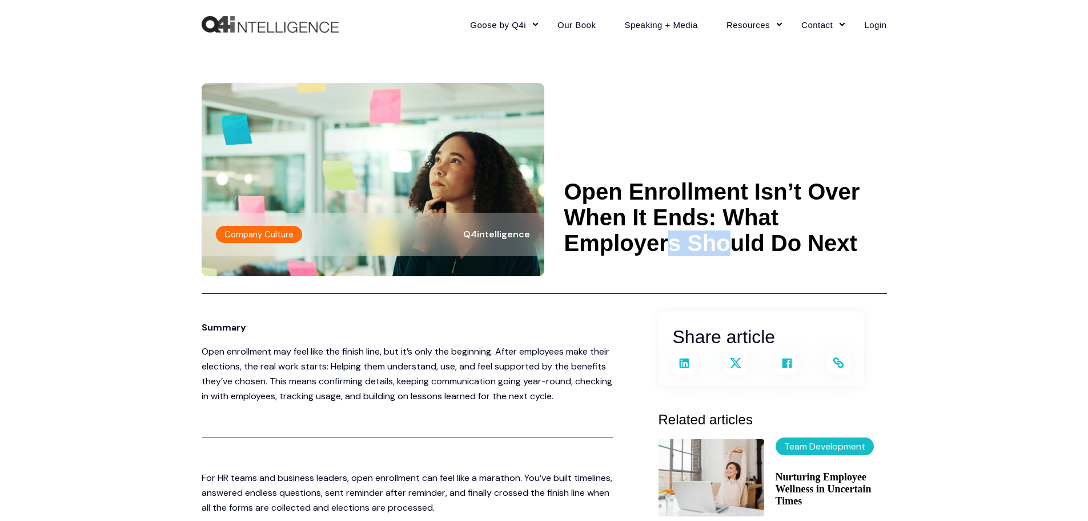
click at [737, 210] on \a-------- "Open Enrollment Isn’t Over When It Ends: What Employers Should Do Next" at bounding box center [726, 217] width 323 height 77
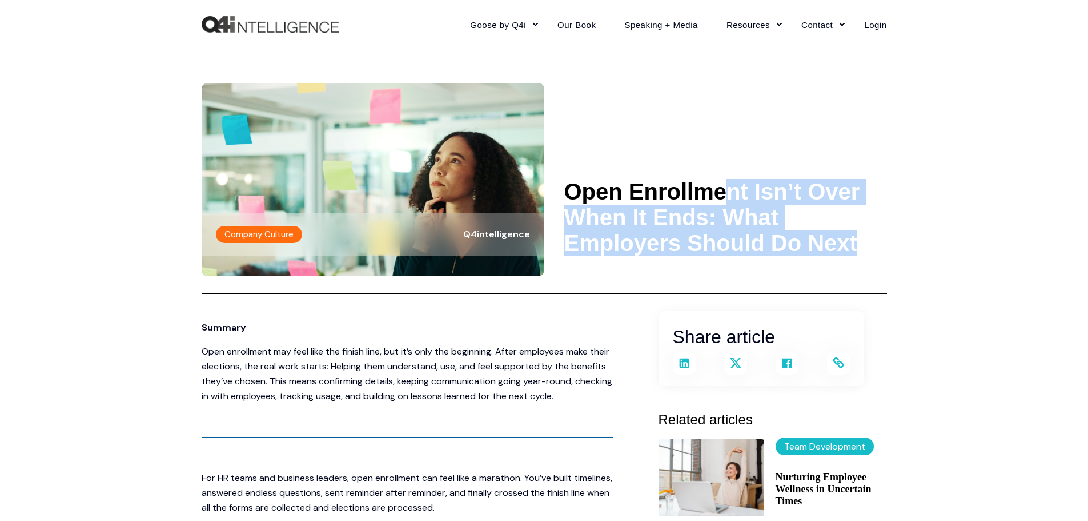
click at [737, 210] on \a-------- "Open Enrollment Isn’t Over When It Ends: What Employers Should Do Next" at bounding box center [726, 217] width 323 height 77
click at [635, 210] on \a-------- "Open Enrollment Isn’t Over When It Ends: What Employers Should Do Next" at bounding box center [726, 217] width 323 height 77
